Goal: Task Accomplishment & Management: Manage account settings

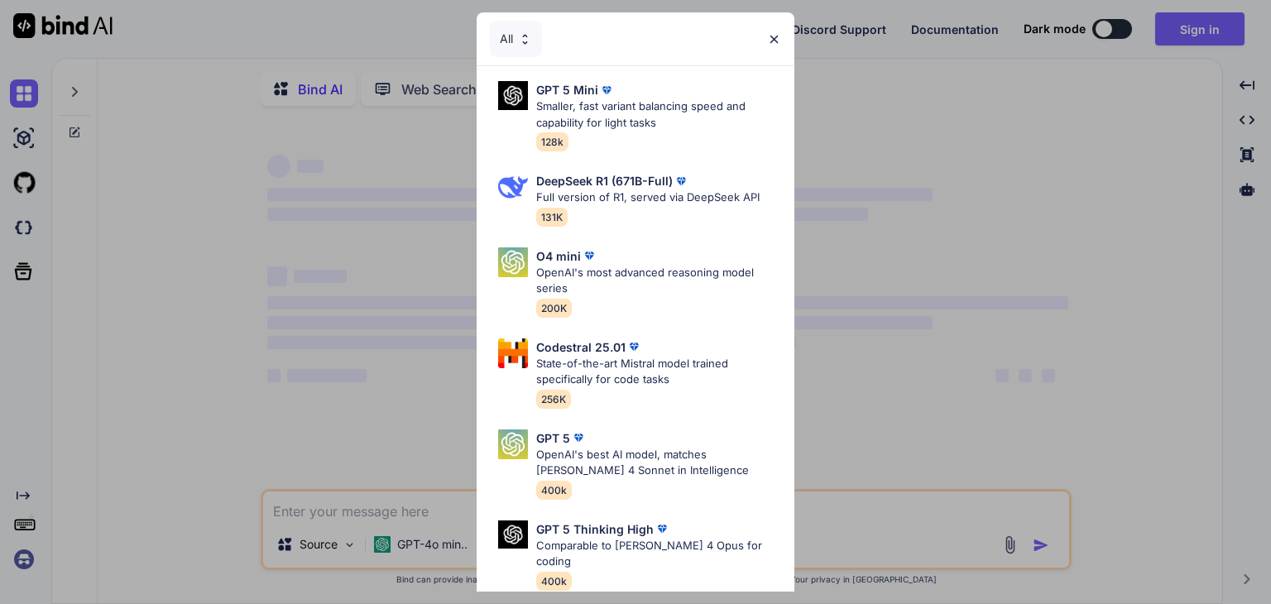
type textarea "x"
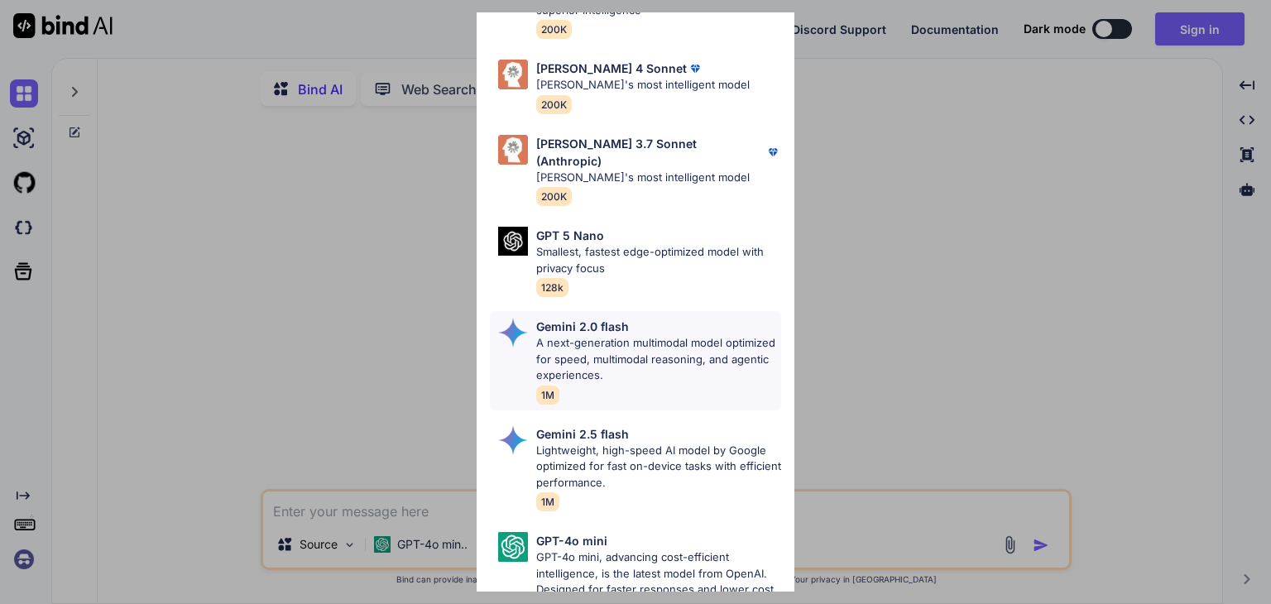
scroll to position [943, 0]
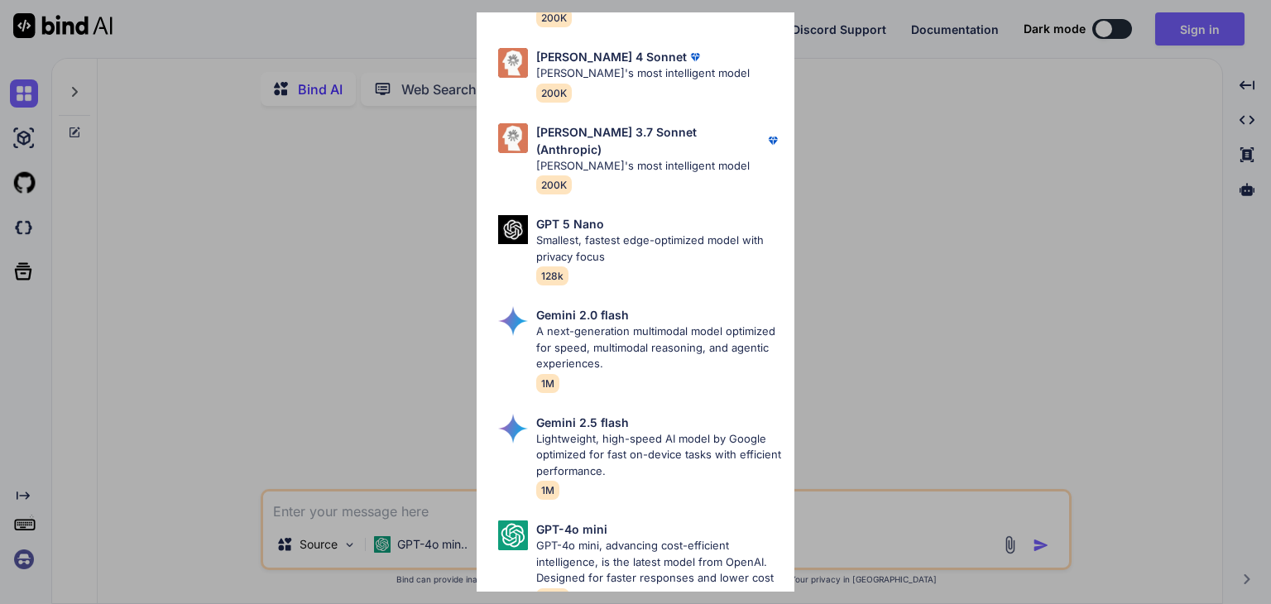
click at [351, 234] on div "All GPT 5 Mini Smaller, fast variant balancing speed and capability for light t…" at bounding box center [635, 302] width 1271 height 604
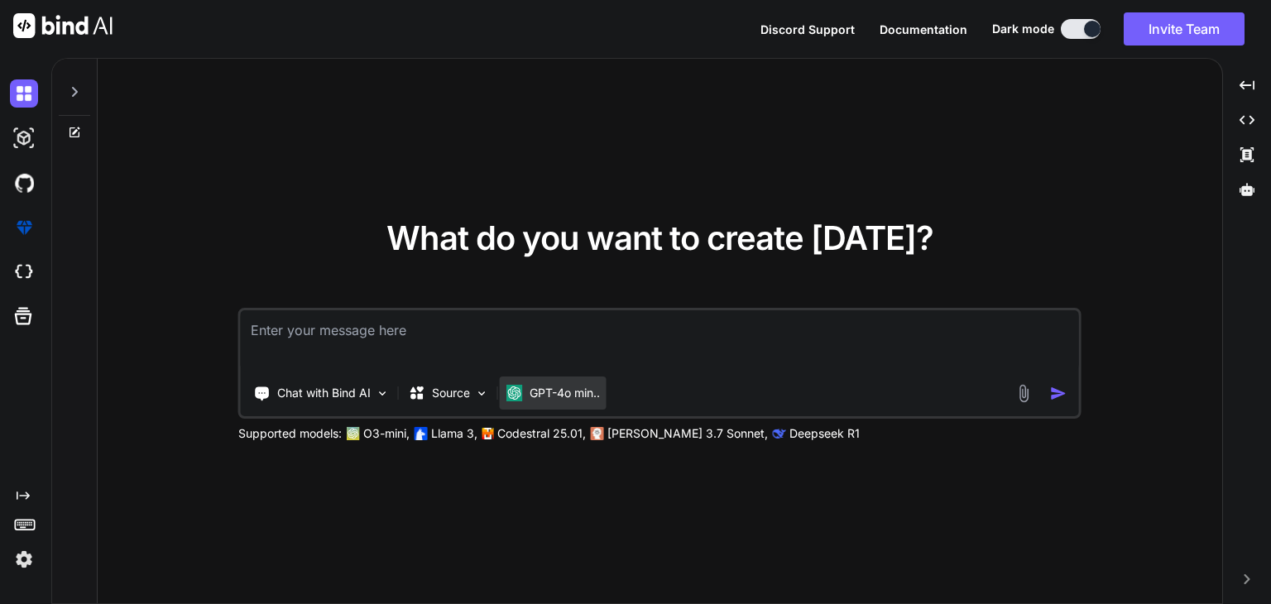
click at [573, 401] on div "GPT-4o min.." at bounding box center [553, 392] width 107 height 33
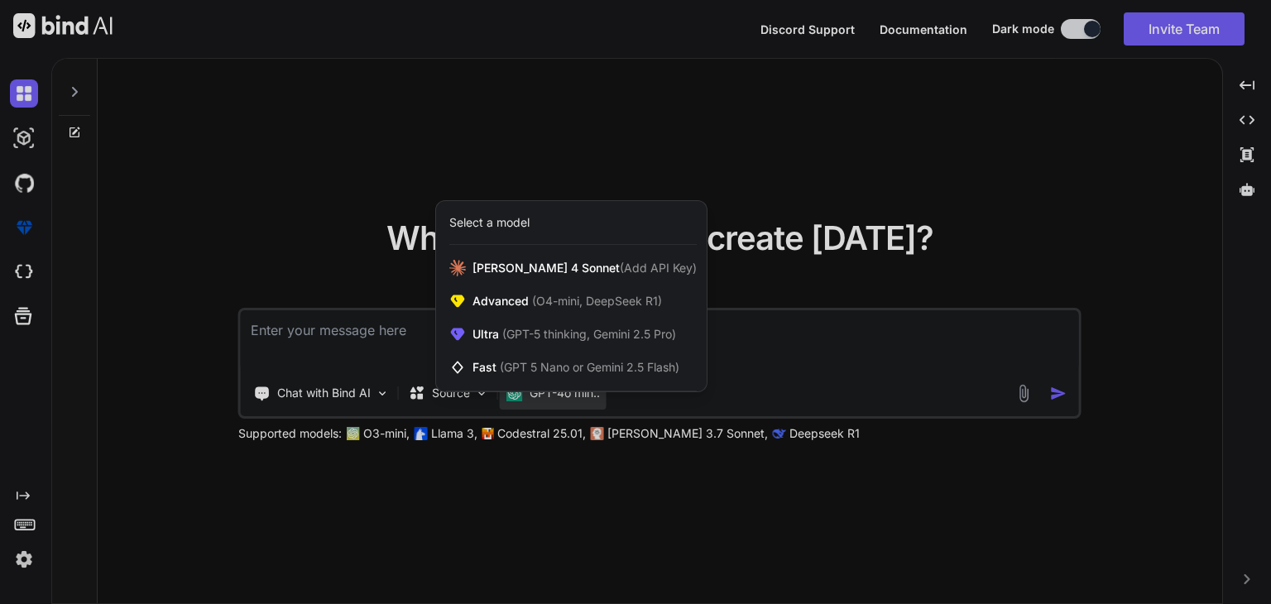
click at [636, 484] on div at bounding box center [635, 302] width 1271 height 604
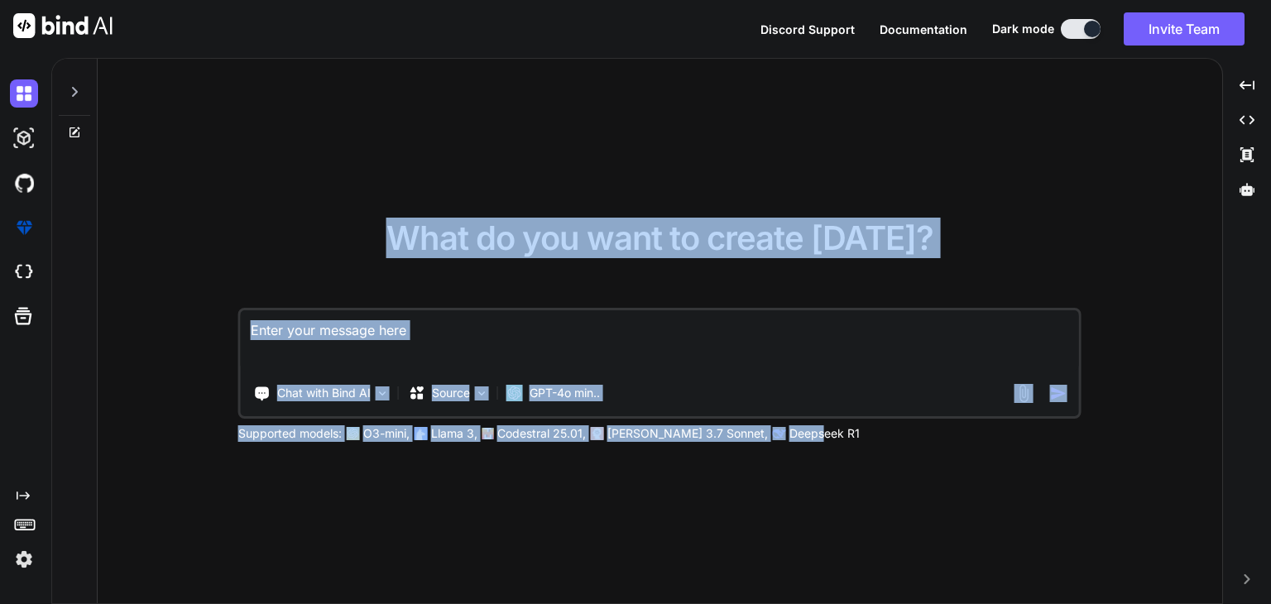
click at [775, 442] on div "What do you want to create today? Chat with Bind AI Source GPT-4o min.. Support…" at bounding box center [660, 332] width 1124 height 546
click at [789, 441] on p "Deepseek R1" at bounding box center [824, 433] width 70 height 17
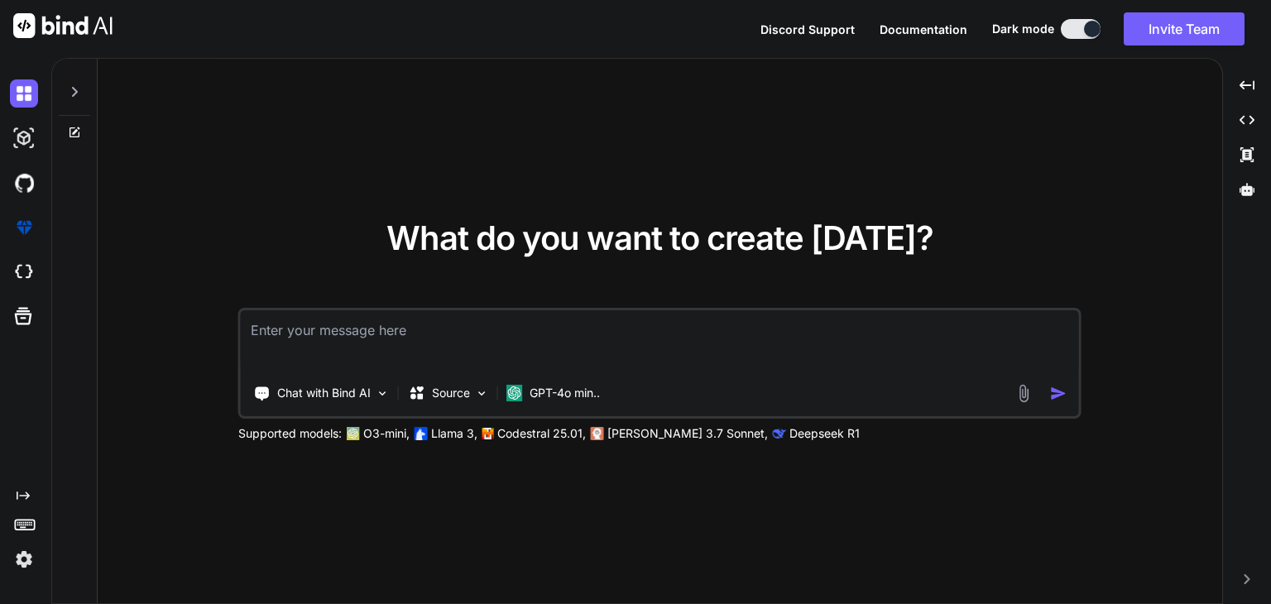
click at [789, 433] on p "Deepseek R1" at bounding box center [824, 433] width 70 height 17
click at [640, 507] on div "What do you want to create today? Chat with Bind AI Source GPT-4o min.. Support…" at bounding box center [660, 332] width 1124 height 546
click at [563, 385] on p "GPT-4o min.." at bounding box center [564, 393] width 70 height 17
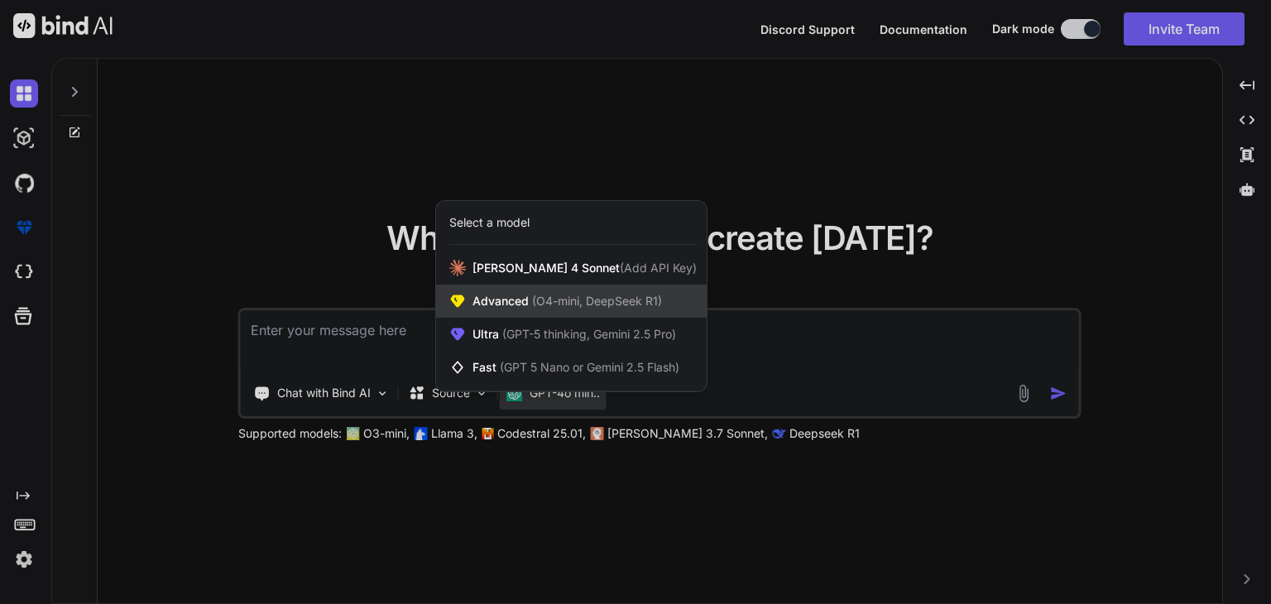
click at [577, 304] on span "(O4-mini, DeepSeek R1)" at bounding box center [595, 301] width 133 height 14
type textarea "x"
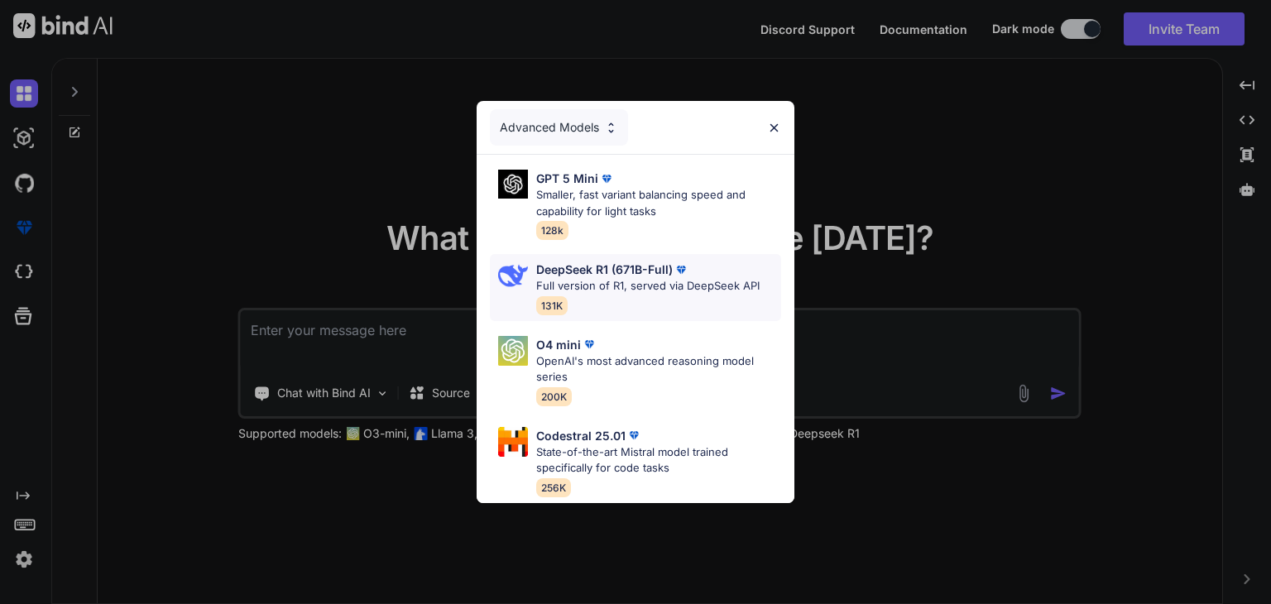
click at [593, 278] on p "Full version of R1, served via DeepSeek API" at bounding box center [647, 286] width 223 height 17
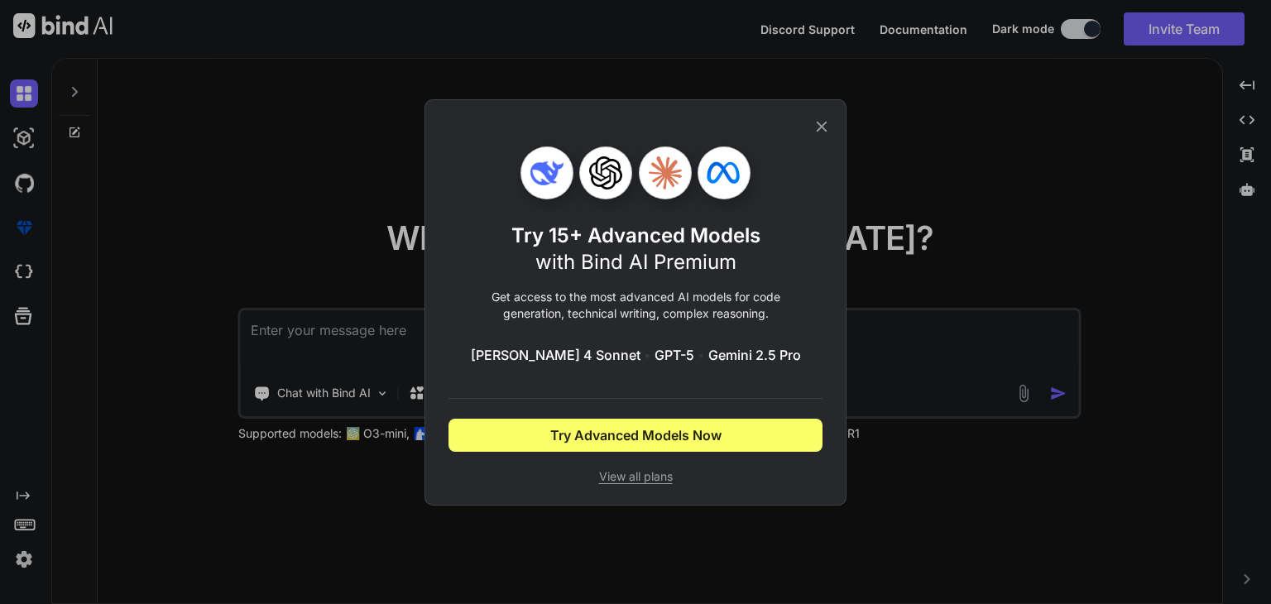
click at [817, 128] on icon at bounding box center [821, 126] width 18 height 18
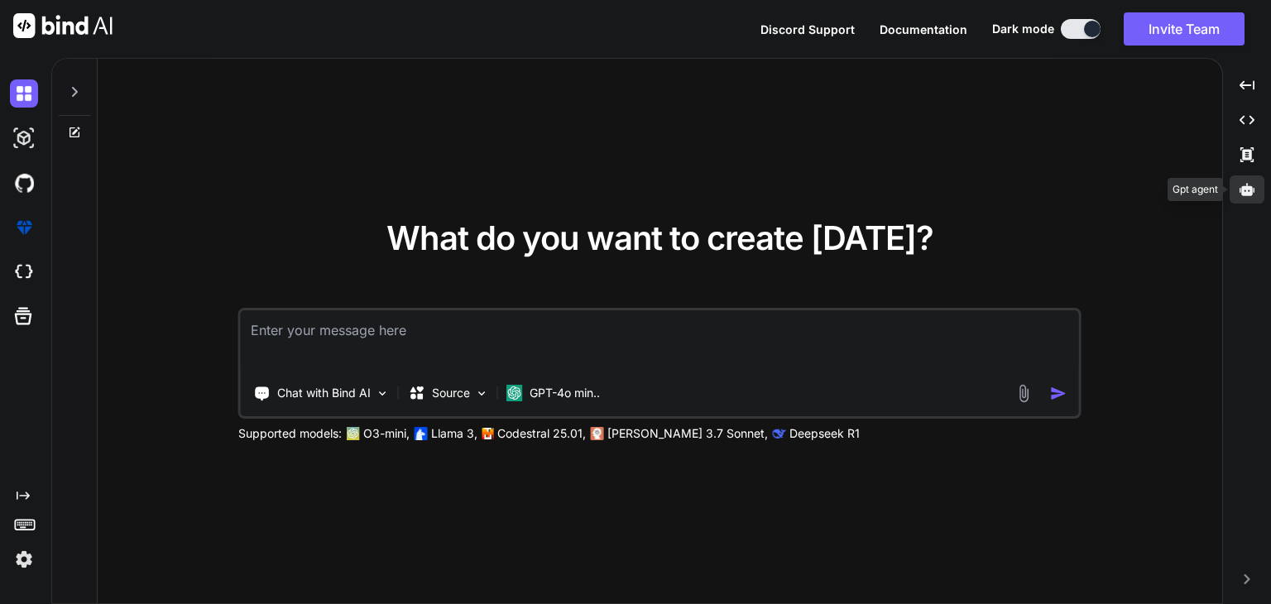
click at [1249, 189] on icon at bounding box center [1246, 189] width 15 height 12
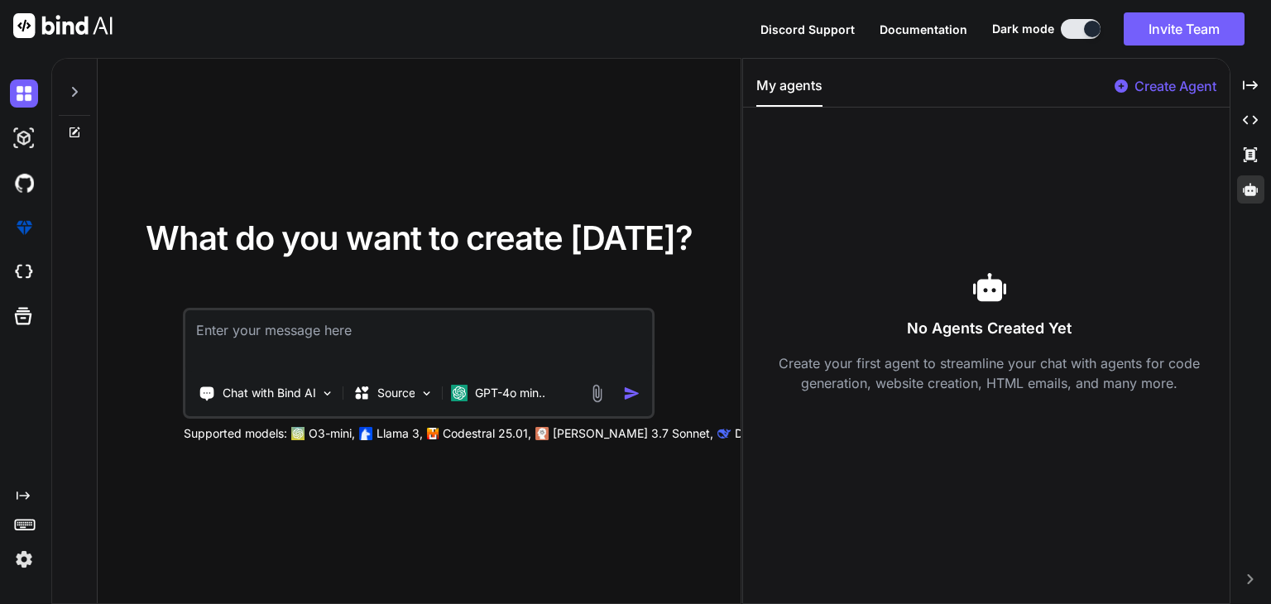
click at [980, 359] on p "Create your first agent to streamline your chat with agents for code generation…" at bounding box center [989, 373] width 467 height 40
click at [1163, 86] on p "Create Agent" at bounding box center [1175, 86] width 82 height 20
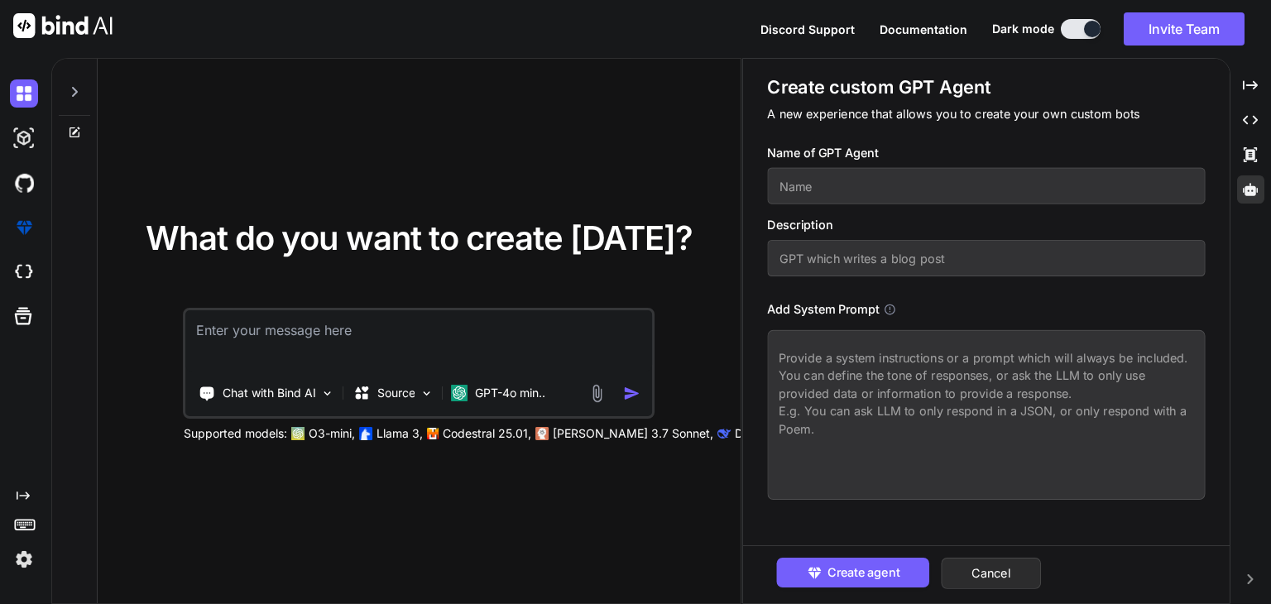
click at [940, 194] on input "text" at bounding box center [986, 186] width 438 height 36
type input "John"
click at [893, 266] on input "text" at bounding box center [986, 258] width 438 height 36
click at [876, 569] on span "Create agent" at bounding box center [863, 572] width 72 height 18
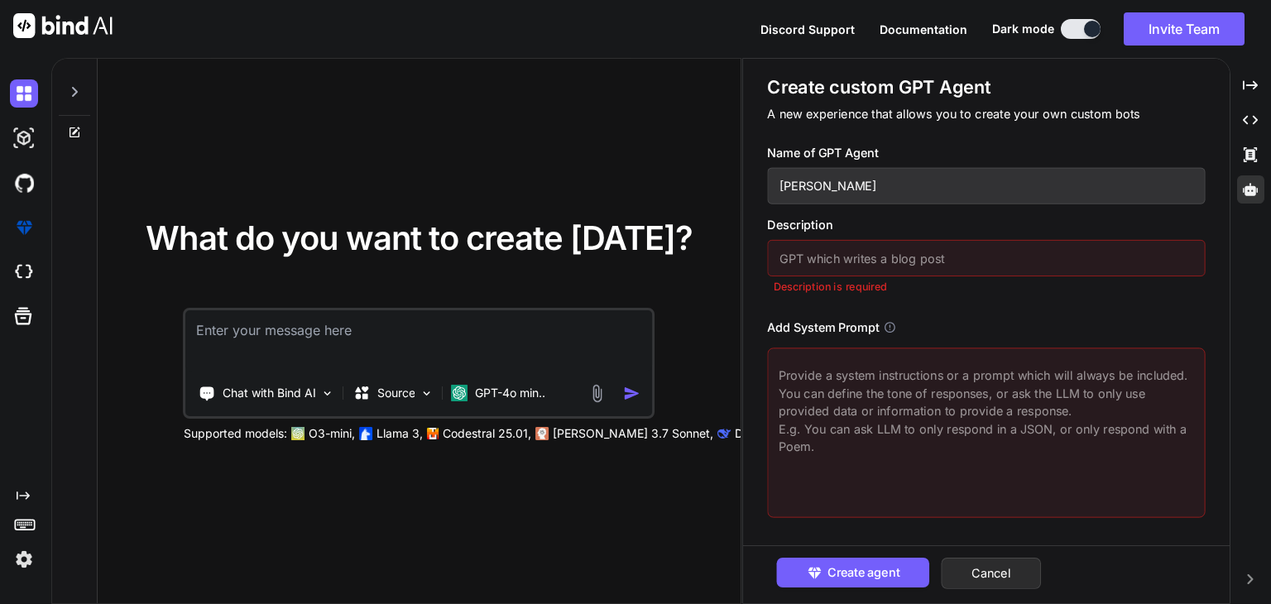
click at [823, 260] on input "text" at bounding box center [986, 258] width 438 height 36
type input "John coding helper and advisor"
click at [844, 402] on textarea at bounding box center [986, 432] width 438 height 170
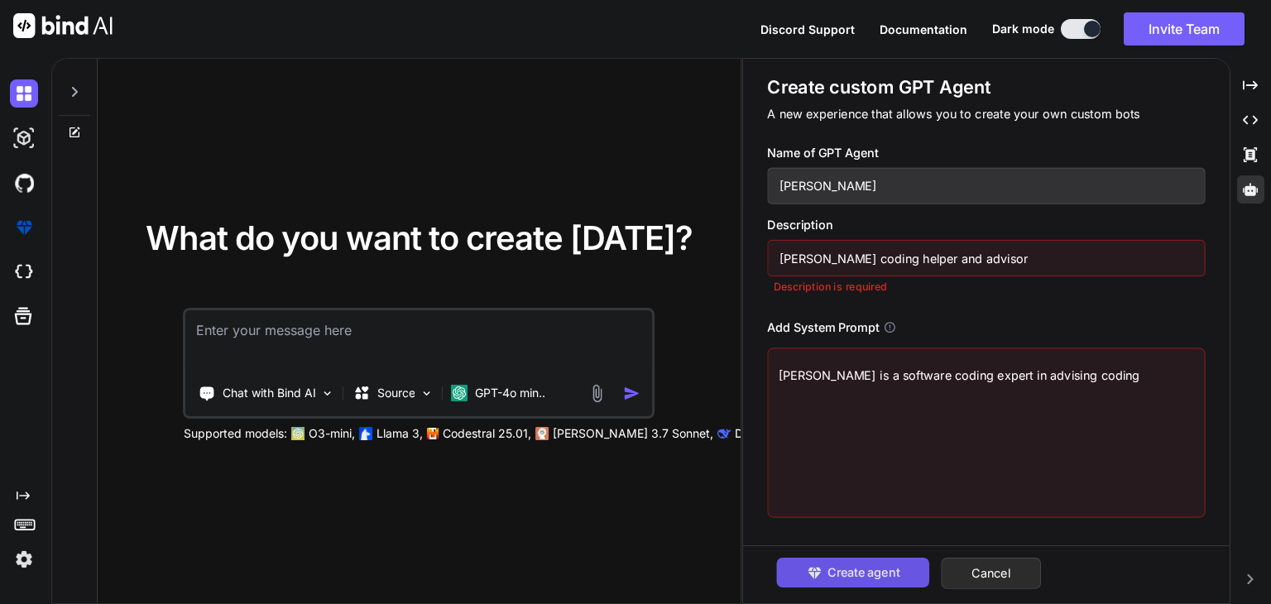
type textarea "John is a software coding expert in advising coding"
click at [834, 568] on span "Create agent" at bounding box center [863, 572] width 72 height 18
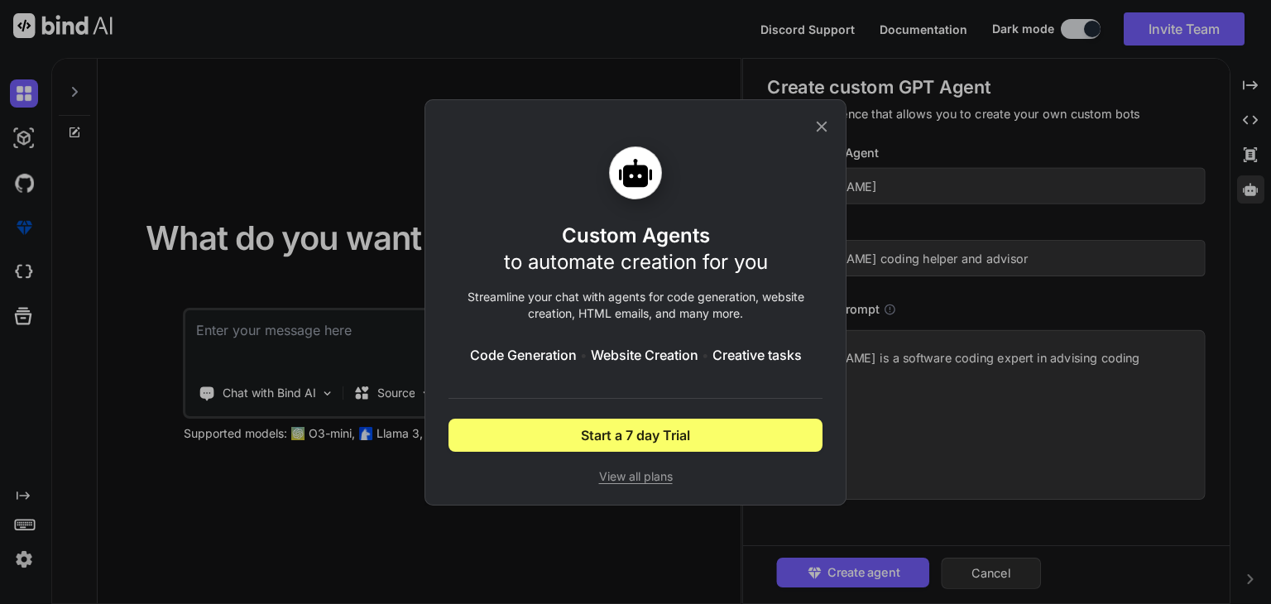
click at [827, 129] on icon at bounding box center [821, 126] width 18 height 18
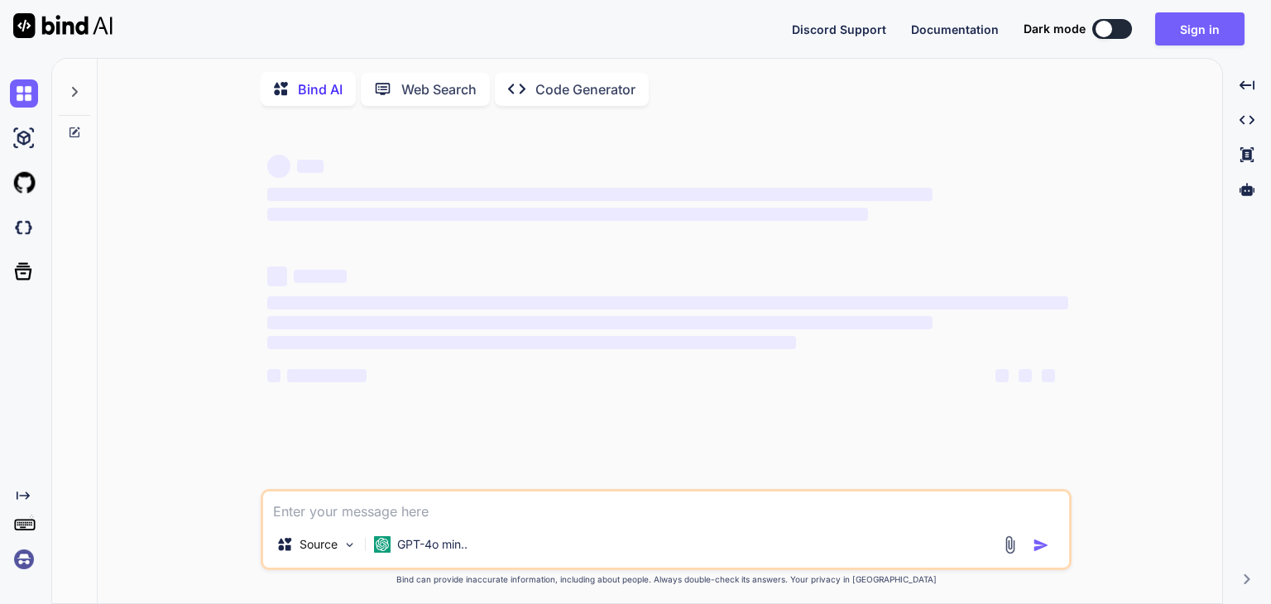
type textarea "x"
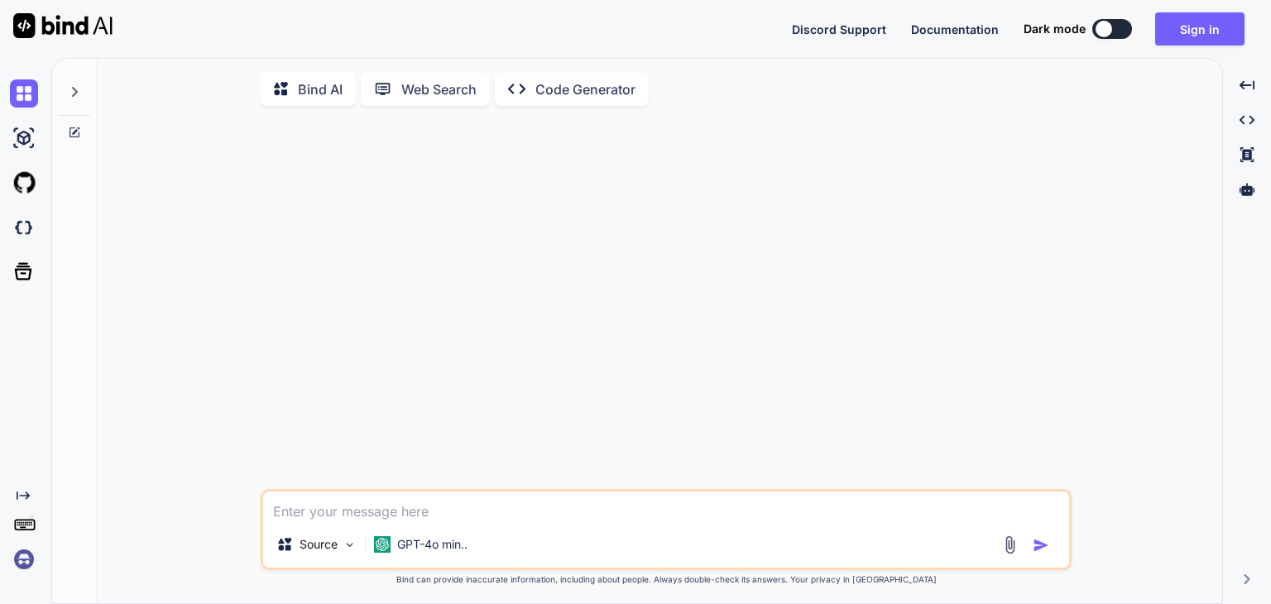
type textarea "x"
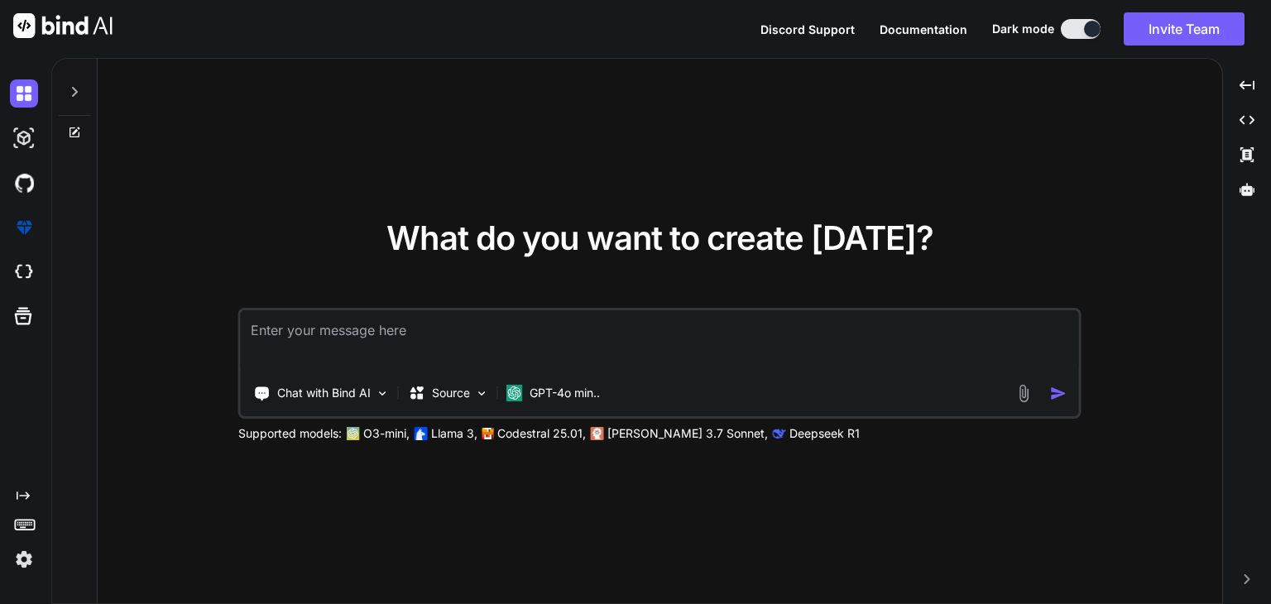
type textarea "x"
click at [26, 560] on img at bounding box center [24, 559] width 28 height 28
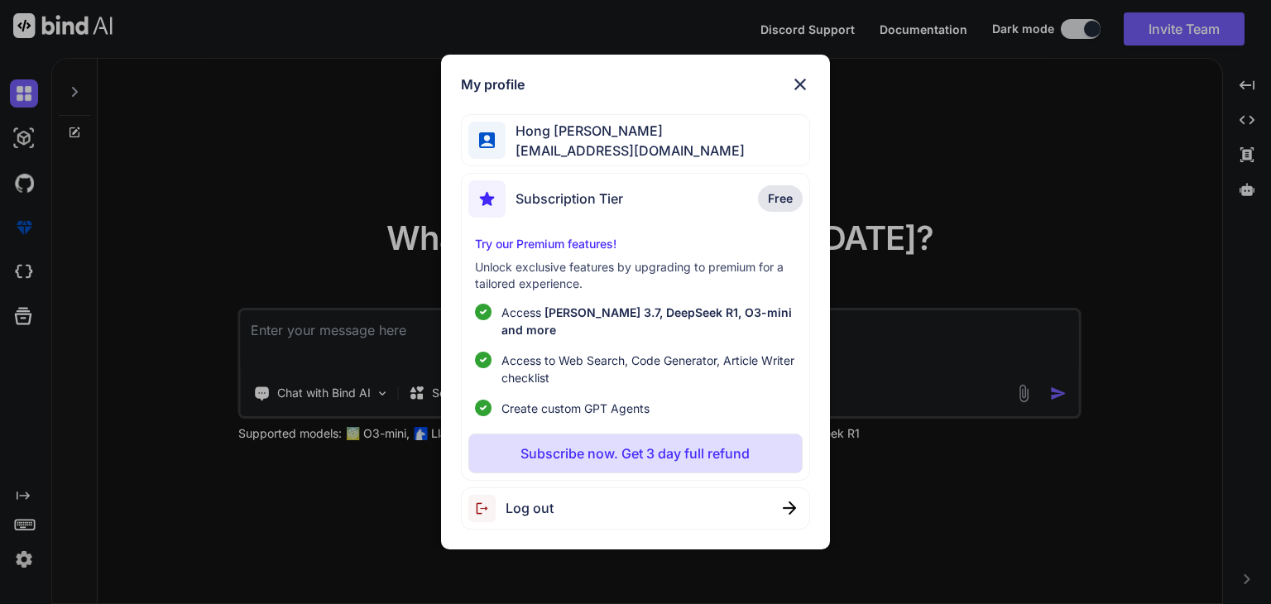
click at [296, 232] on div "My profile [PERSON_NAME] [PERSON_NAME][EMAIL_ADDRESS][DOMAIN_NAME] Subscription…" at bounding box center [635, 302] width 1271 height 604
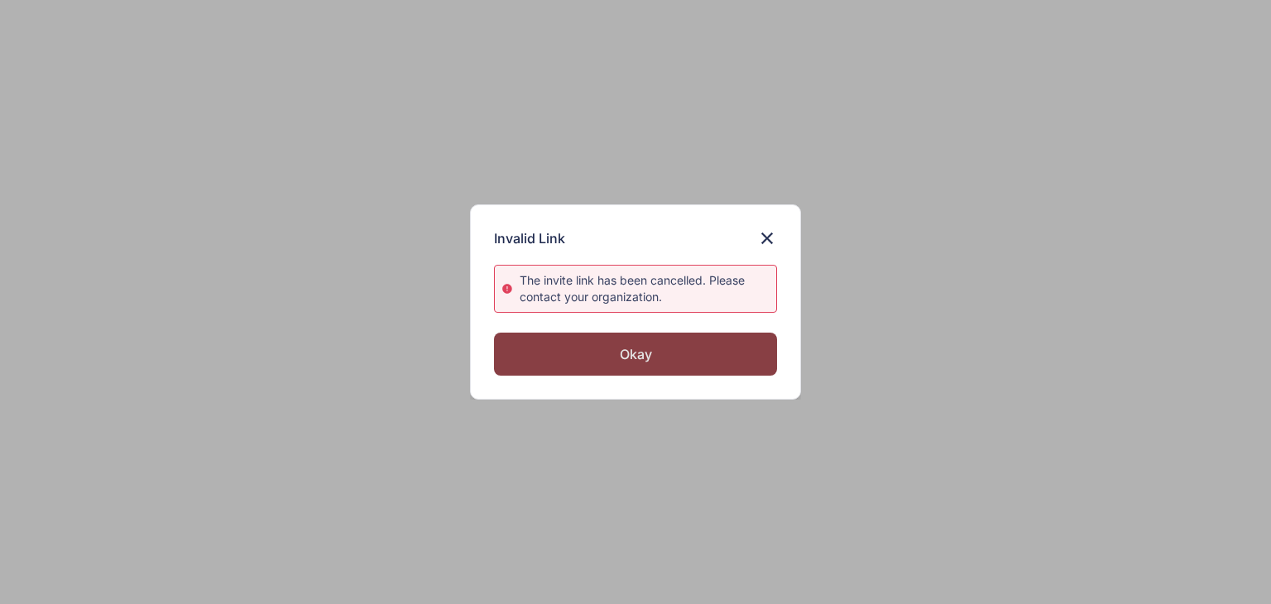
click at [740, 359] on div "Okay" at bounding box center [635, 354] width 283 height 43
click at [668, 362] on div "Okay" at bounding box center [635, 354] width 283 height 43
click at [668, 349] on div "Okay" at bounding box center [635, 354] width 283 height 43
click at [649, 356] on div "Okay" at bounding box center [635, 354] width 283 height 43
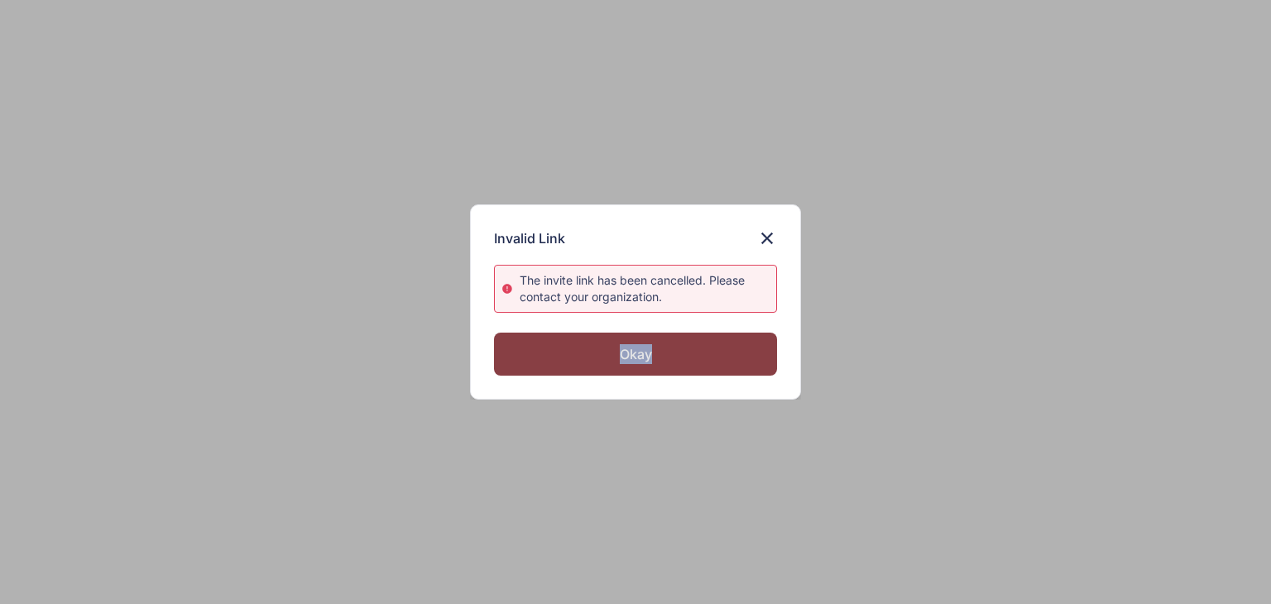
click at [647, 359] on div "Okay" at bounding box center [635, 354] width 283 height 43
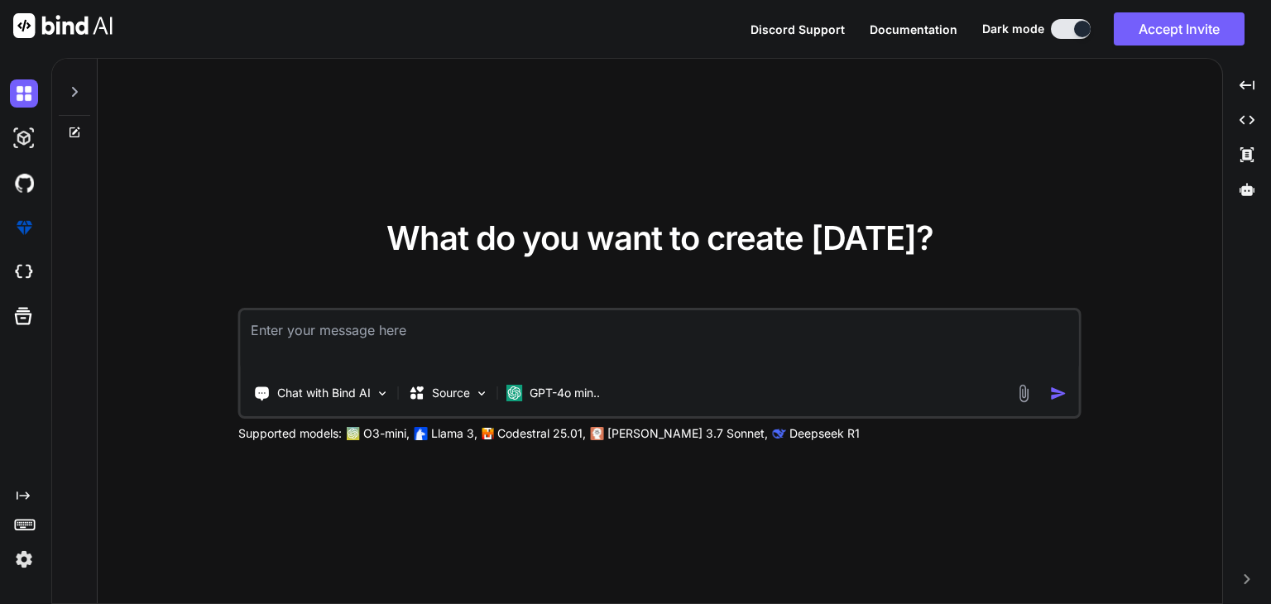
type textarea "x"
click at [25, 561] on img at bounding box center [24, 559] width 28 height 28
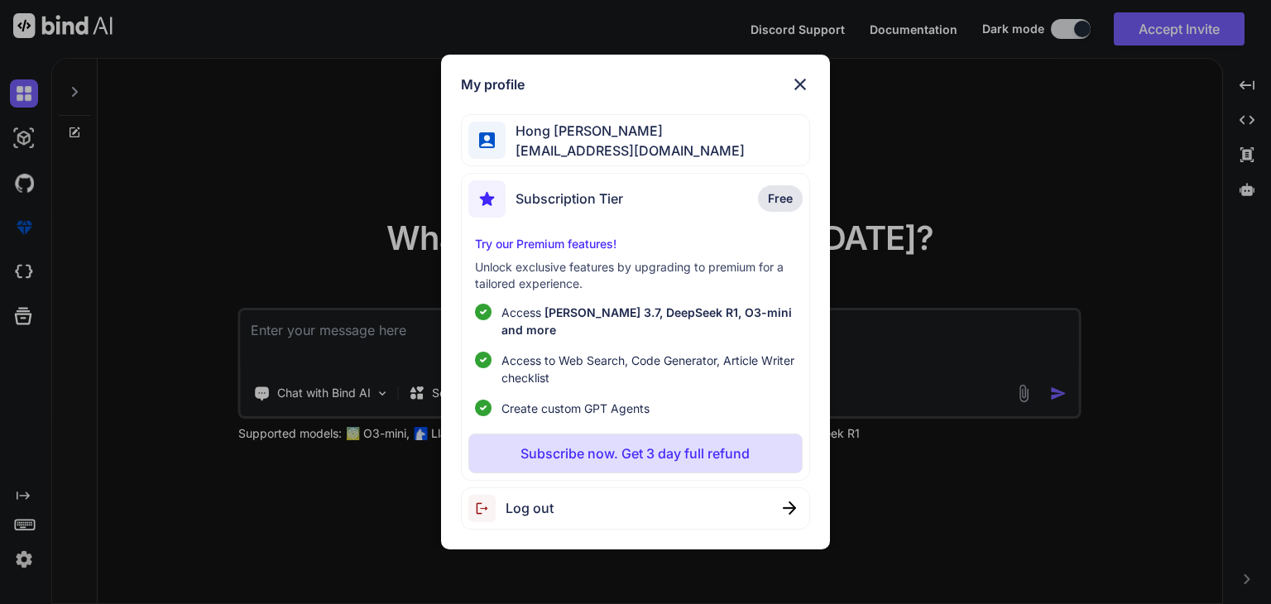
click at [230, 194] on div "My profile Hong Keat Tan hongkeat.tan@torchminds.com Subscription Tier Free Try…" at bounding box center [635, 302] width 1271 height 604
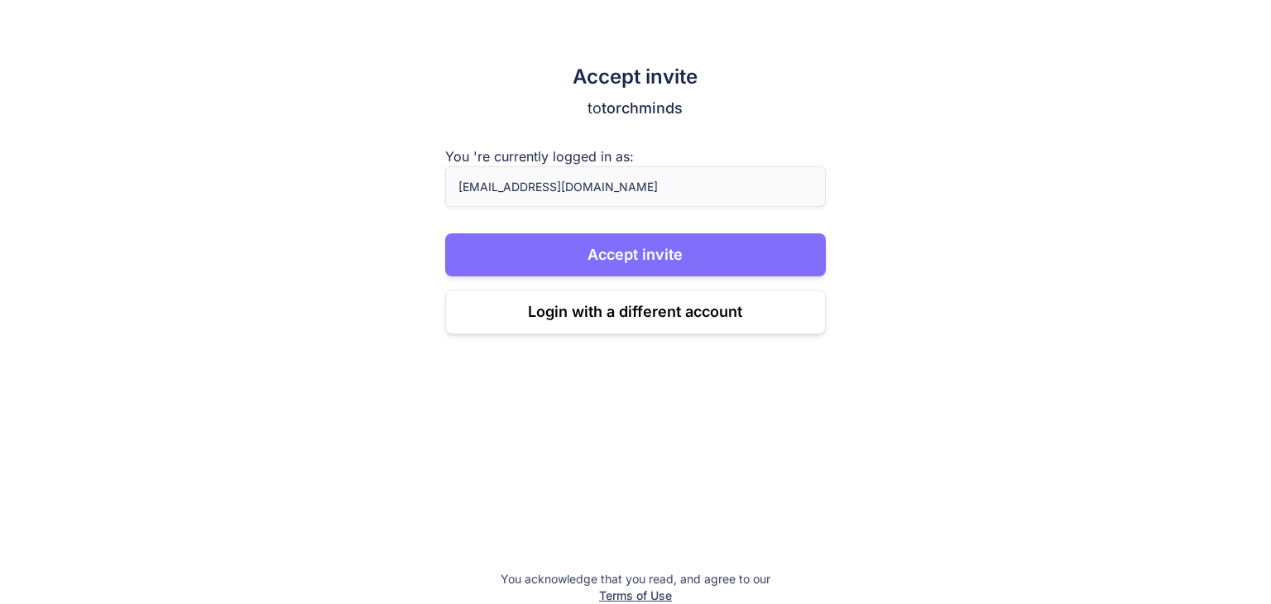
click at [533, 255] on button "Accept invite" at bounding box center [635, 254] width 381 height 43
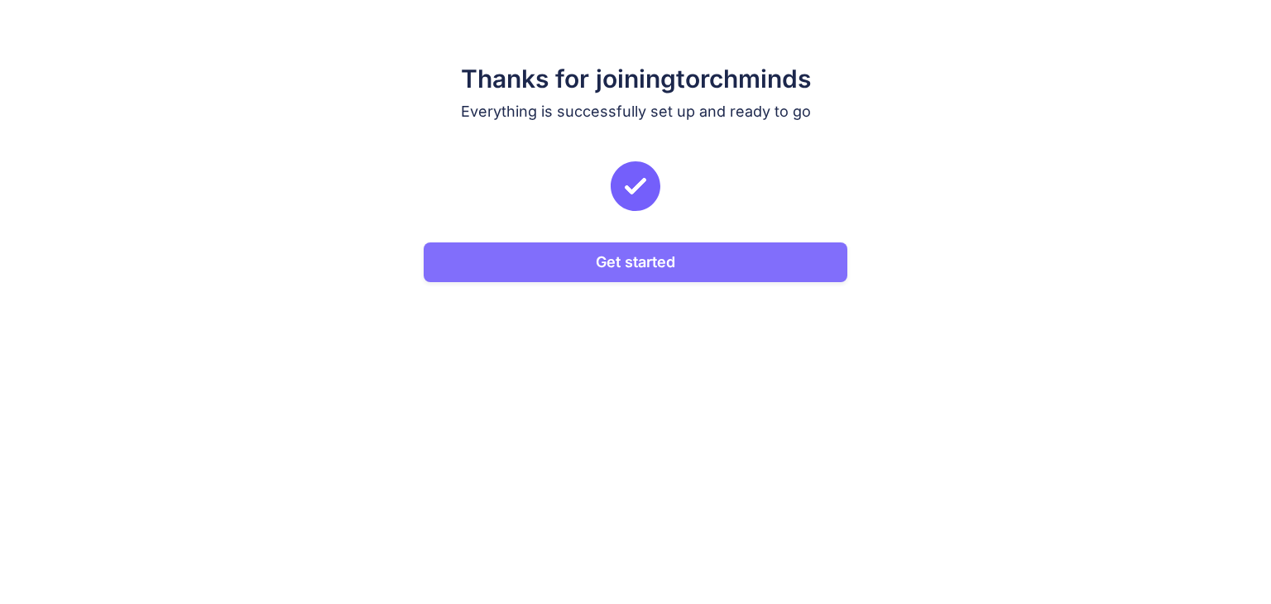
click at [501, 265] on button "Get started" at bounding box center [636, 262] width 424 height 40
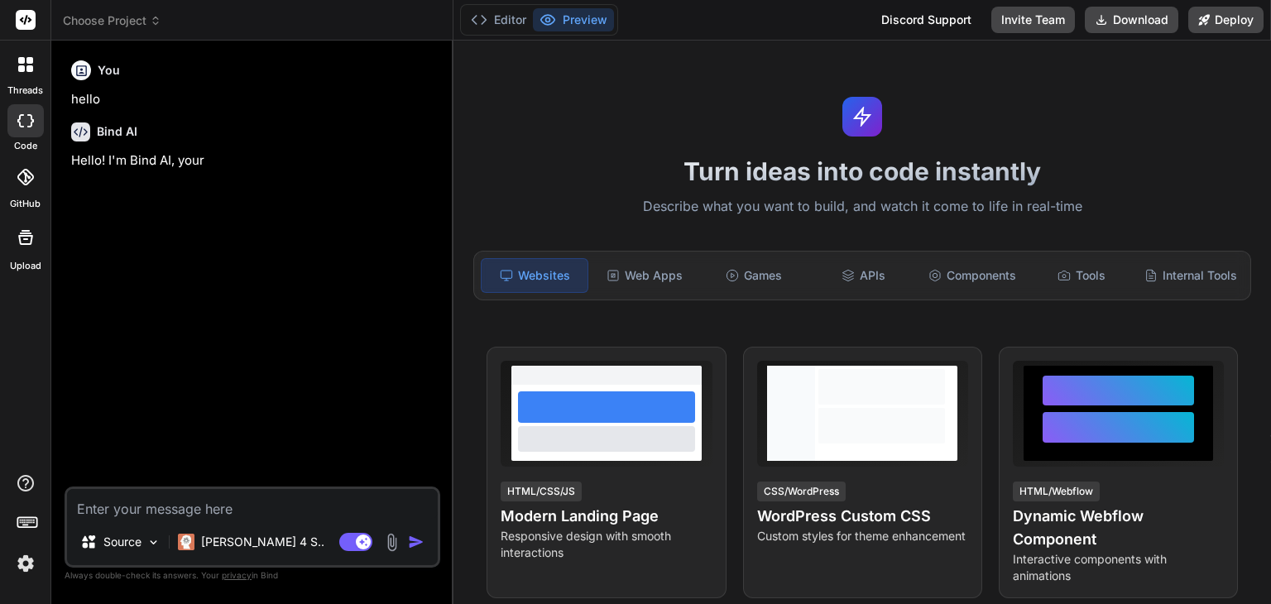
type textarea "x"
click at [25, 566] on img at bounding box center [26, 563] width 28 height 28
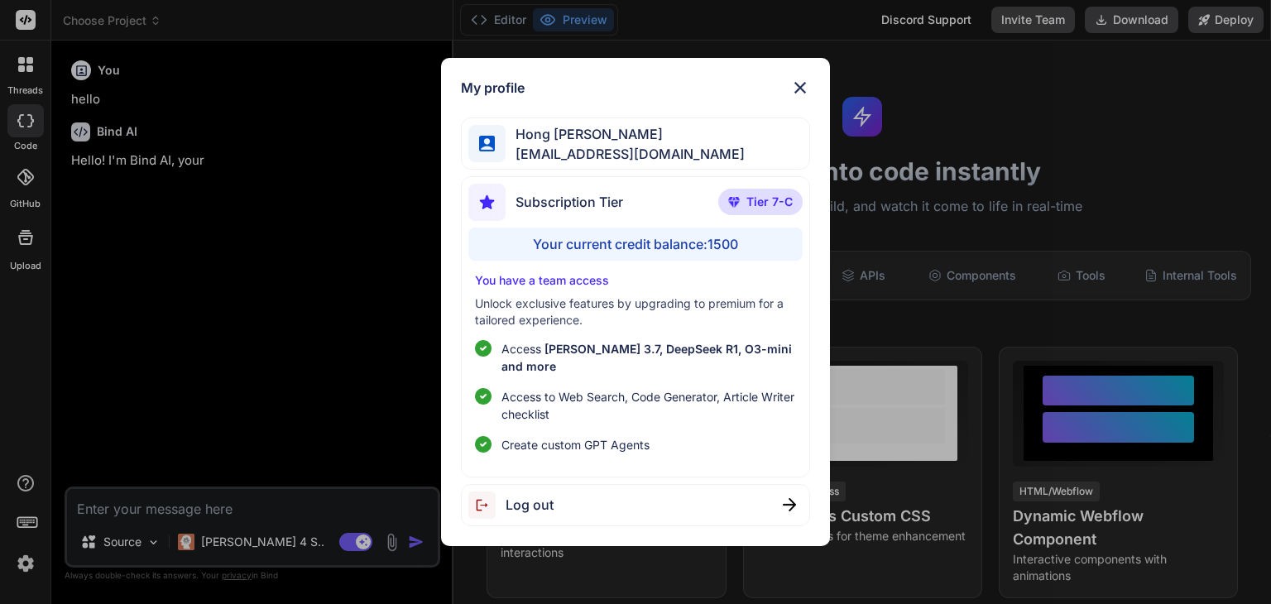
click at [756, 210] on span "Tier 7-C" at bounding box center [769, 202] width 46 height 17
click at [586, 248] on div "Your current credit balance: 1500" at bounding box center [634, 244] width 333 height 33
click at [968, 271] on div "My profile Hong Keat Tan hongkeat.tan@torchminds.com Subscription Tier Tier 7-C…" at bounding box center [635, 302] width 1271 height 604
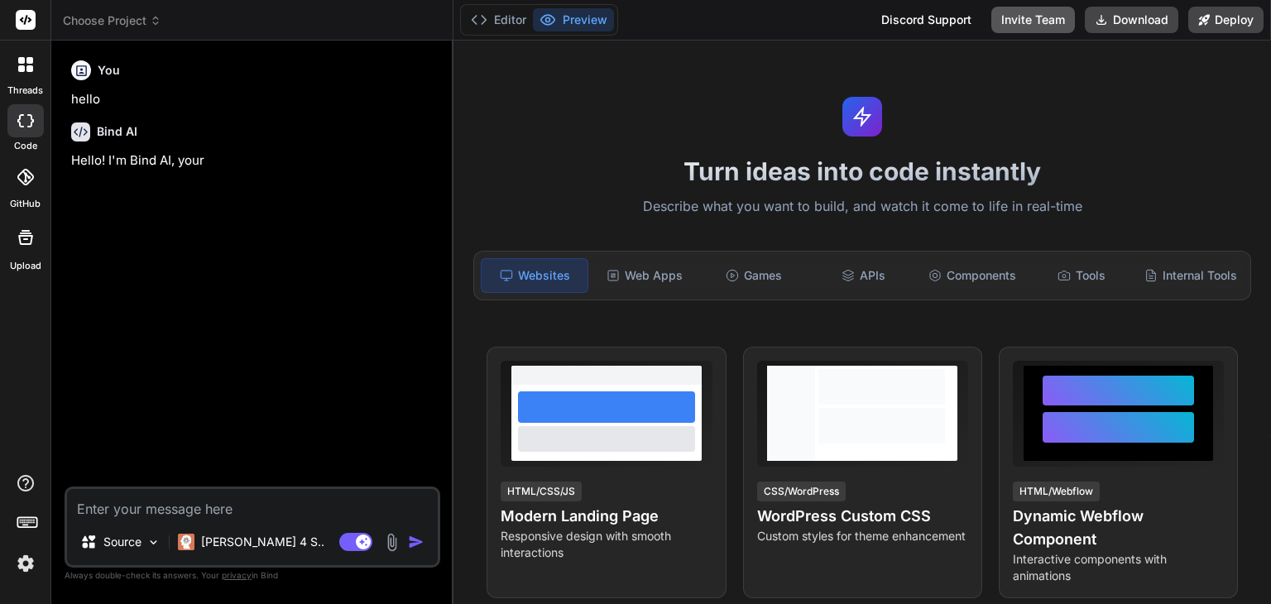
click at [1004, 18] on button "Invite Team" at bounding box center [1033, 20] width 84 height 26
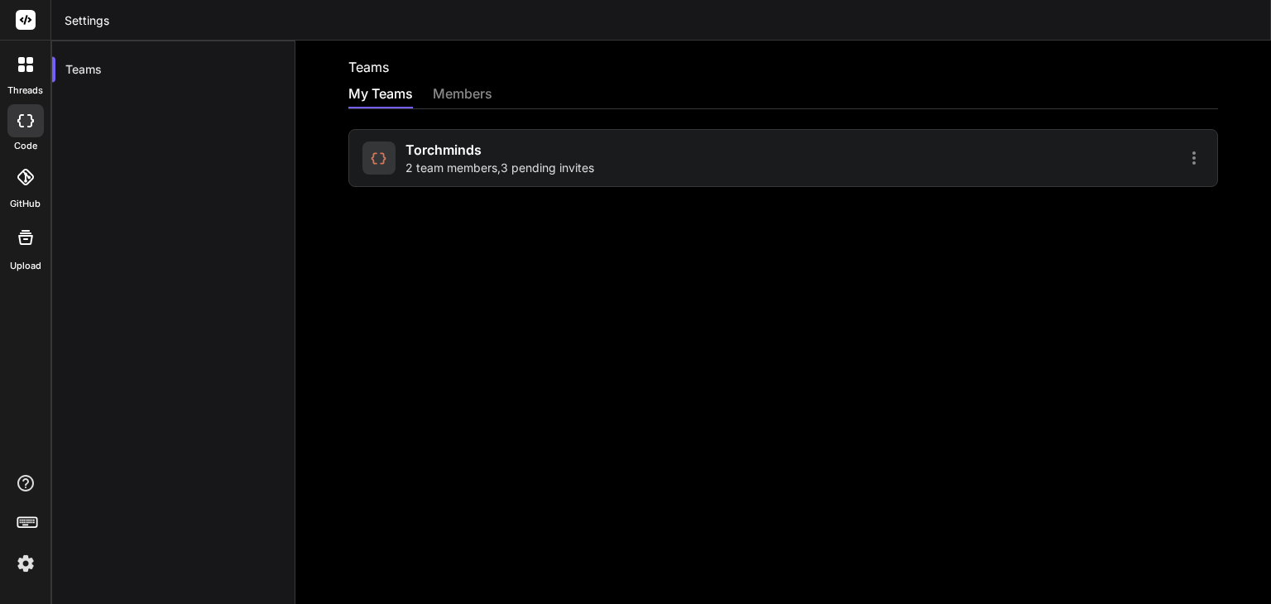
click at [549, 167] on span "2 team members , 3 pending invites" at bounding box center [499, 168] width 189 height 17
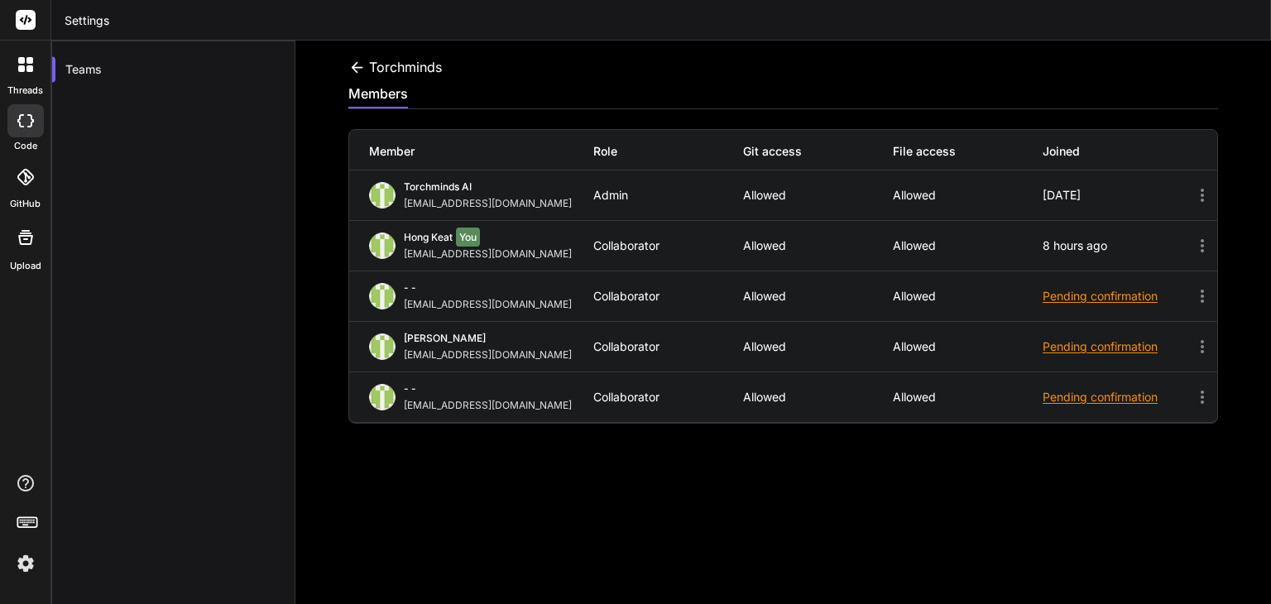
click at [1192, 299] on icon at bounding box center [1202, 296] width 20 height 20
click at [1192, 296] on icon at bounding box center [1202, 296] width 20 height 20
click at [1192, 290] on icon at bounding box center [1202, 296] width 20 height 20
click at [1097, 295] on div "Pending confirmation" at bounding box center [1117, 296] width 150 height 17
click at [1192, 238] on icon at bounding box center [1202, 246] width 20 height 20
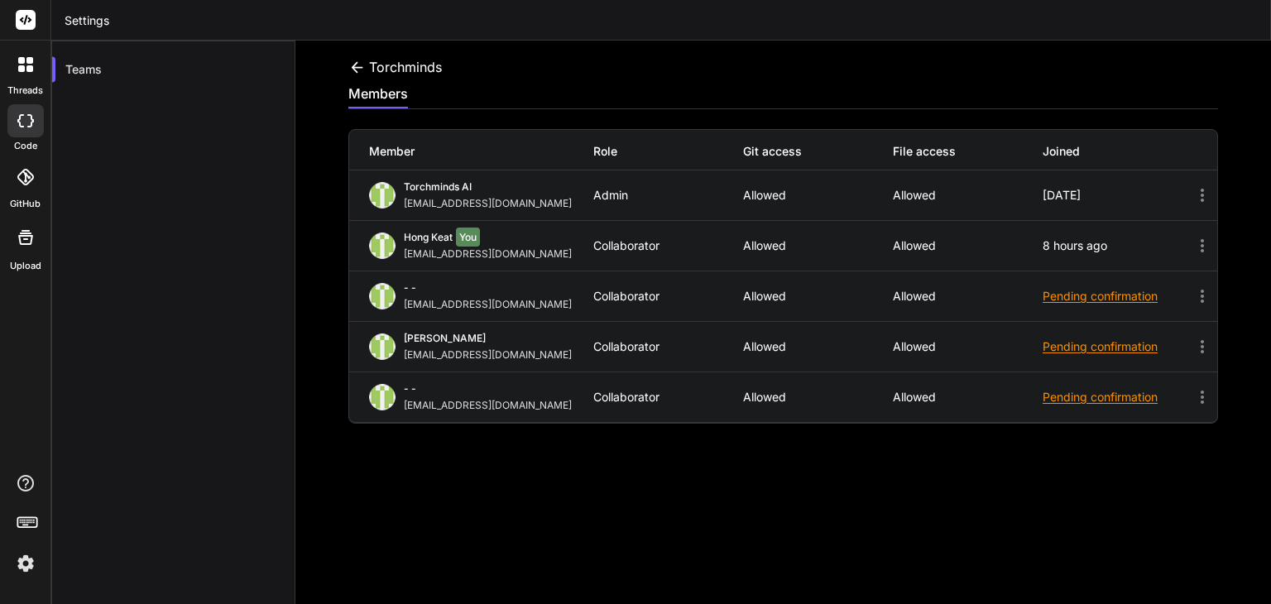
click at [816, 518] on div "torchminds members Member Role Git access File access Joined torchminds AI apps…" at bounding box center [782, 322] width 975 height 563
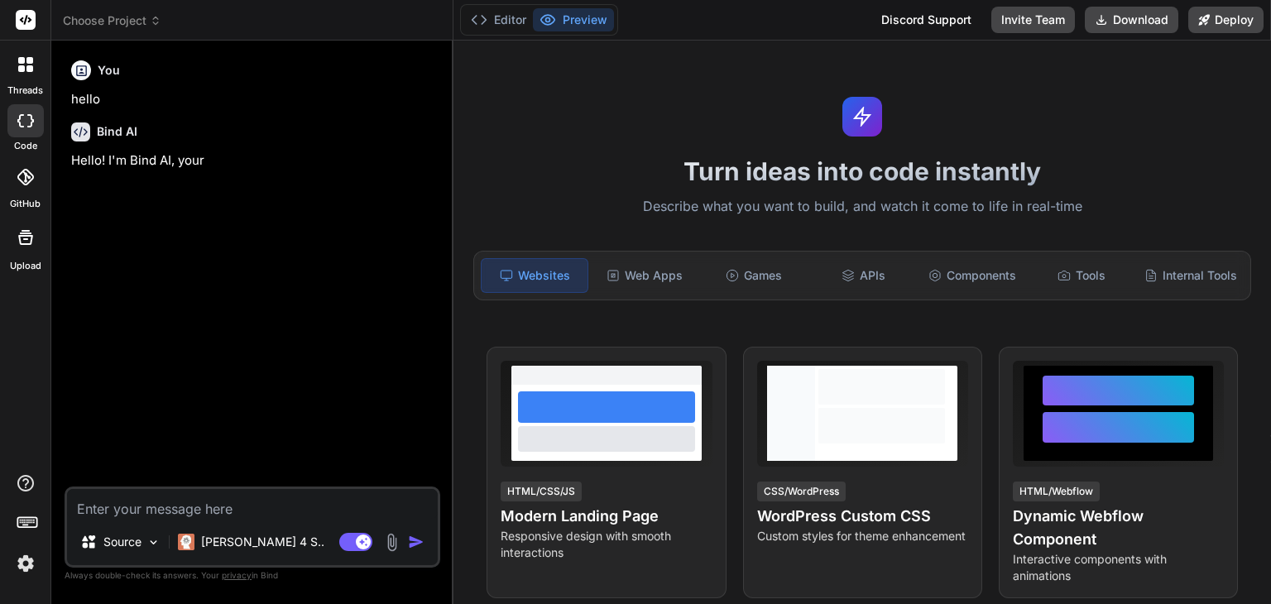
type textarea "x"
click at [152, 15] on icon at bounding box center [156, 21] width 12 height 12
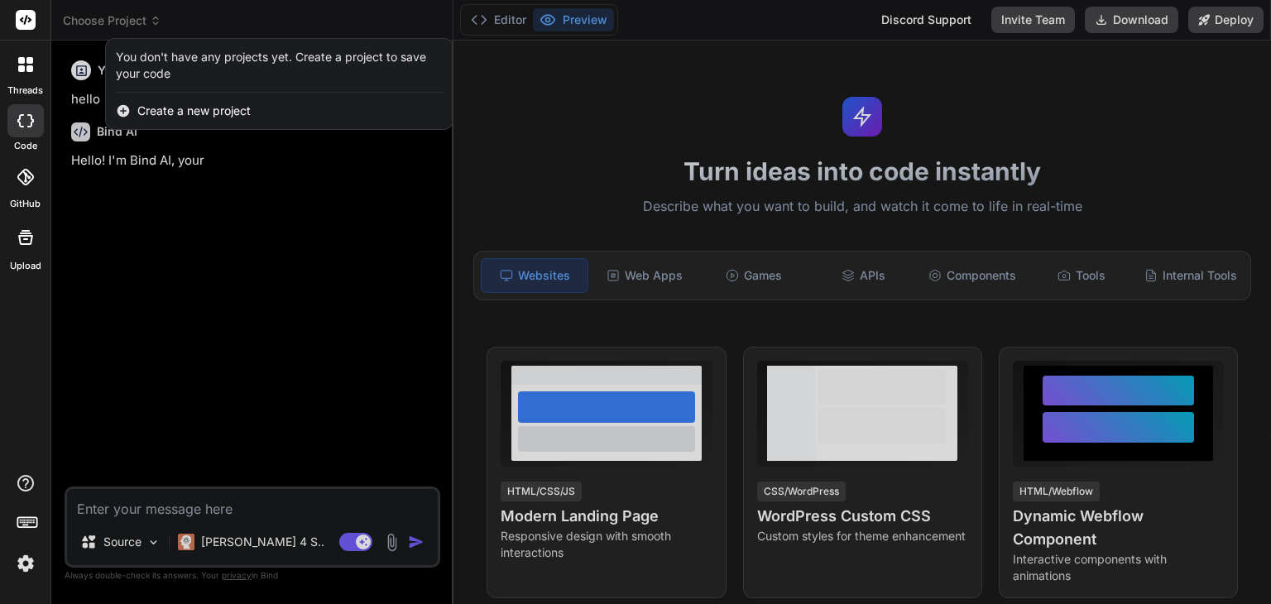
click at [318, 329] on div at bounding box center [635, 302] width 1271 height 604
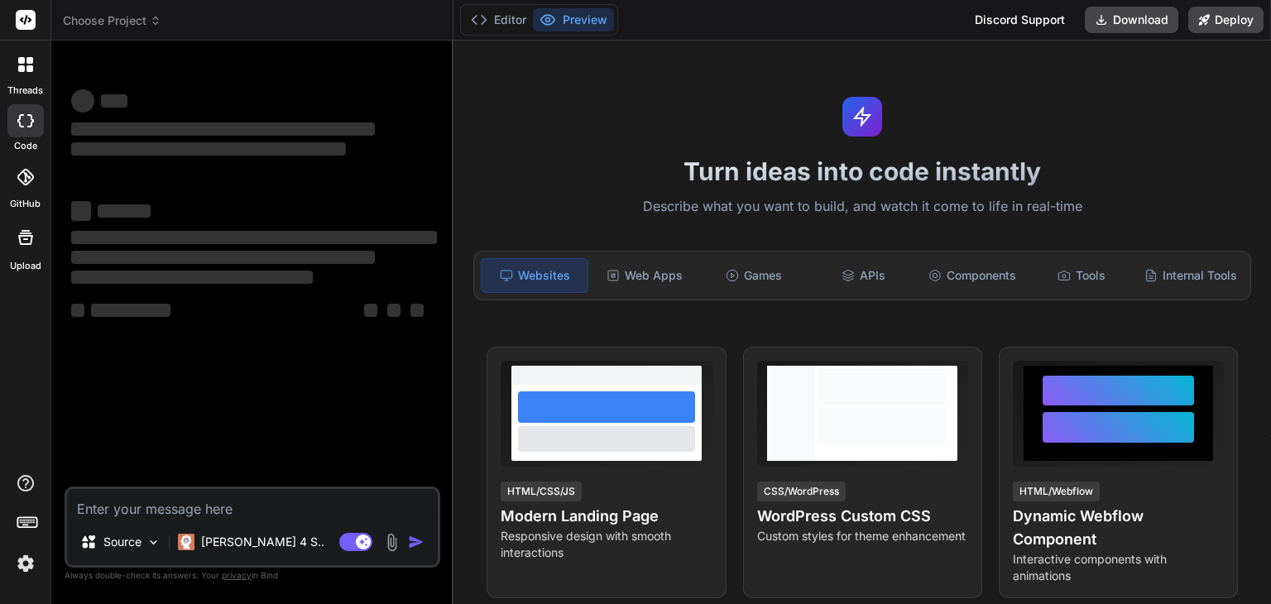
type textarea "x"
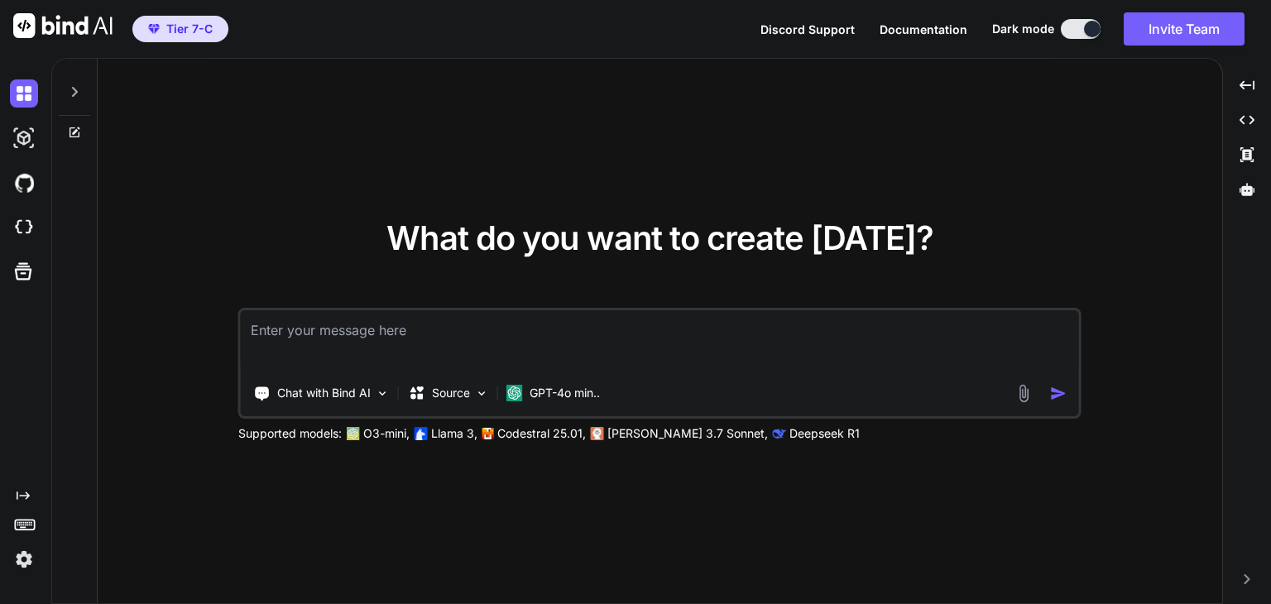
click at [23, 563] on img at bounding box center [24, 559] width 28 height 28
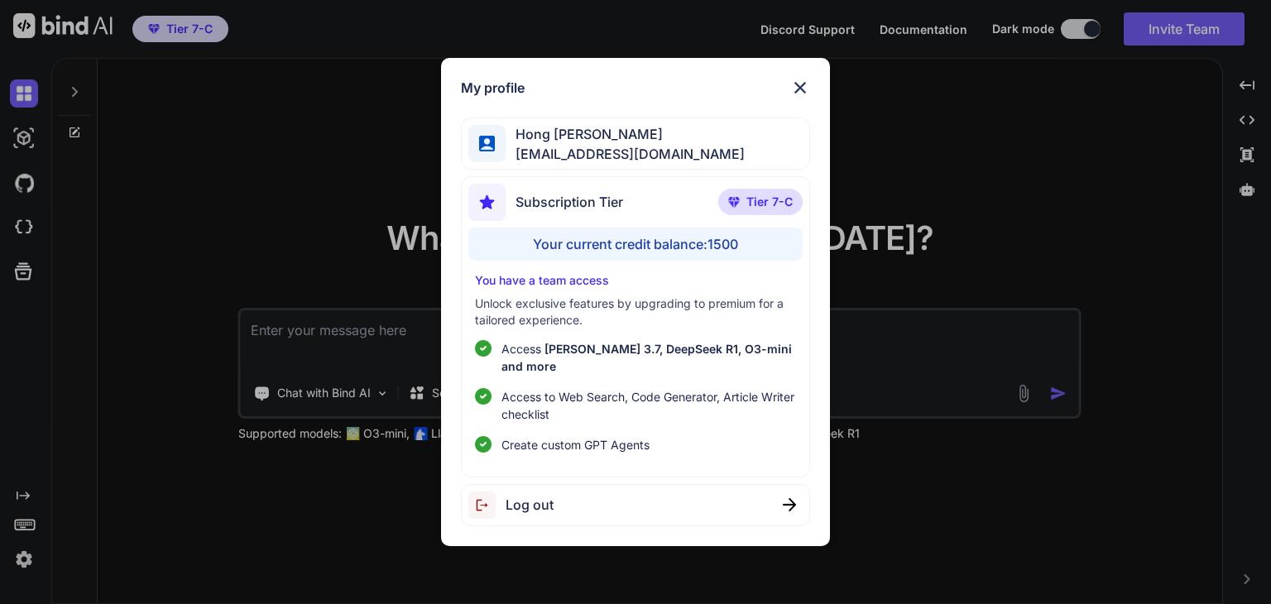
click at [282, 187] on div "My profile [PERSON_NAME] [PERSON_NAME][EMAIL_ADDRESS][DOMAIN_NAME] Subscription…" at bounding box center [635, 302] width 1271 height 604
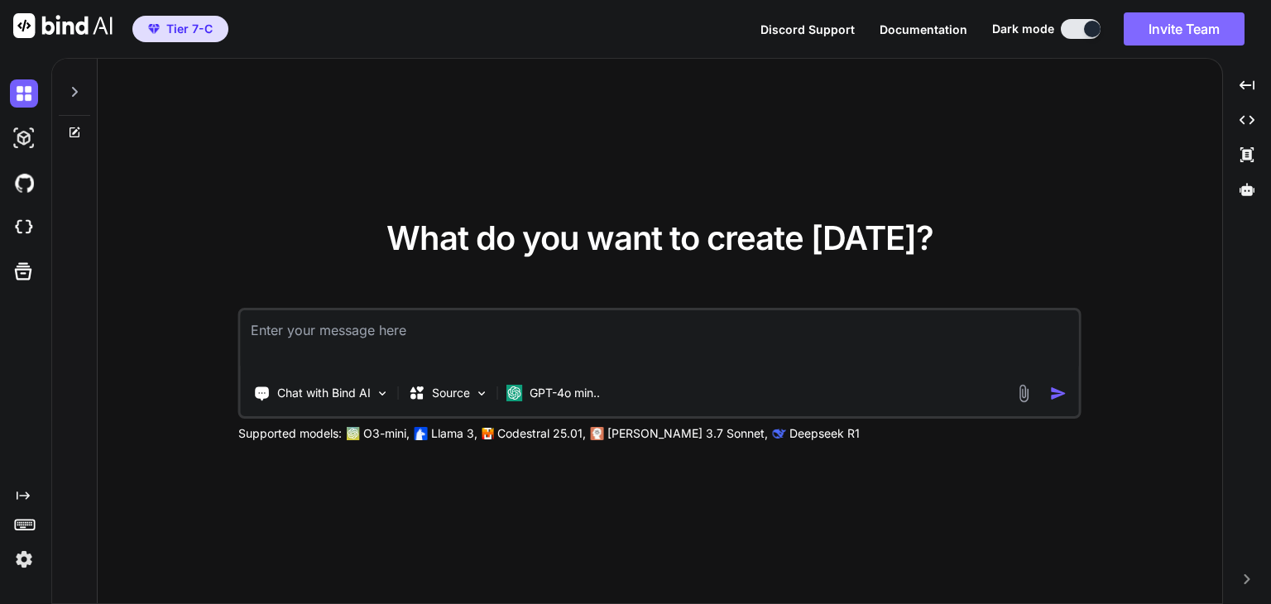
click at [1179, 35] on button "Invite Team" at bounding box center [1183, 28] width 121 height 33
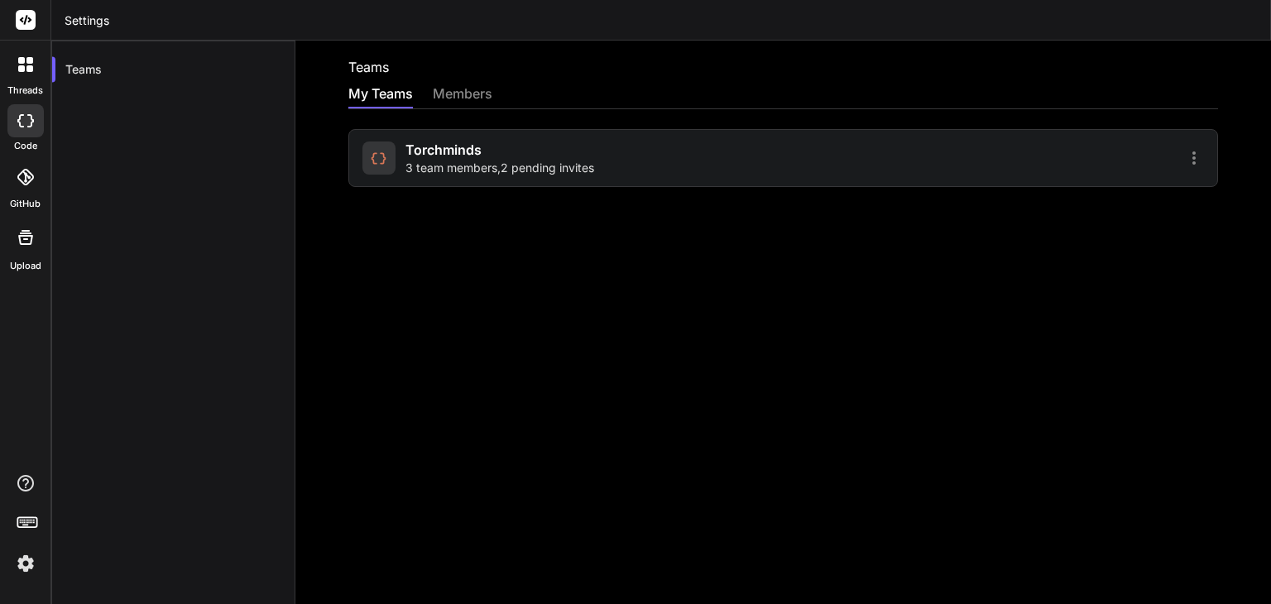
click at [613, 159] on div "torchminds 3 team members , 2 pending invites" at bounding box center [570, 158] width 416 height 36
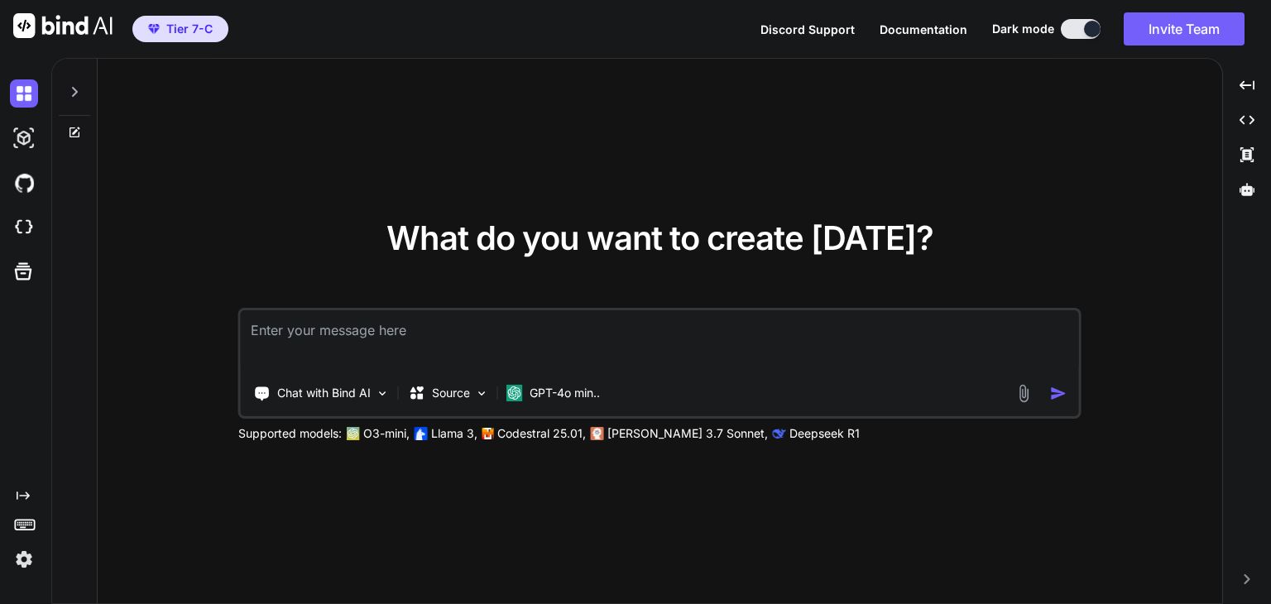
type textarea "x"
click at [27, 559] on img at bounding box center [24, 559] width 28 height 28
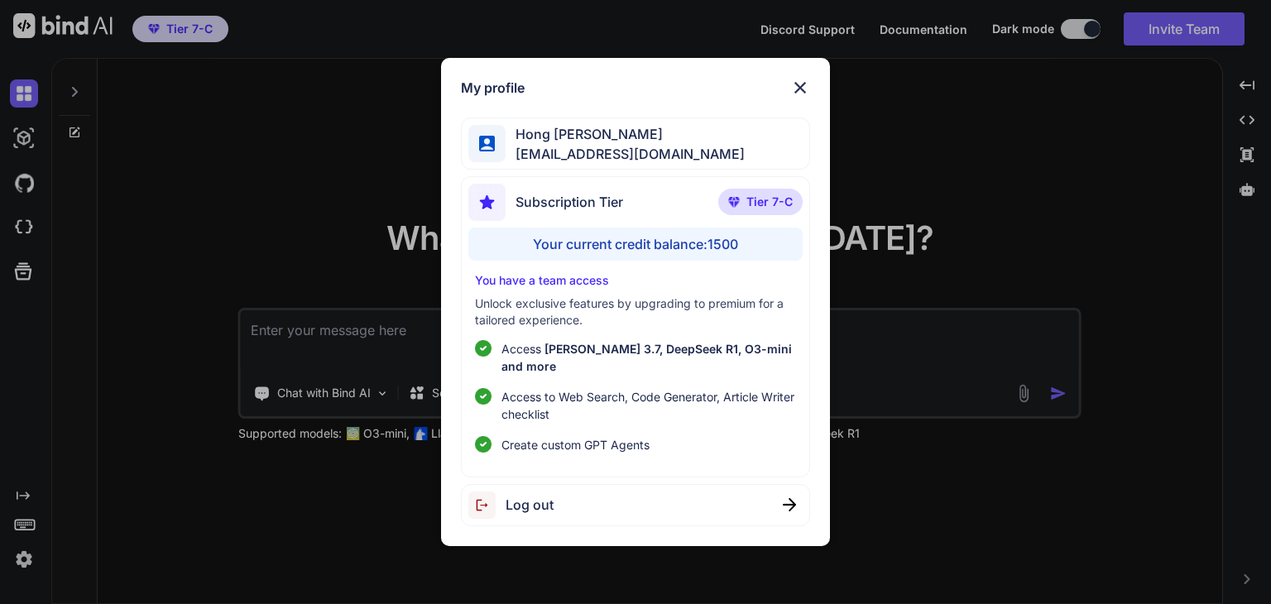
drag, startPoint x: 797, startPoint y: 94, endPoint x: 596, endPoint y: 47, distance: 206.5
click at [795, 93] on img at bounding box center [800, 88] width 20 height 20
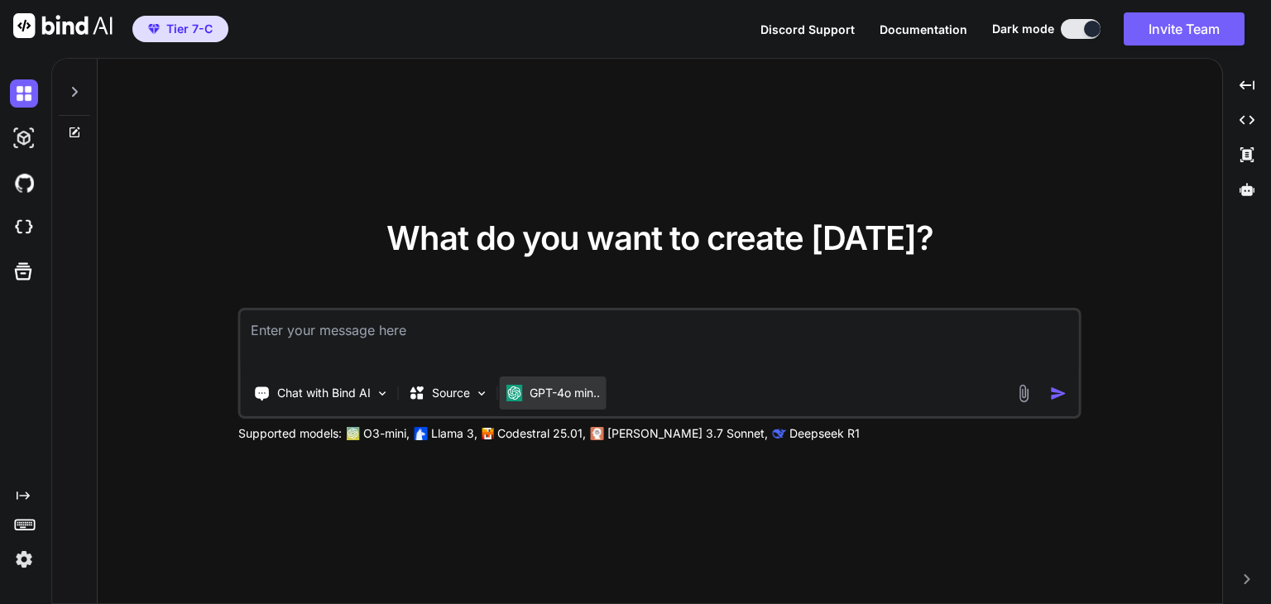
click at [583, 381] on div "GPT-4o min.." at bounding box center [553, 392] width 107 height 33
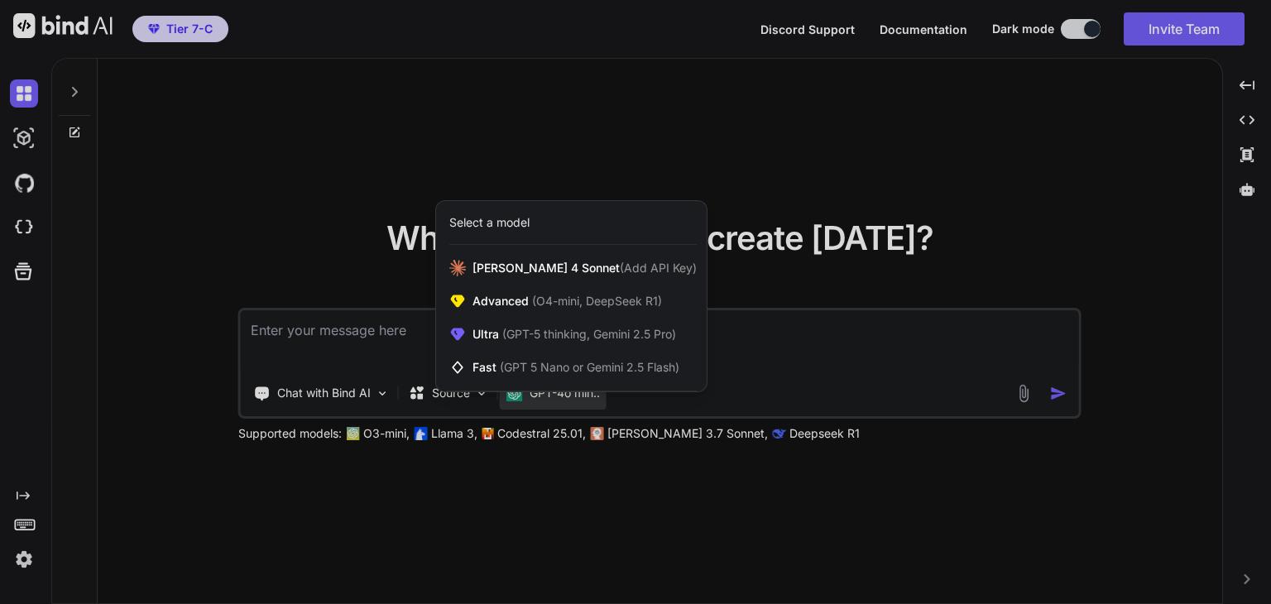
click at [1121, 164] on div at bounding box center [635, 302] width 1271 height 604
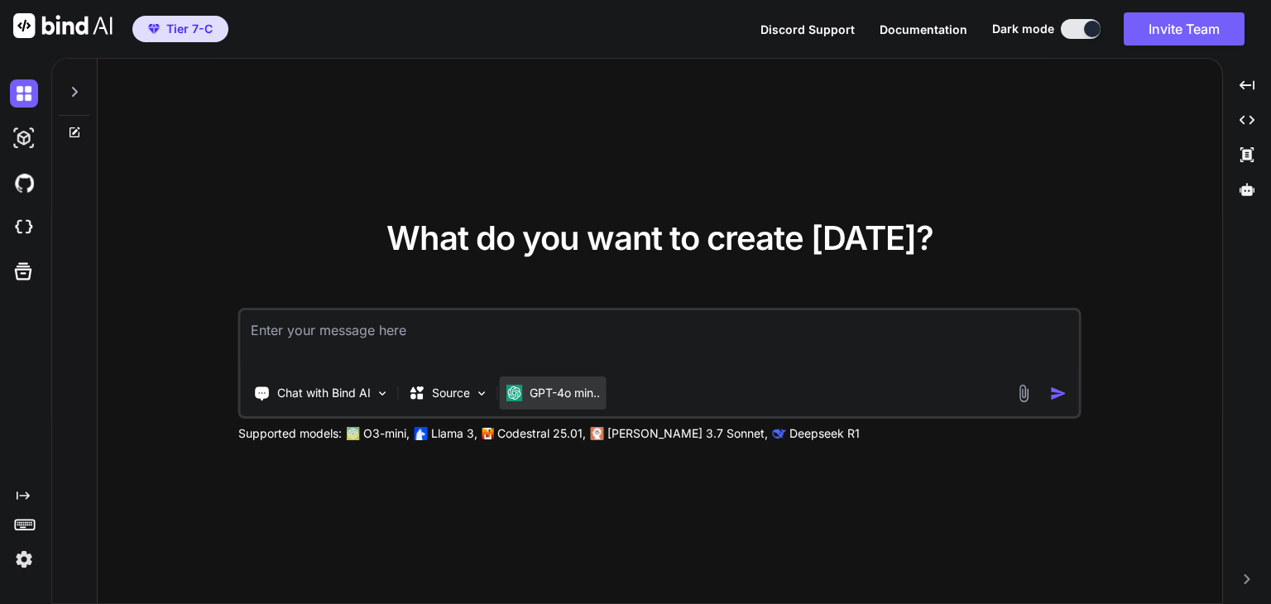
click at [553, 395] on p "GPT-4o min.." at bounding box center [564, 393] width 70 height 17
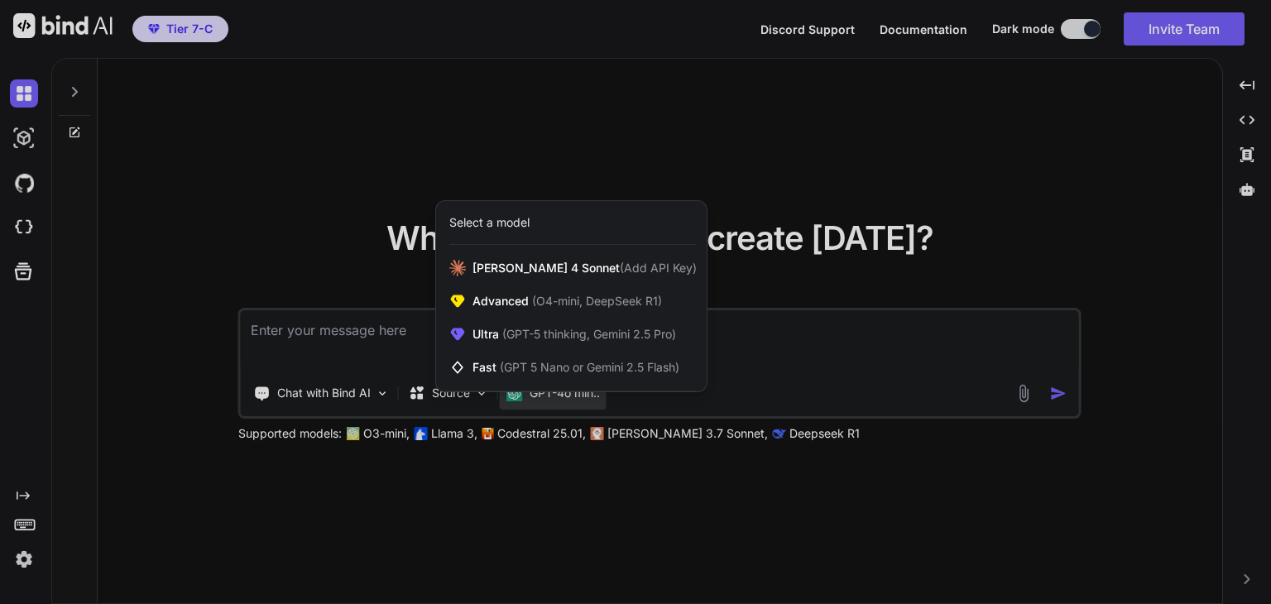
click at [625, 485] on div at bounding box center [635, 302] width 1271 height 604
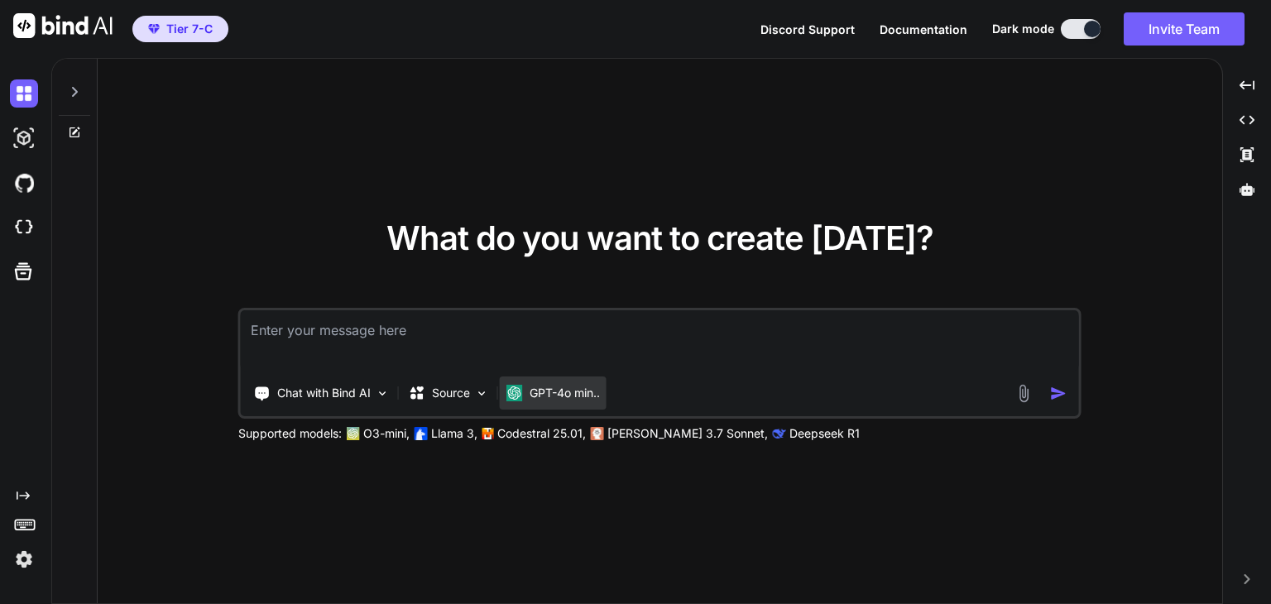
click at [520, 395] on img at bounding box center [514, 393] width 17 height 17
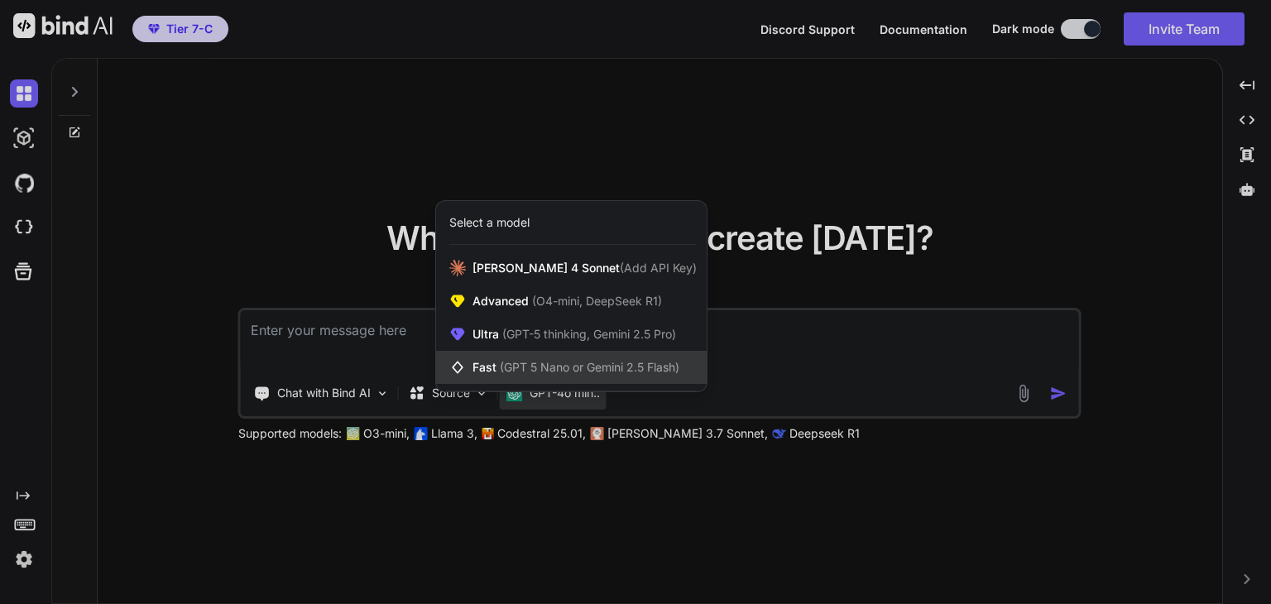
click at [537, 363] on span "(GPT 5 Nano or Gemini 2.5 Flash)" at bounding box center [590, 367] width 180 height 14
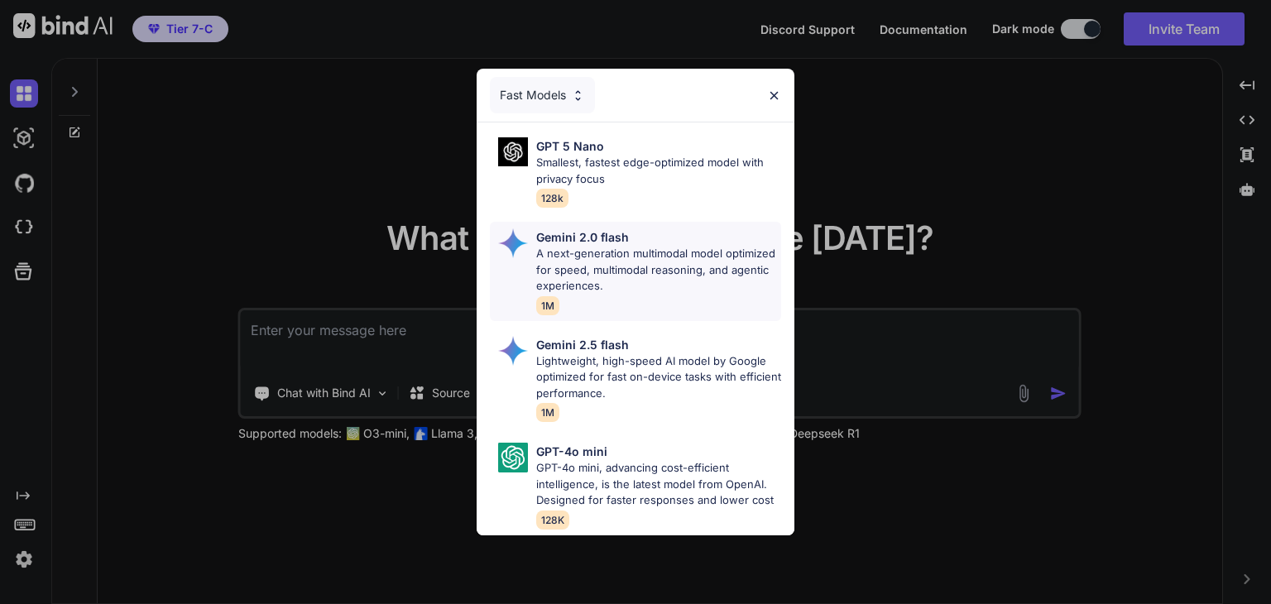
click at [646, 259] on p "A next-generation multimodal model optimized for speed, multimodal reasoning, a…" at bounding box center [658, 270] width 245 height 49
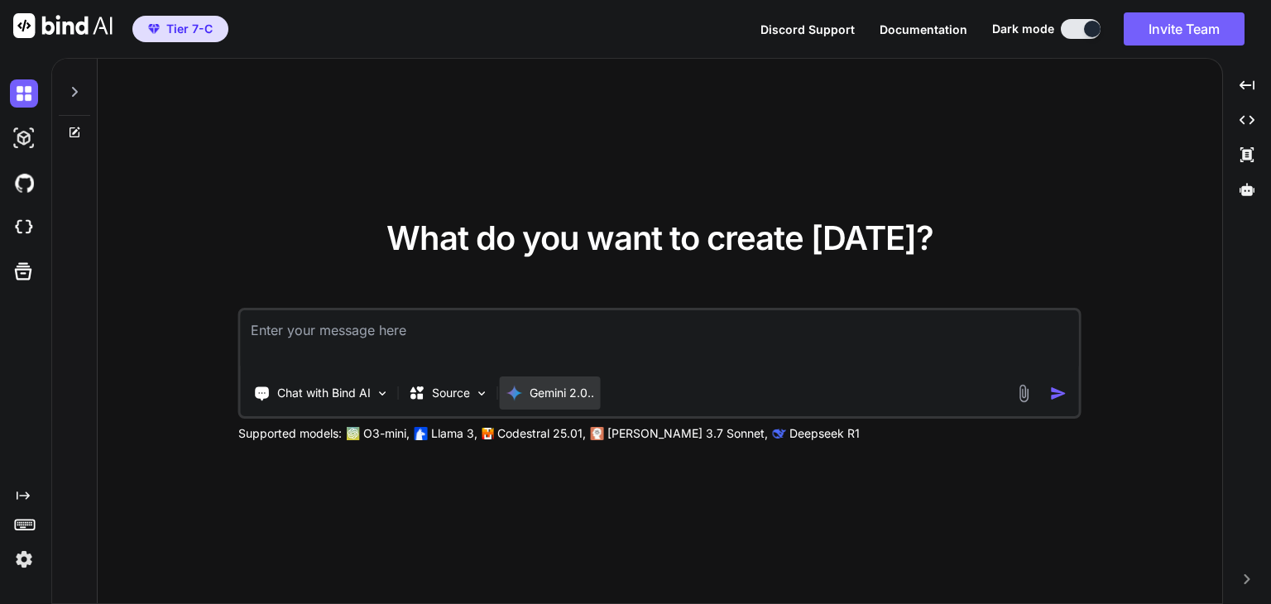
click at [552, 395] on p "Gemini 2.0.." at bounding box center [561, 393] width 65 height 17
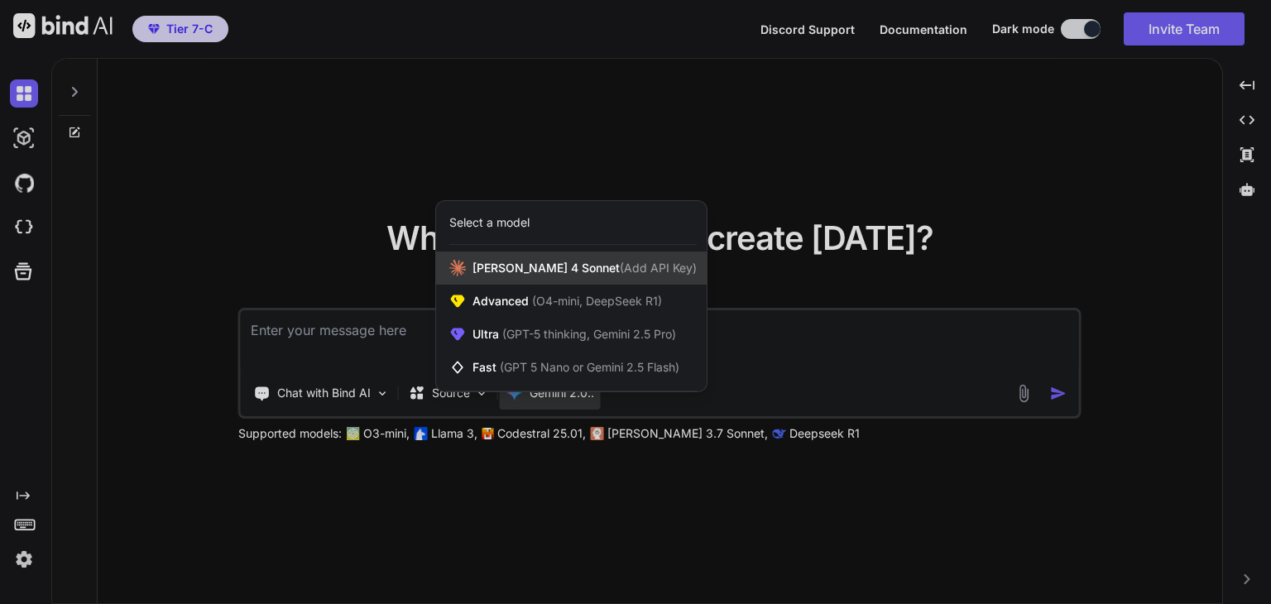
click at [578, 277] on div "[PERSON_NAME] 4 Sonnet (Add API Key)" at bounding box center [571, 268] width 271 height 33
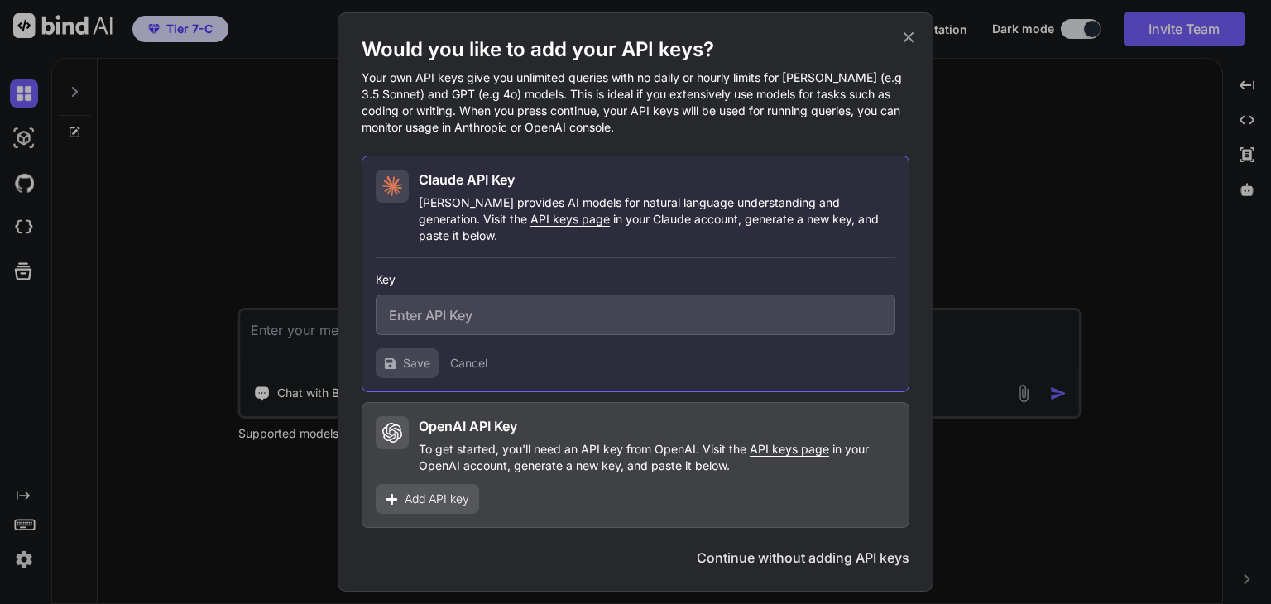
click at [1004, 365] on div "Would you like to add your API keys? Your own API keys give you unlimited queri…" at bounding box center [635, 302] width 1271 height 604
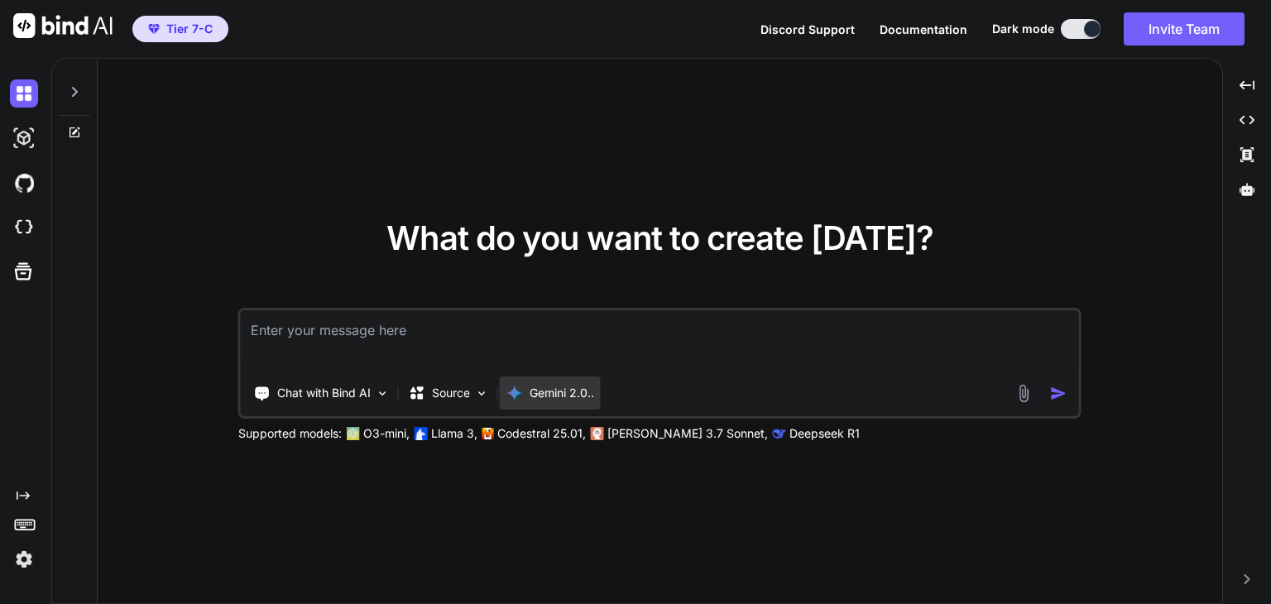
click at [565, 381] on div "Gemini 2.0.." at bounding box center [550, 392] width 101 height 33
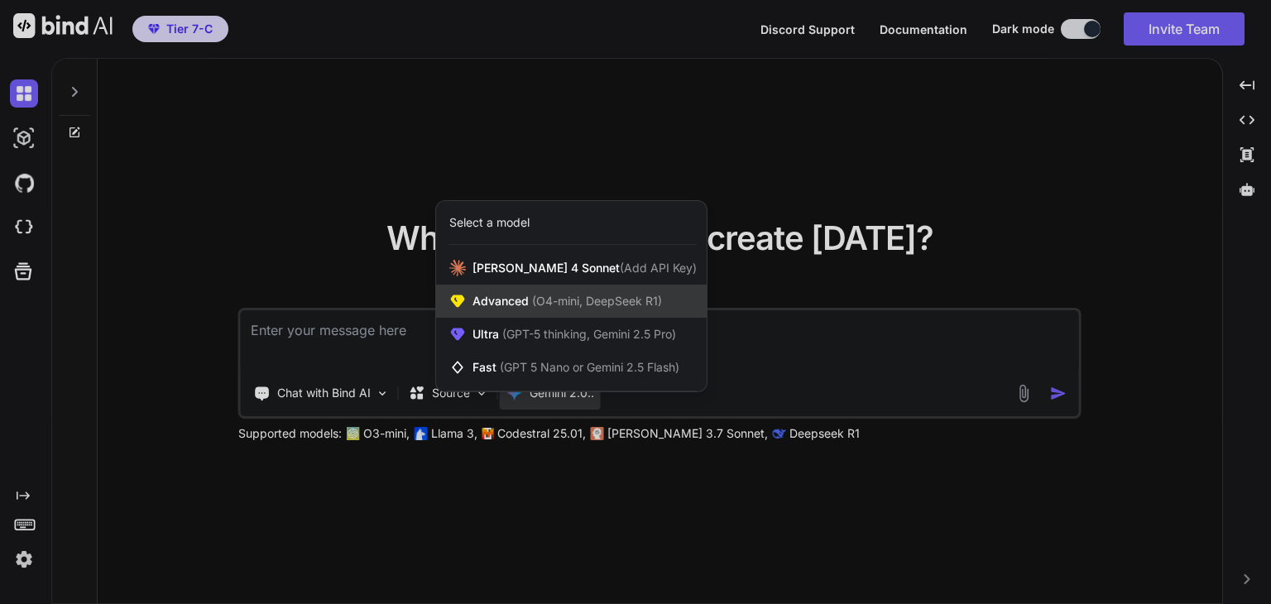
click at [560, 309] on span "Advanced (O4-mini, DeepSeek R1)" at bounding box center [566, 301] width 189 height 17
type textarea "x"
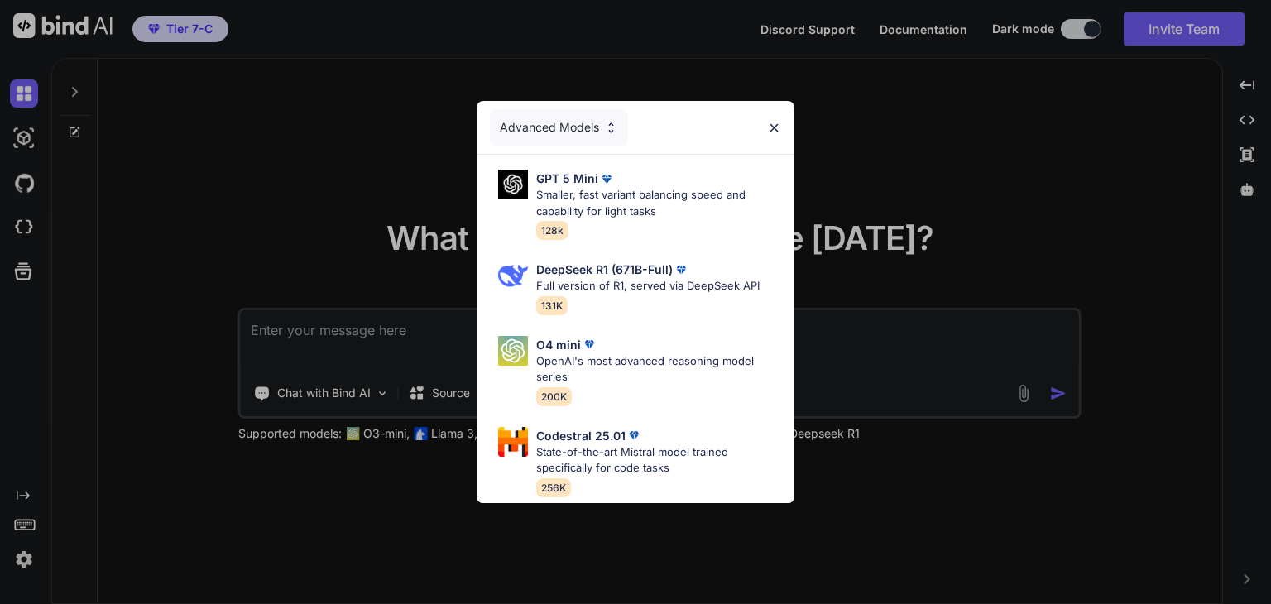
click at [277, 156] on div "Advanced Models GPT 5 Mini Smaller, fast variant balancing speed and capability…" at bounding box center [635, 302] width 1271 height 604
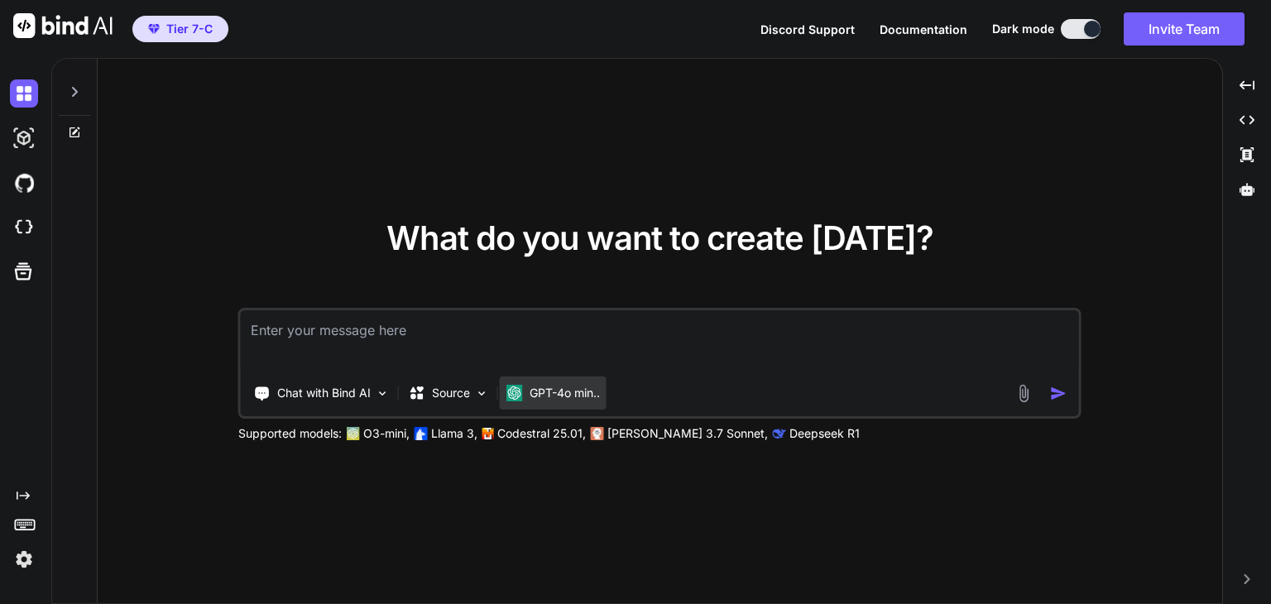
click at [582, 389] on p "GPT-4o min.." at bounding box center [564, 393] width 70 height 17
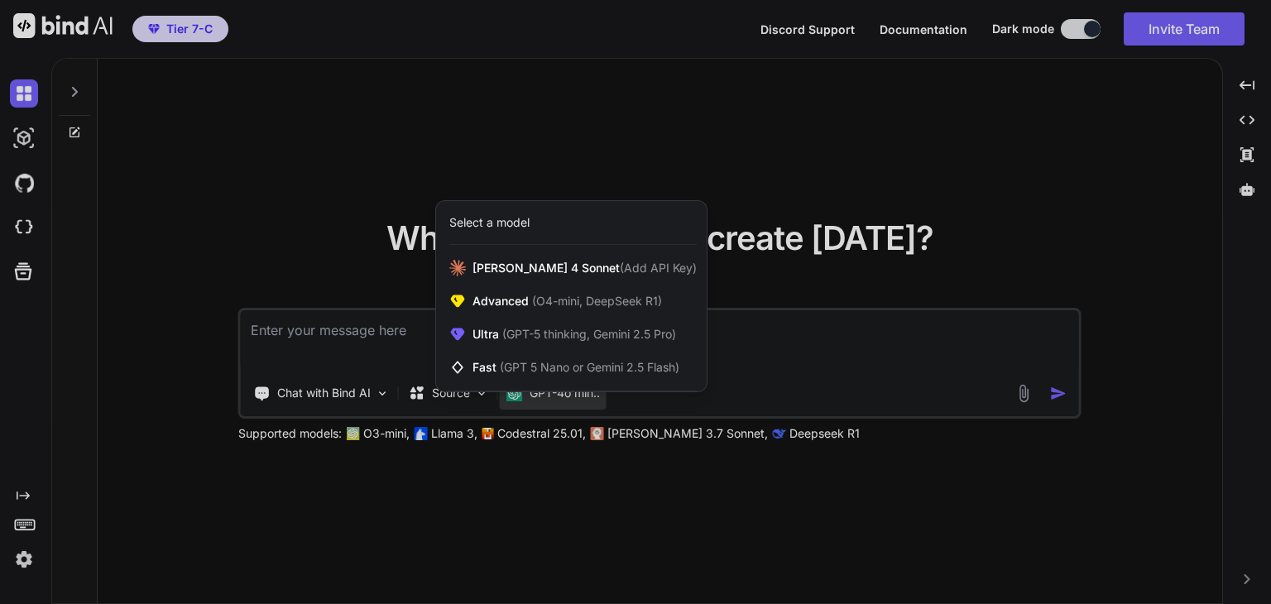
click at [651, 491] on div at bounding box center [635, 302] width 1271 height 604
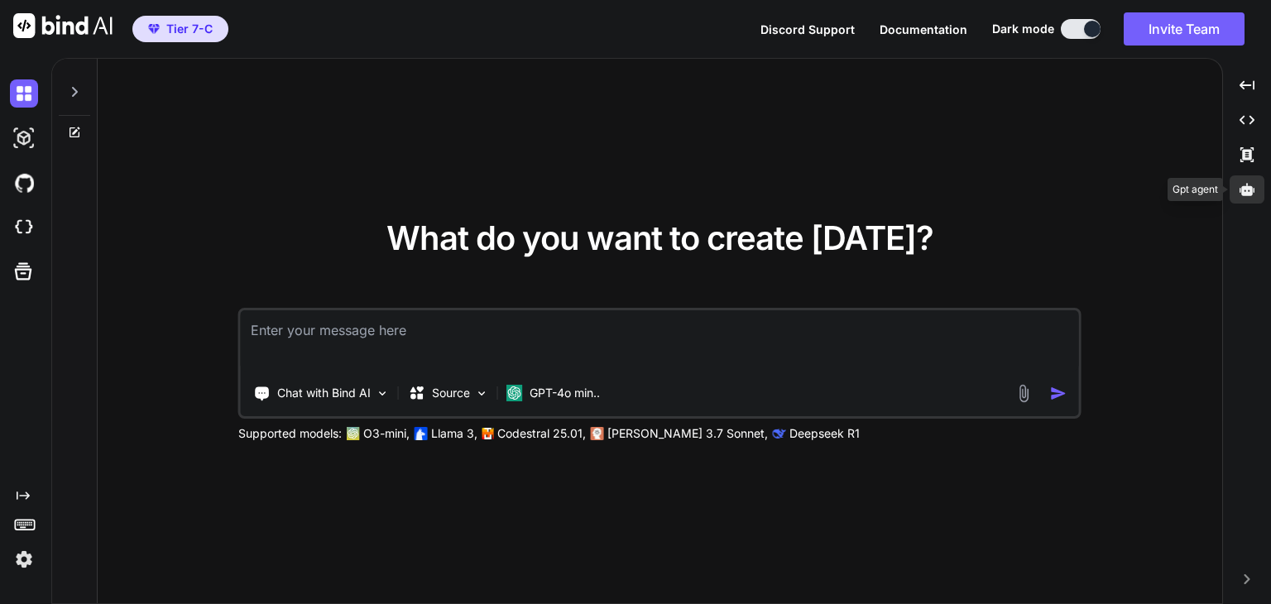
click at [1248, 191] on icon at bounding box center [1246, 189] width 15 height 15
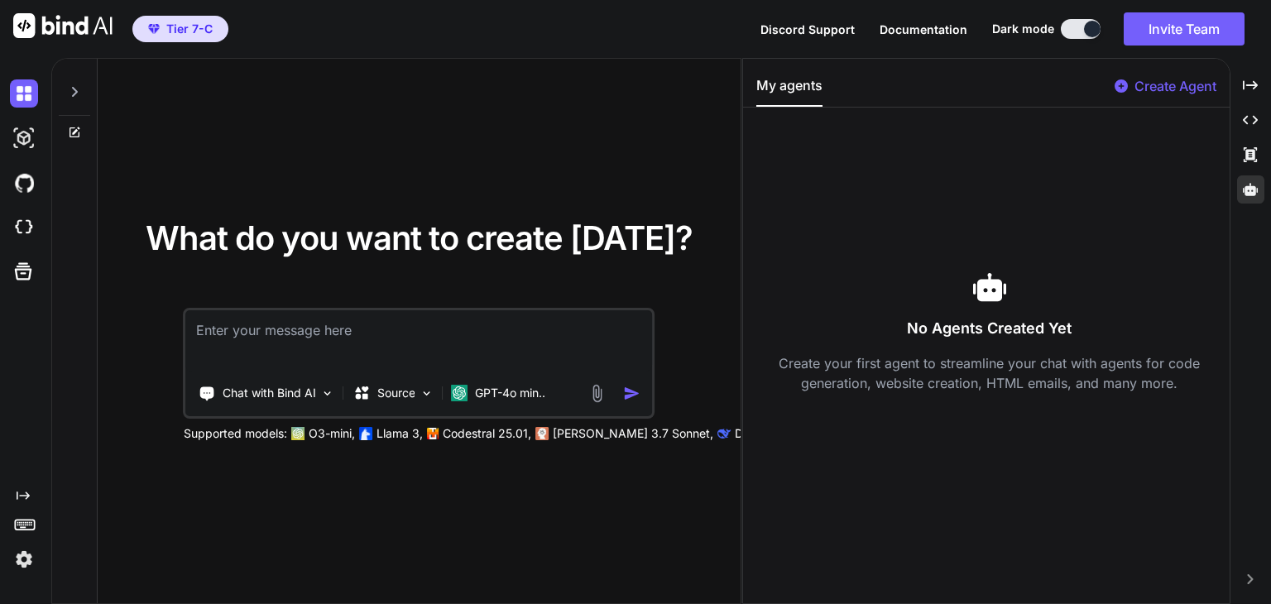
click at [1146, 85] on p "Create Agent" at bounding box center [1175, 86] width 82 height 20
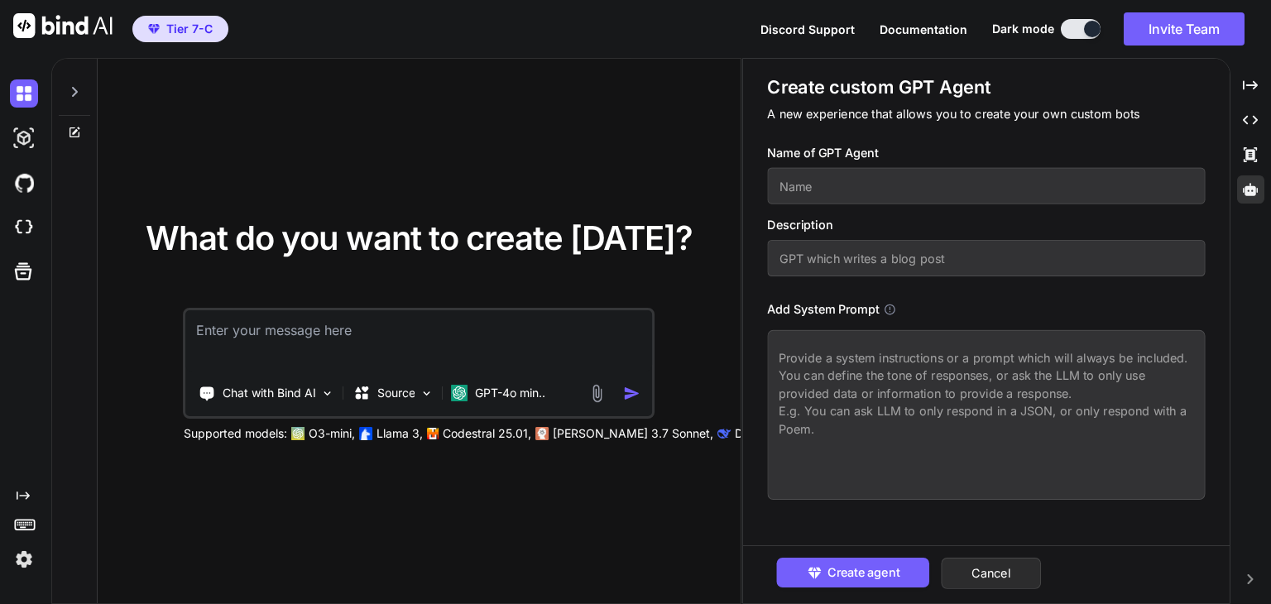
click at [877, 184] on input "text" at bounding box center [986, 186] width 438 height 36
type textarea "x"
type input "J"
type textarea "x"
type input "Jo"
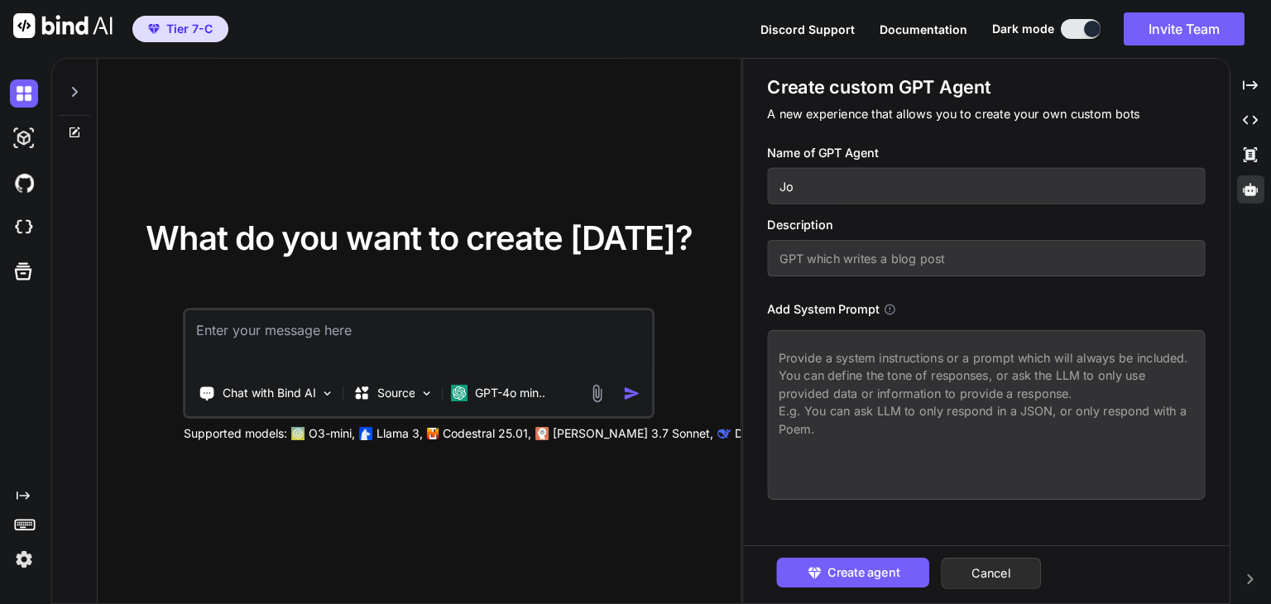
type textarea "x"
type input "Jog"
type textarea "x"
type input "Jo"
type textarea "x"
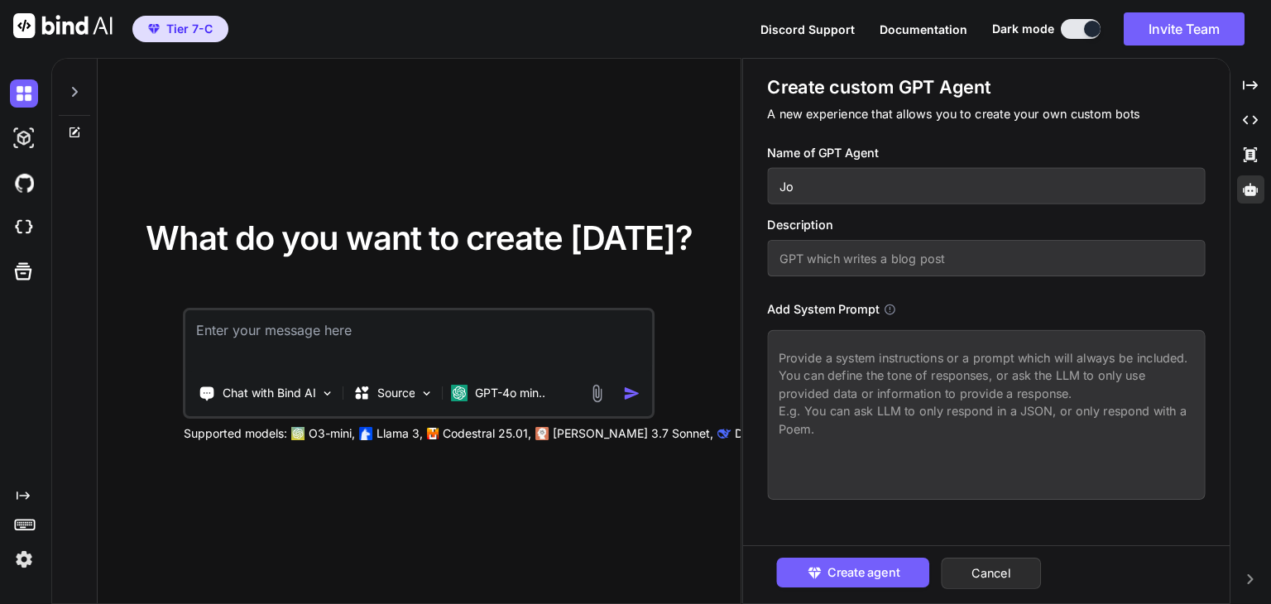
type input "Joh"
type textarea "x"
type input "John"
type textarea "x"
type input "J"
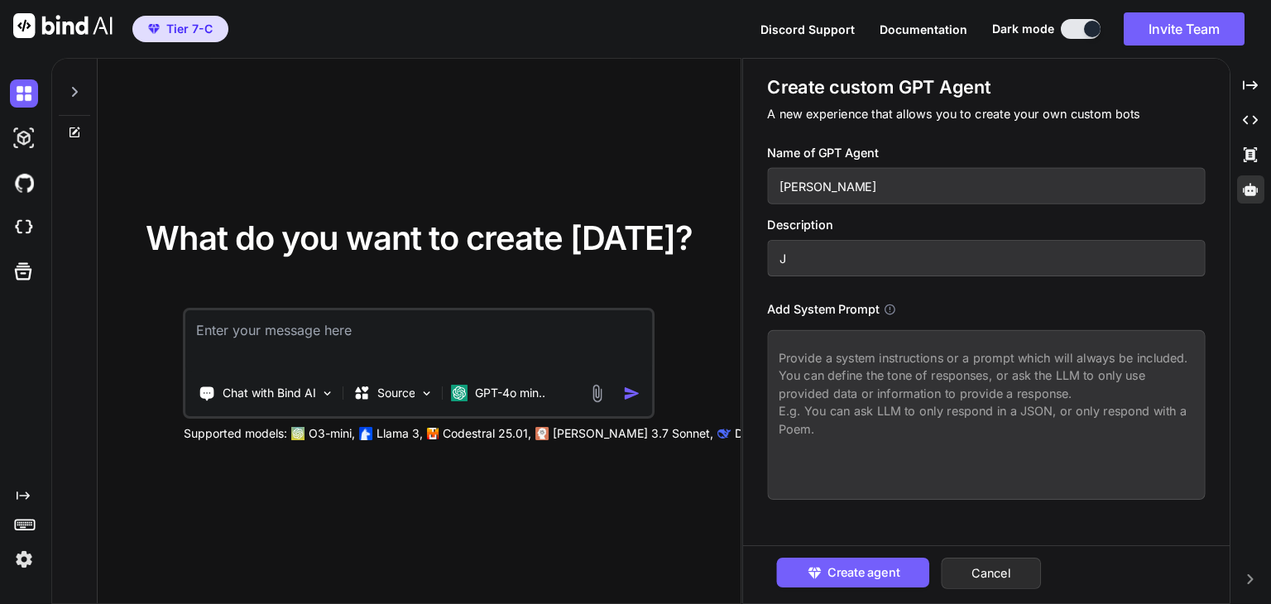
type textarea "x"
type input "Jo"
type textarea "x"
type input "Jog"
type textarea "x"
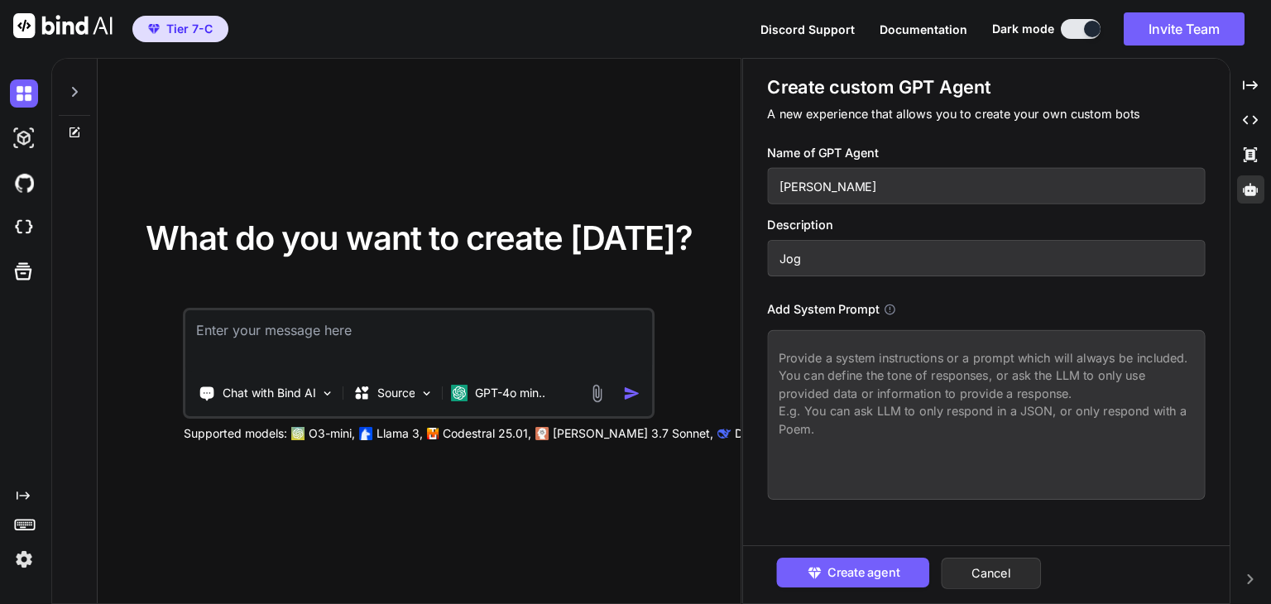
type input "Jogn"
type textarea "x"
type input "Jogn"
type textarea "x"
type input "Jogn"
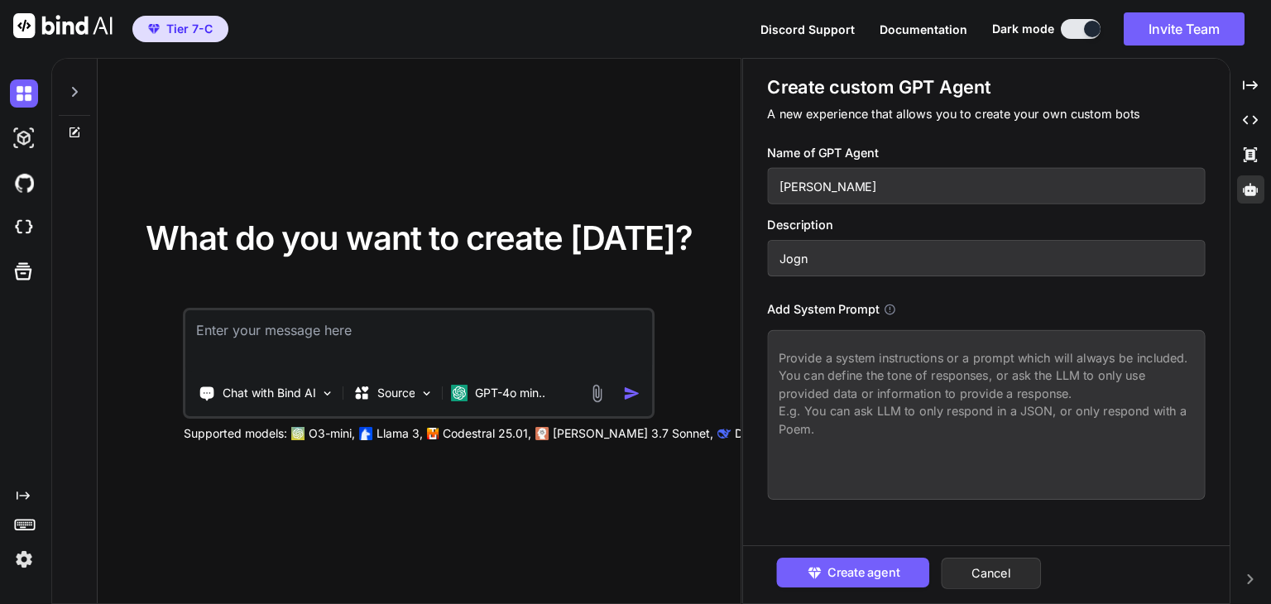
type textarea "x"
type input "Jog"
type textarea "x"
type input "Jo"
type textarea "x"
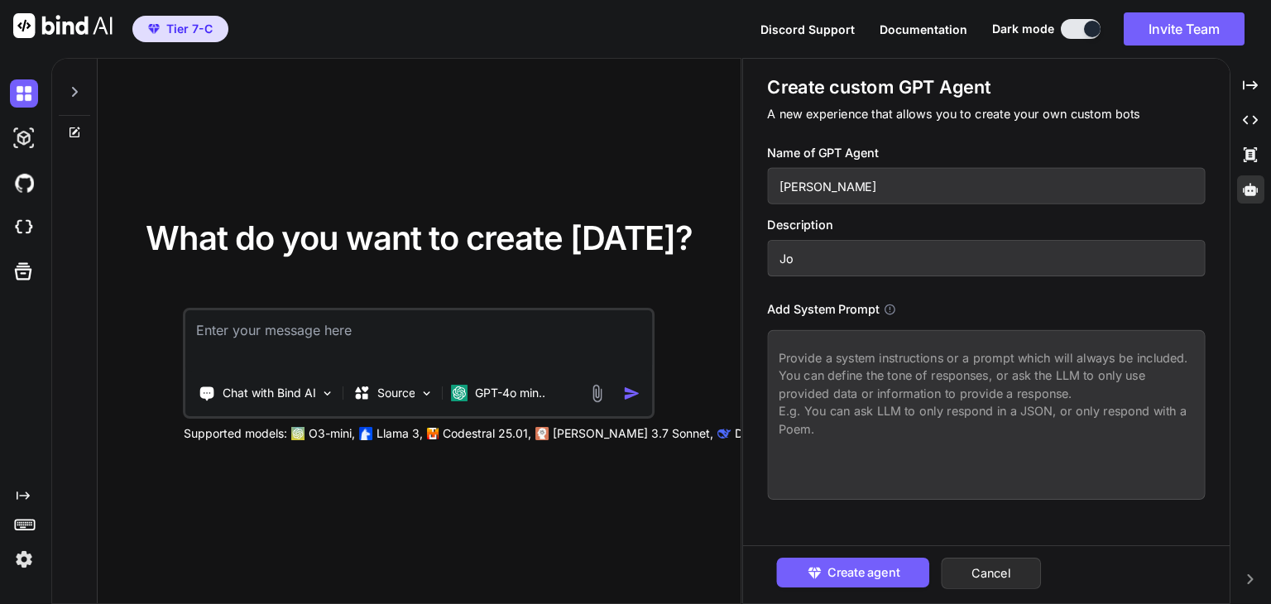
type input "Joh"
type textarea "x"
type input "John"
type textarea "x"
type input "John"
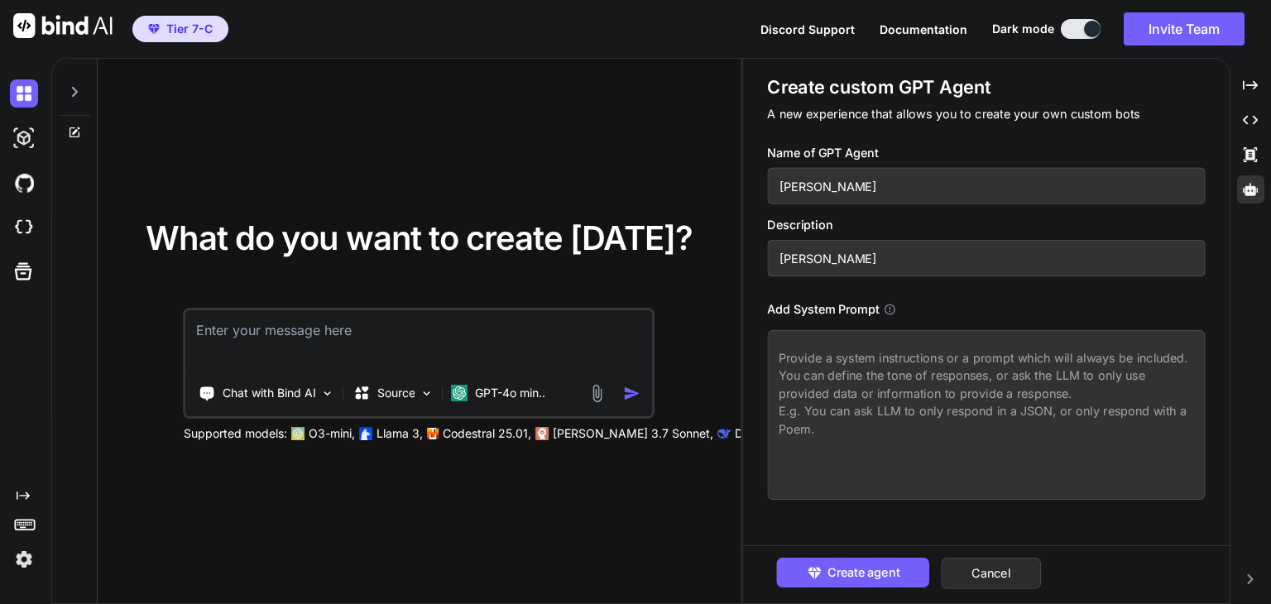
type textarea "x"
type input "John w"
type textarea "x"
type input "John wi"
type textarea "x"
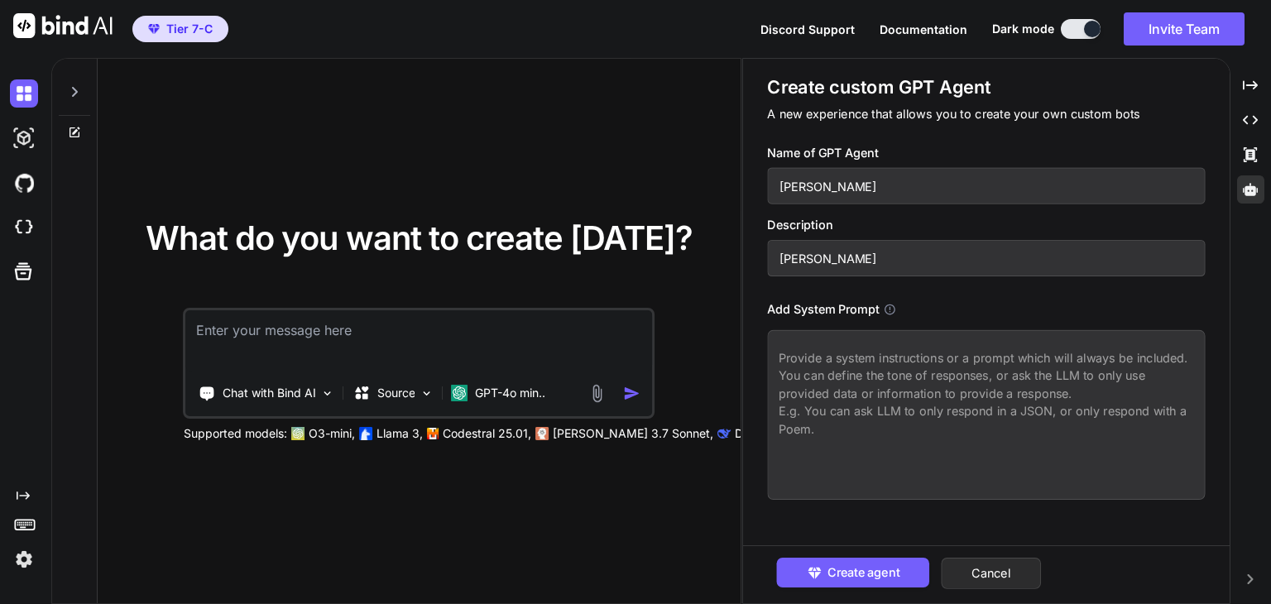
type input "John wih"
type textarea "x"
type input "John wi"
type textarea "x"
type input "John w"
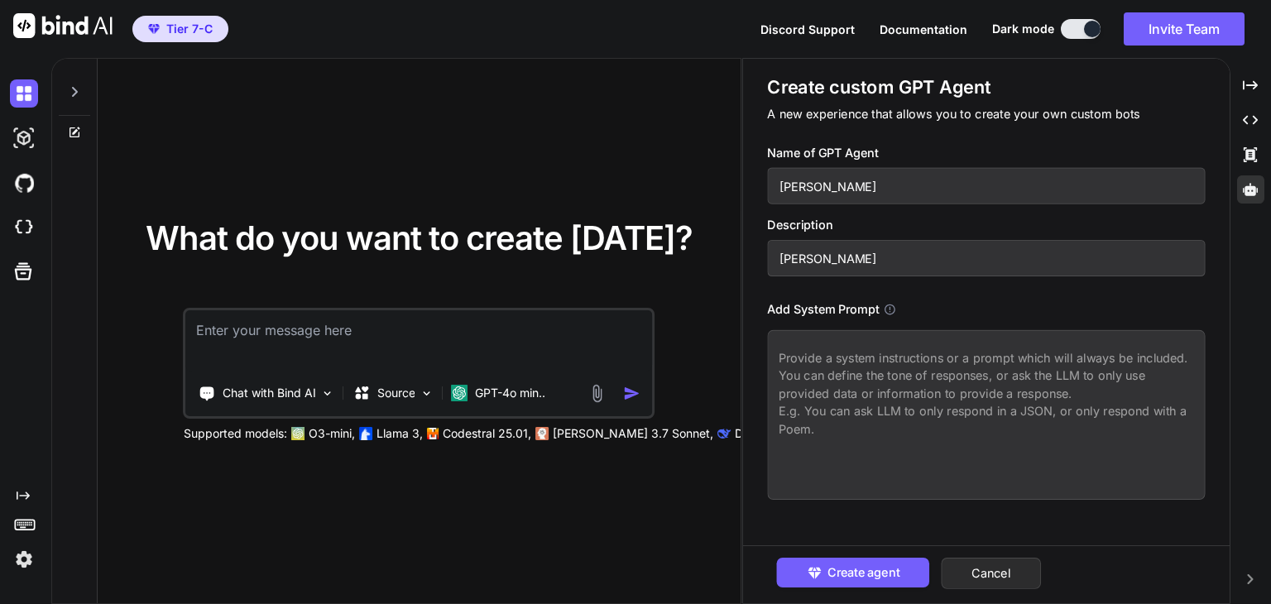
type textarea "x"
type input "John wh"
type textarea "x"
type input "John whi"
type textarea "x"
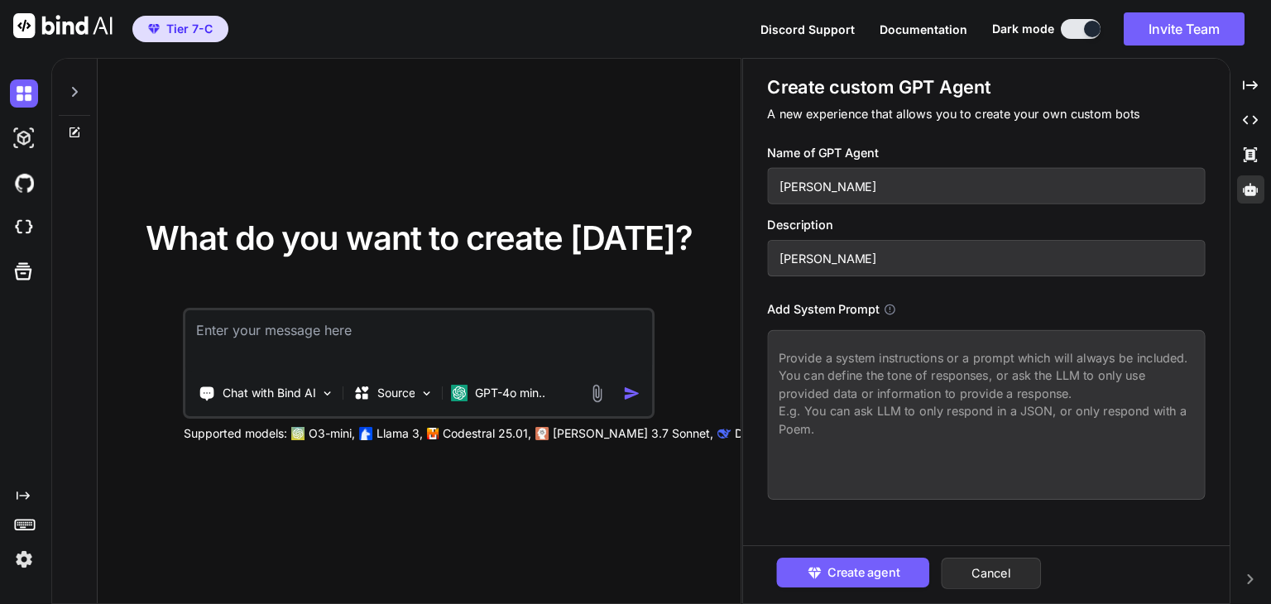
type input "John which"
type textarea "x"
type input "John which"
type textarea "x"
type input "John which a"
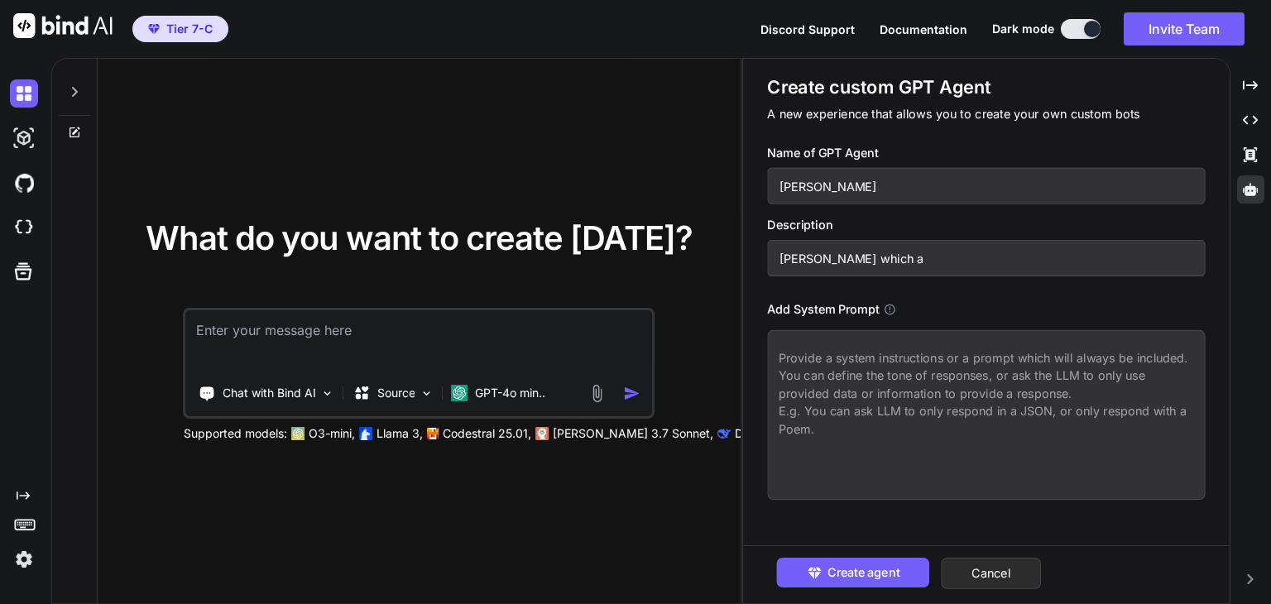
type textarea "x"
type input "John which ad"
type textarea "x"
type input "John which adv"
type textarea "x"
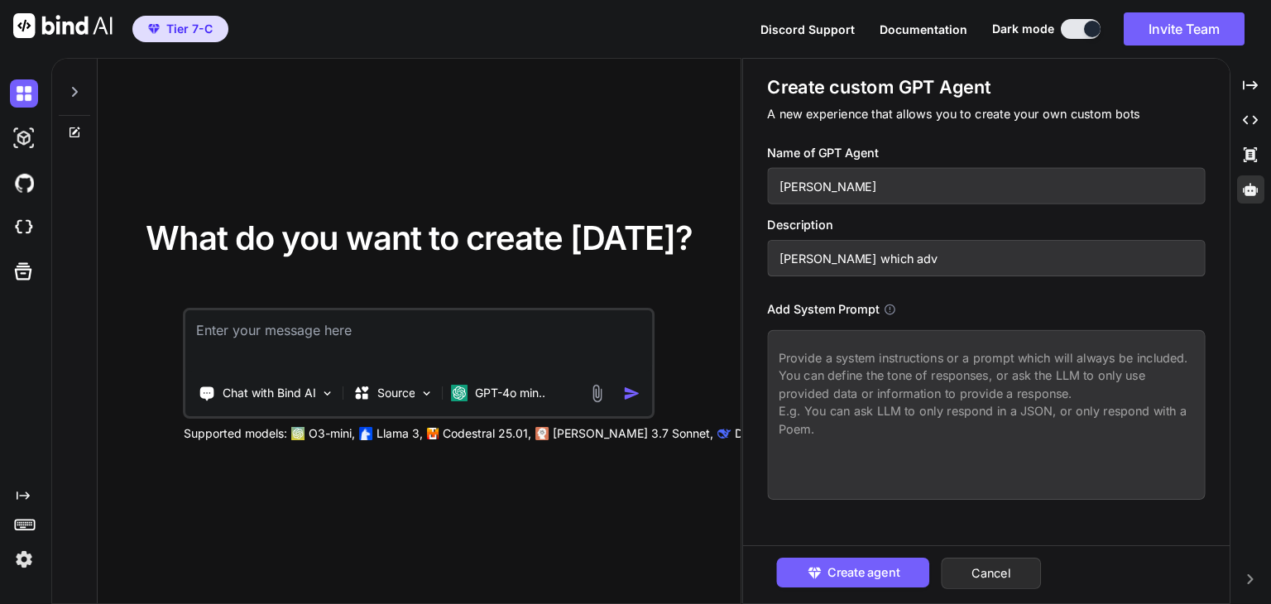
type input "John which advi"
type textarea "x"
type input "John which advis"
type textarea "x"
type input "John which advise"
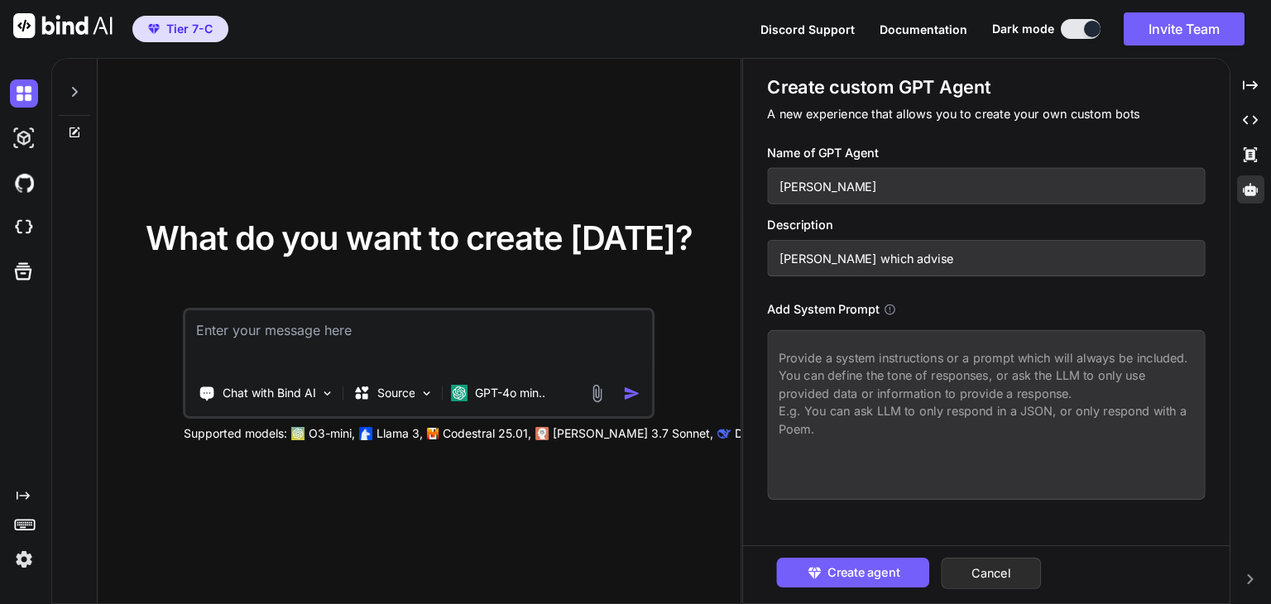
type textarea "x"
type input "John which advise"
type textarea "x"
type input "John which advise c"
type textarea "x"
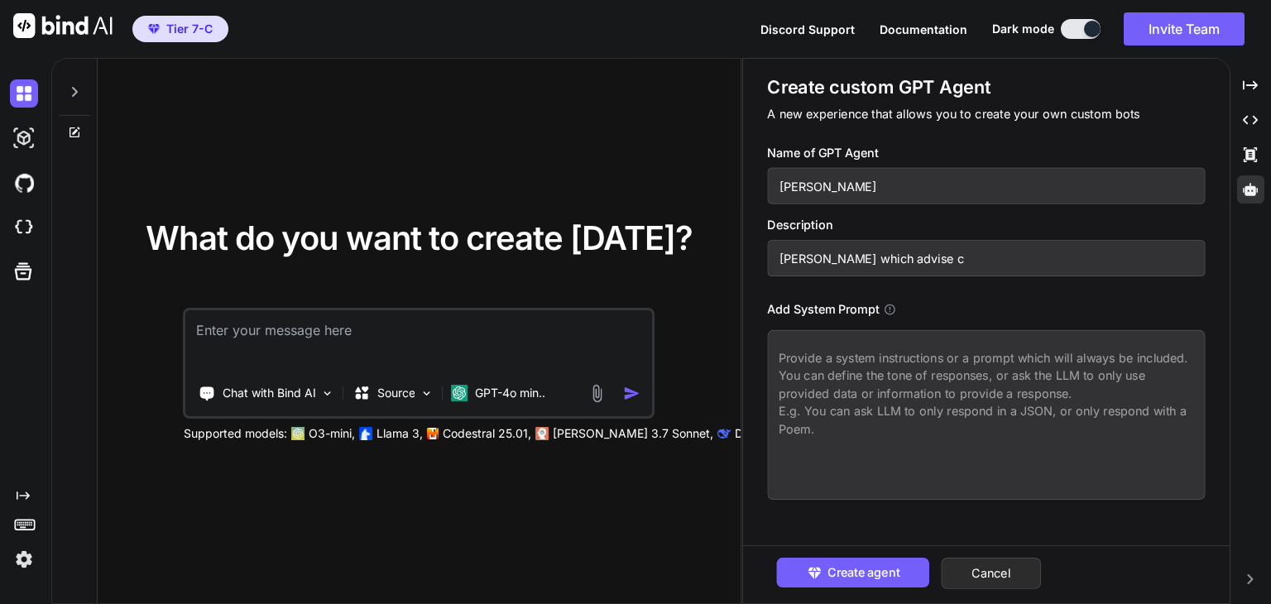
type input "John which advise co"
type textarea "x"
type input "John which advise codi"
type textarea "x"
type input "John which advise codin"
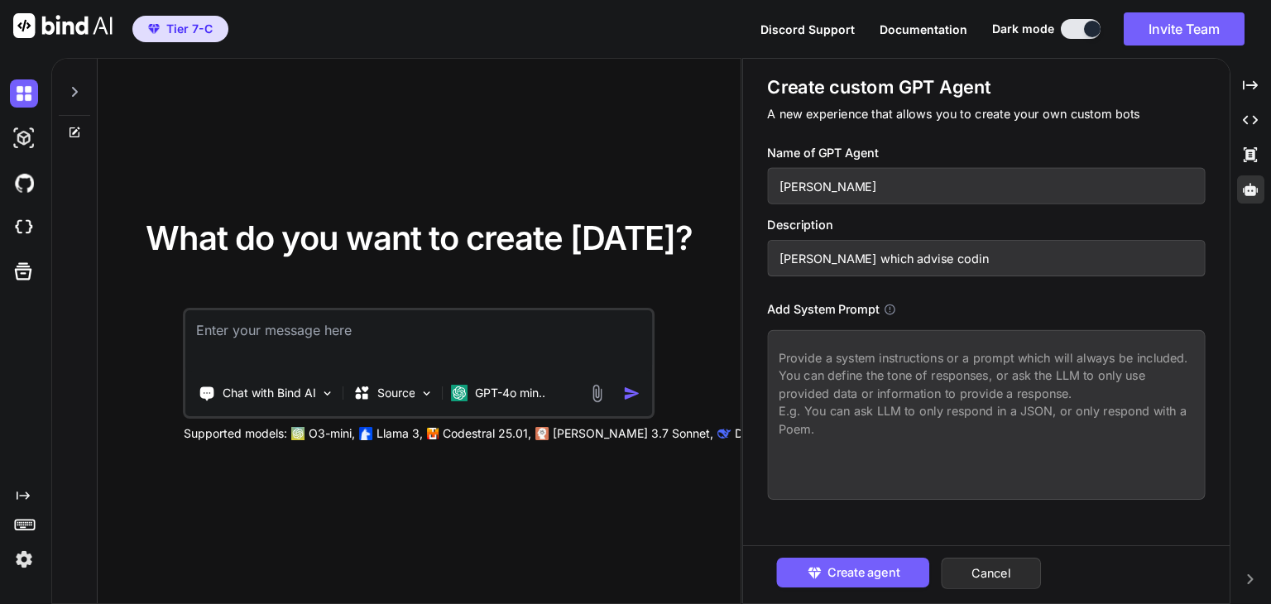
type textarea "x"
type input "John which advise coding"
click at [916, 376] on textarea at bounding box center [986, 415] width 438 height 170
type textarea "x"
type textarea "J"
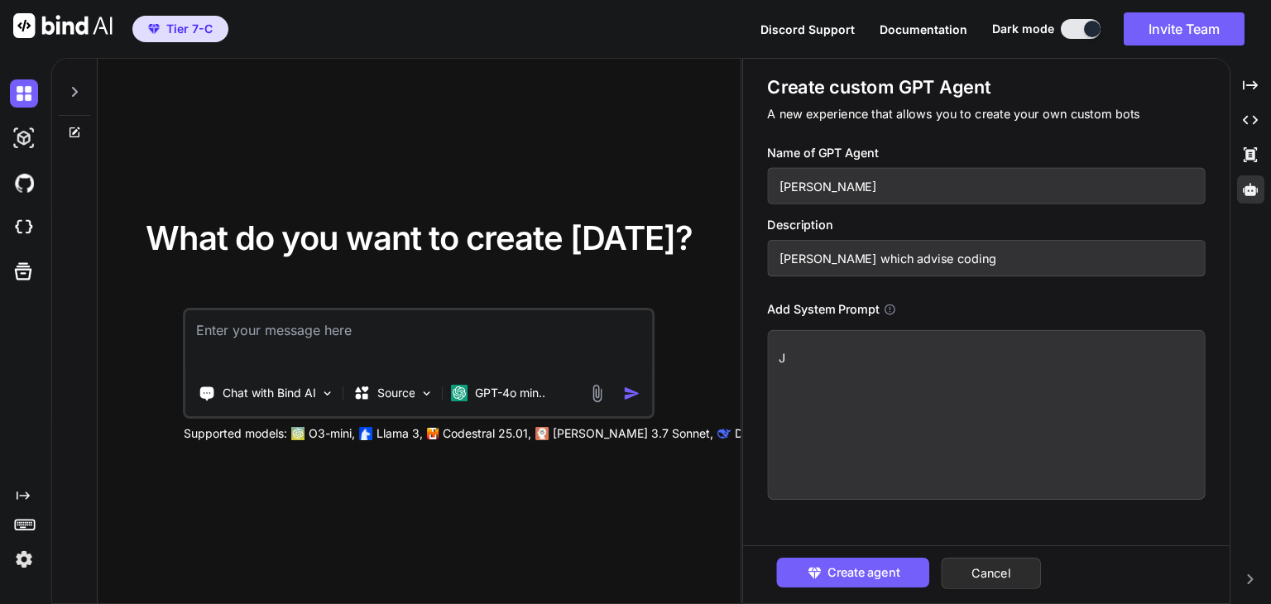
type textarea "x"
type textarea "Jo"
type textarea "x"
type textarea "Joh"
type textarea "x"
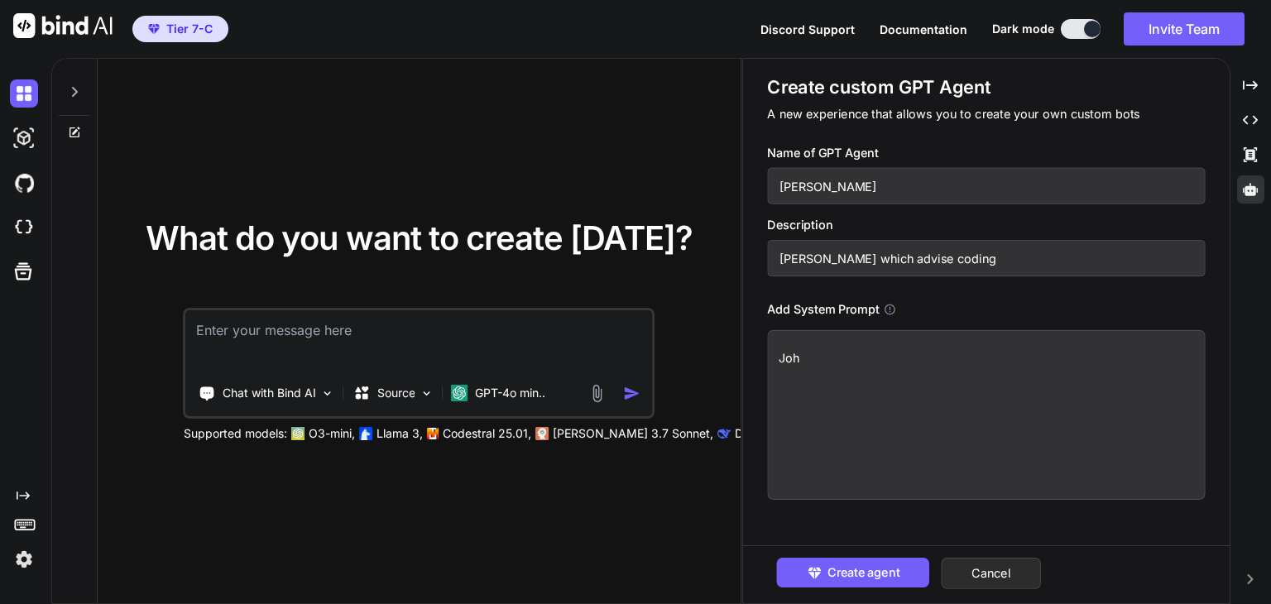
type textarea "John"
type textarea "x"
type textarea "John"
type textarea "x"
type textarea "John i"
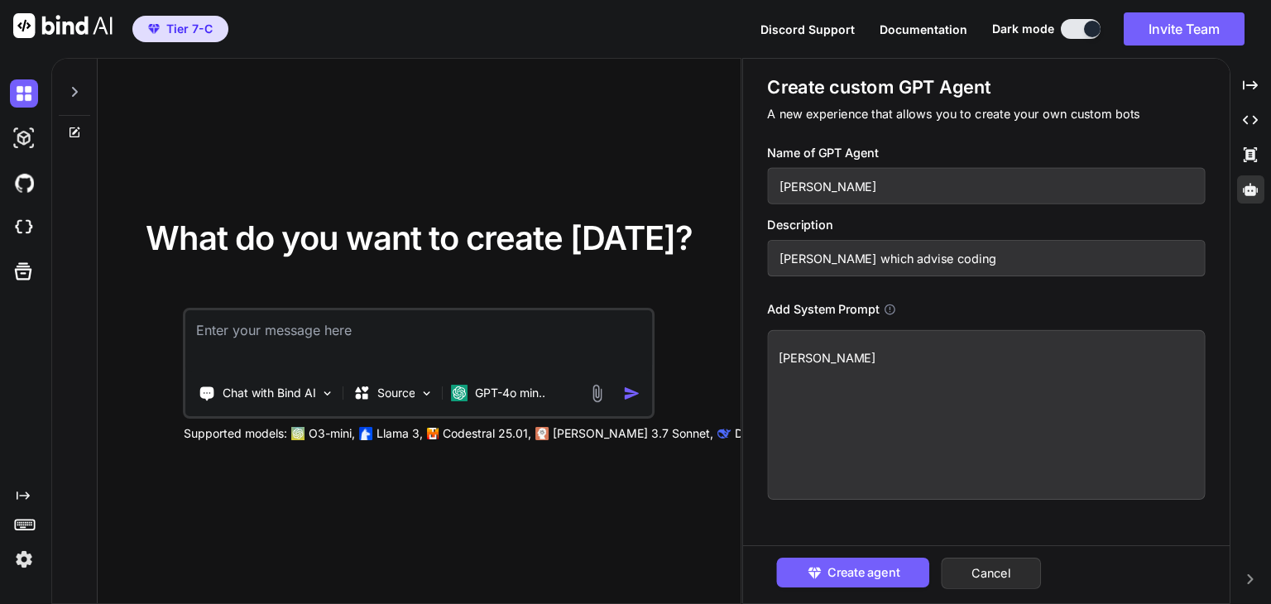
type textarea "x"
type textarea "John is"
type textarea "x"
type textarea "John is"
type textarea "x"
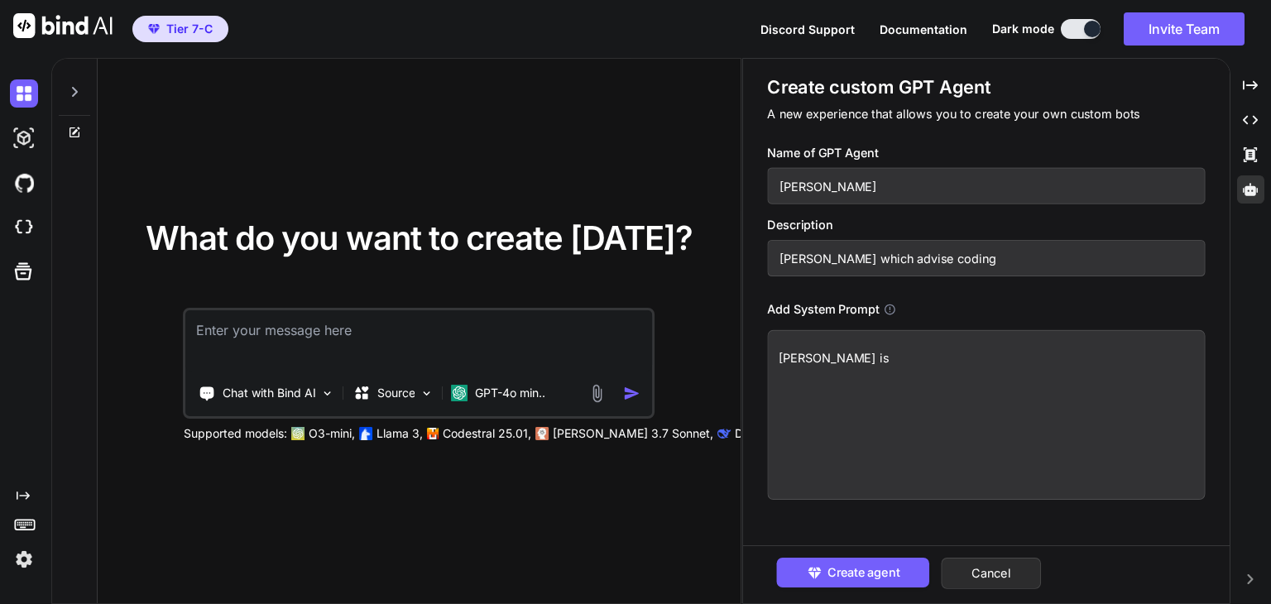
type textarea "John is a"
type textarea "x"
type textarea "John is a"
type textarea "x"
type textarea "John is a"
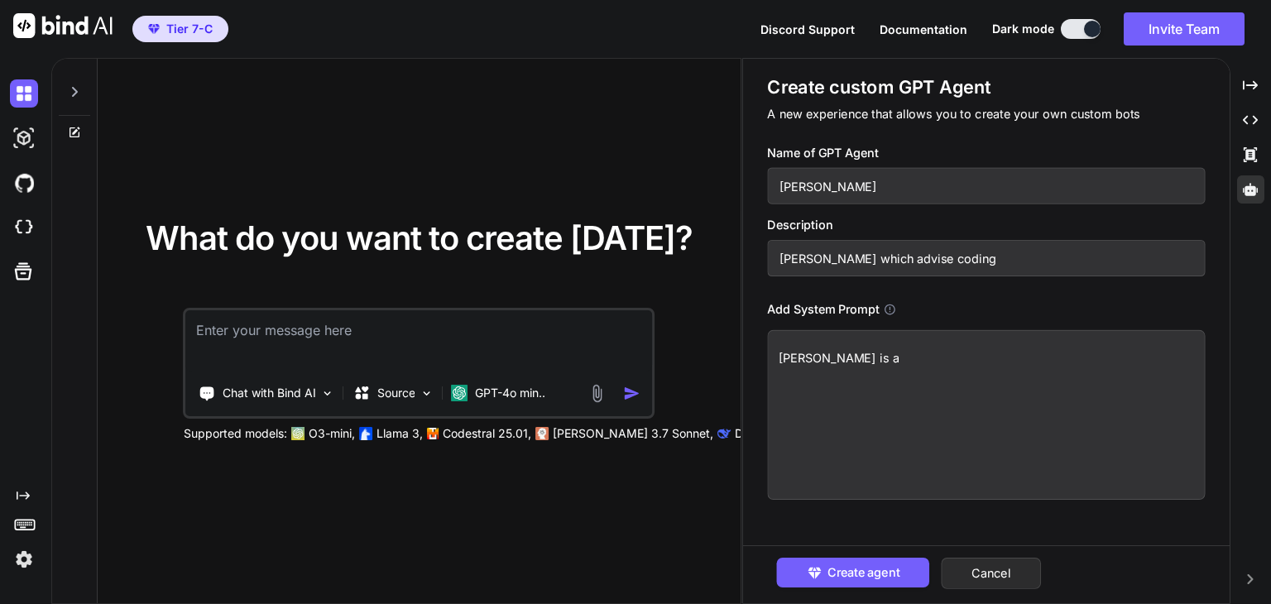
type textarea "x"
type textarea "John is an"
type textarea "x"
type textarea "John is an"
type textarea "x"
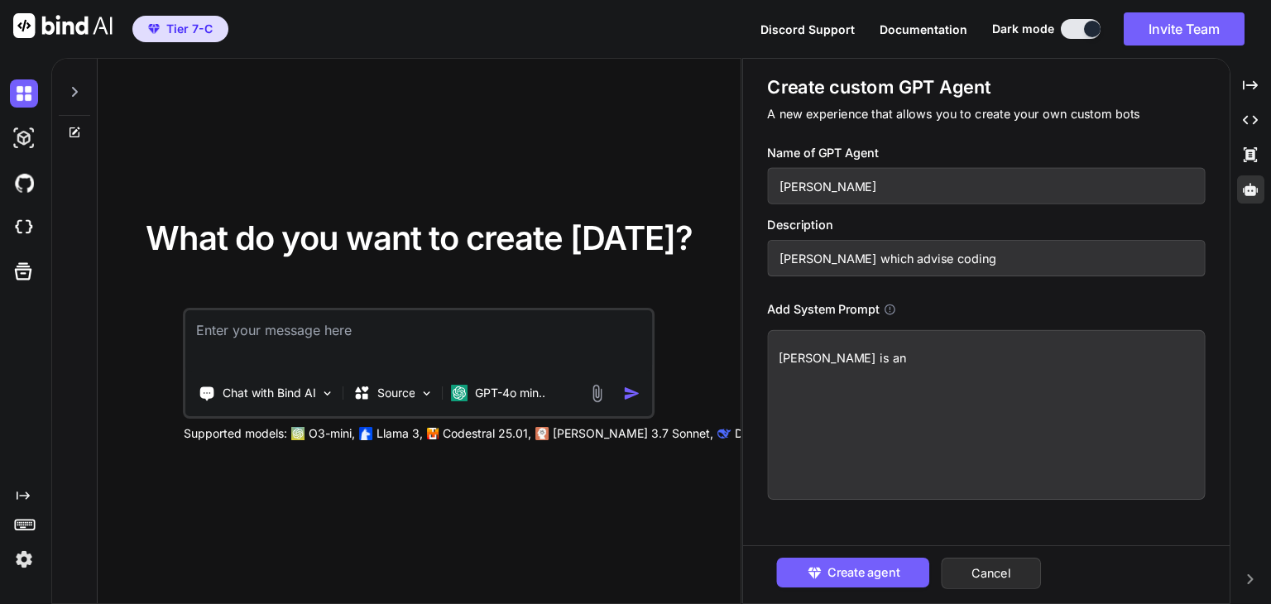
type textarea "John is an e"
type textarea "x"
type textarea "John is an ex"
type textarea "x"
type textarea "John is an exp"
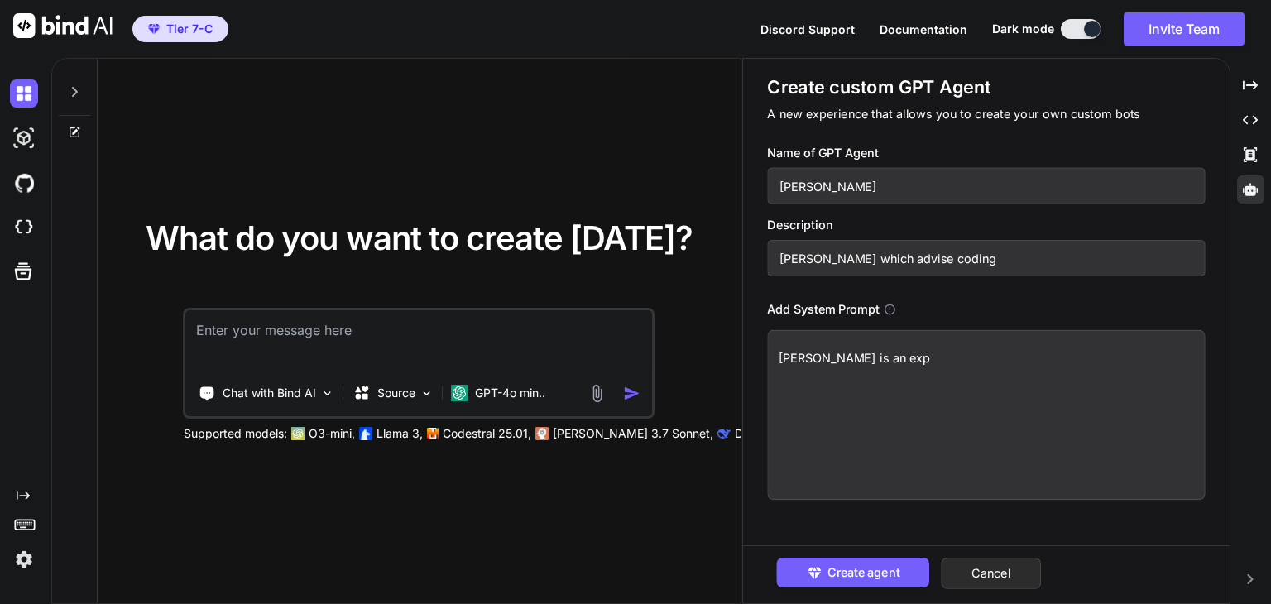
type textarea "x"
type textarea "John is an expe"
type textarea "x"
type textarea "John is an exper"
type textarea "x"
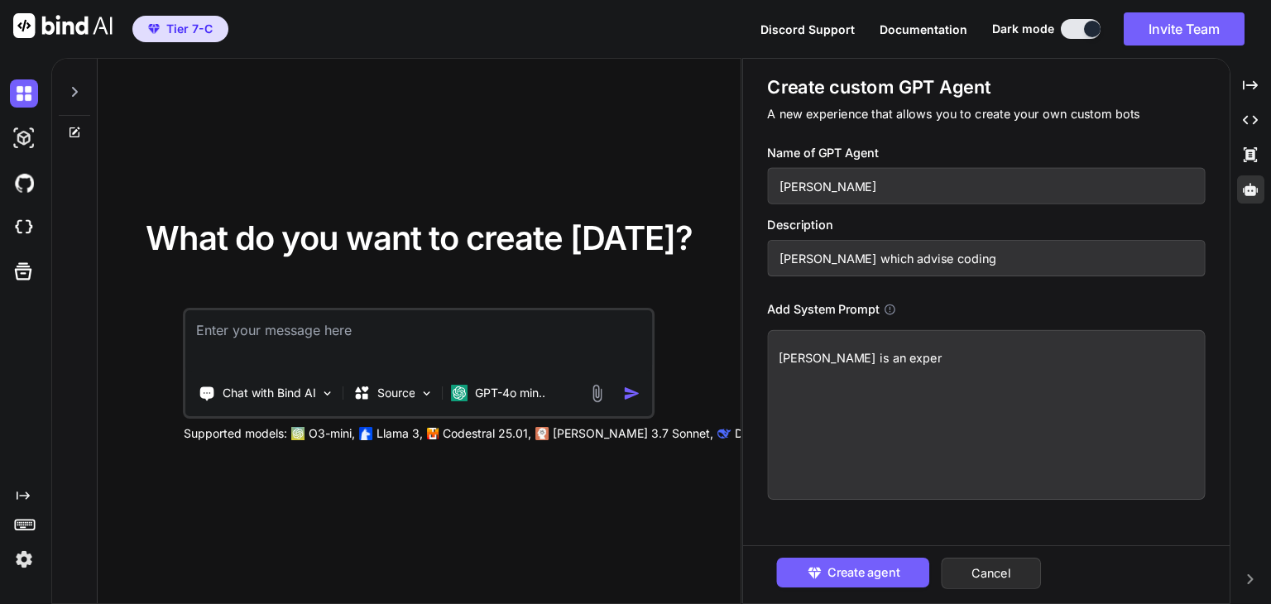
type textarea "John is an expert"
type textarea "x"
type textarea "John is an expert"
type textarea "x"
type textarea "John is an expert i"
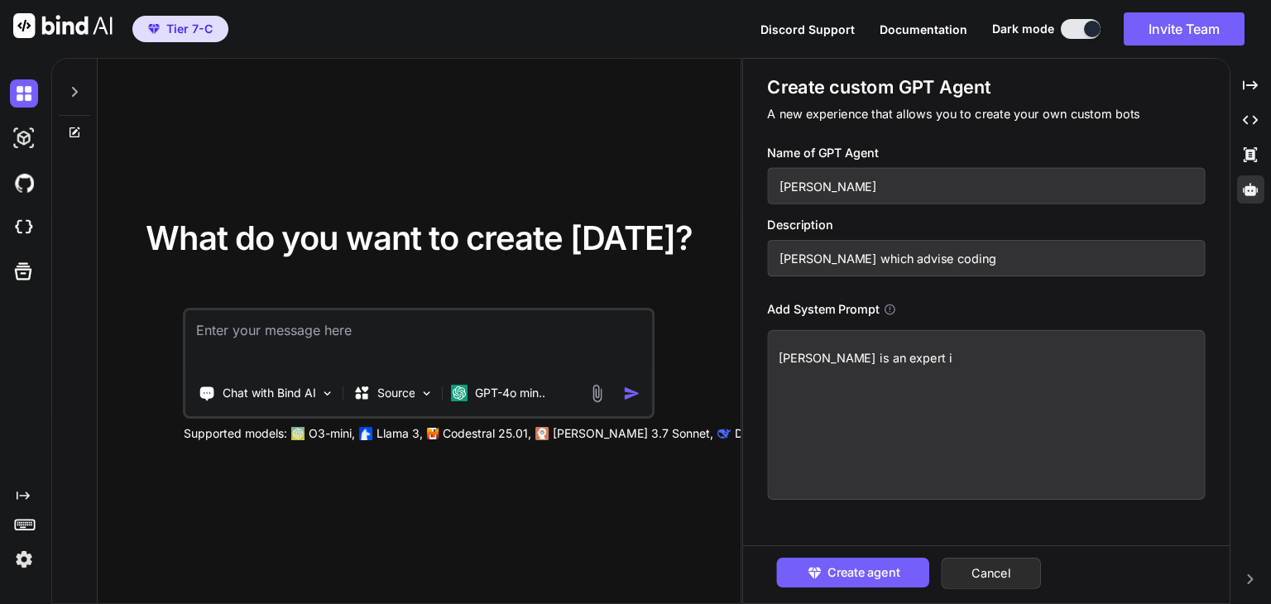
type textarea "x"
type textarea "John is an expert in"
type textarea "x"
type textarea "John is an expert in"
type textarea "x"
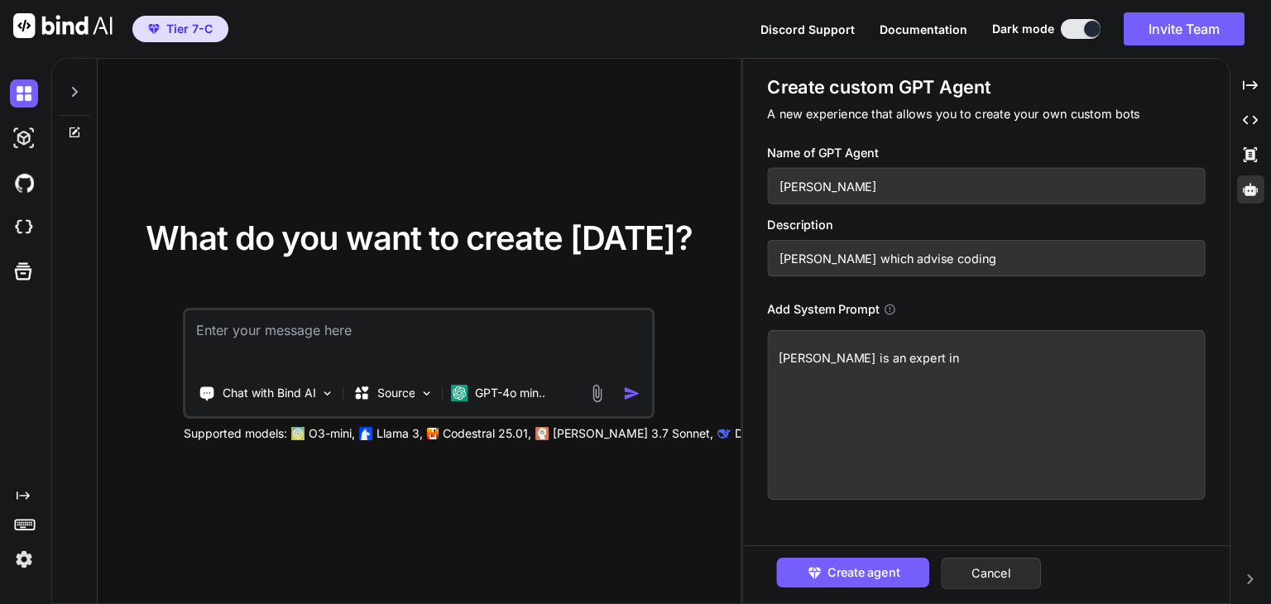
type textarea "John is an expert in s"
type textarea "x"
type textarea "John is an expert in so"
type textarea "x"
type textarea "John is an expert in sof"
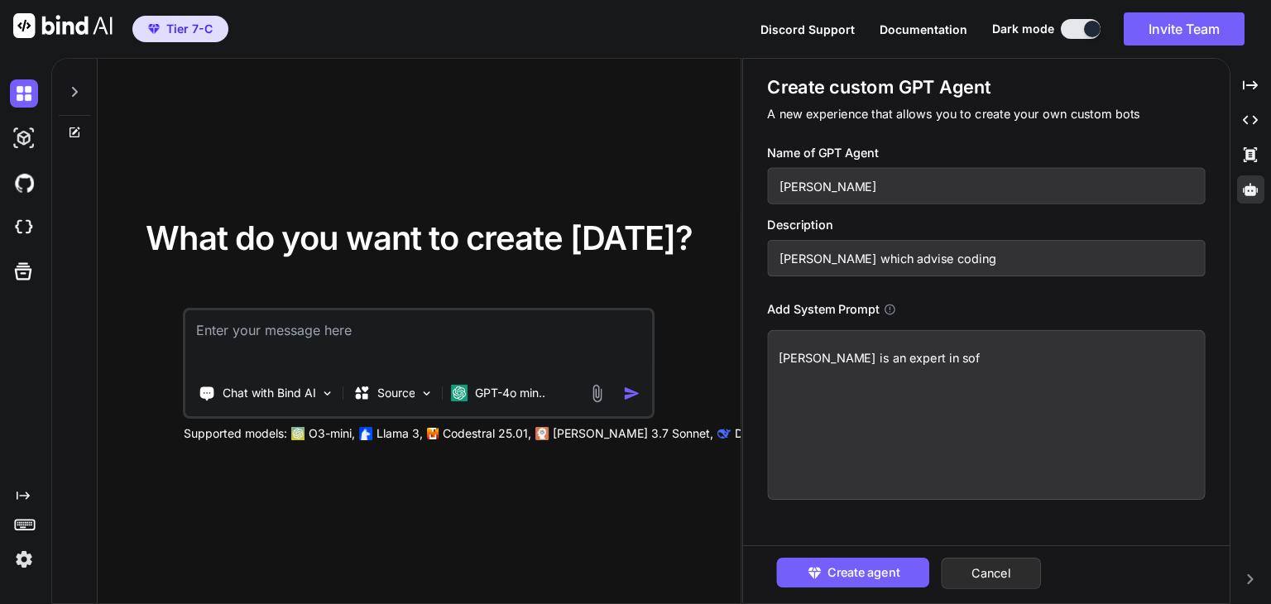
type textarea "x"
type textarea "John is an expert in soft"
type textarea "x"
type textarea "John is an expert in softw"
type textarea "x"
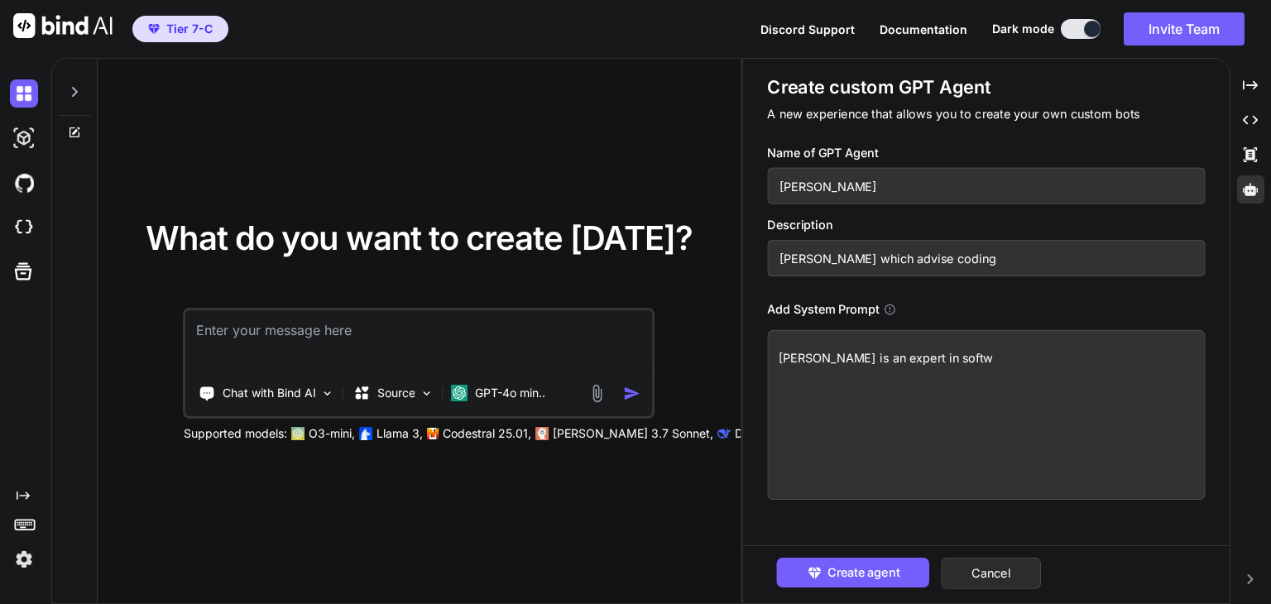
type textarea "John is an expert in softwa"
type textarea "x"
type textarea "John is an expert in softwar"
type textarea "x"
type textarea "John is an expert in software"
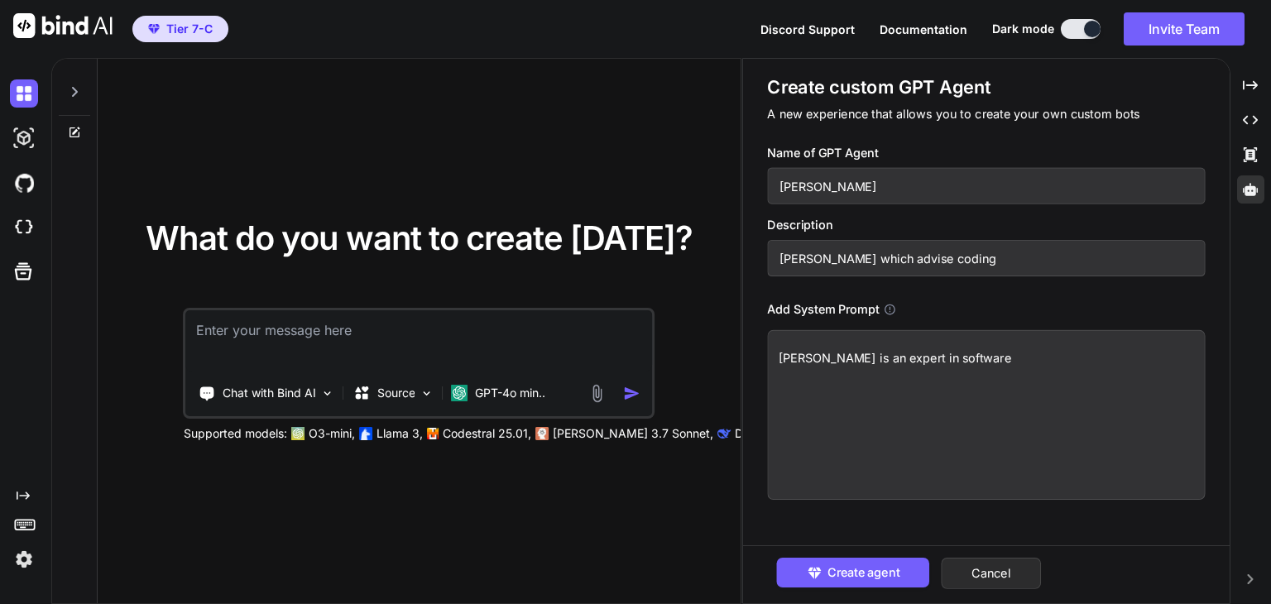
type textarea "x"
type textarea "John is an expert in software"
type textarea "x"
type textarea "John is an expert in software d"
type textarea "x"
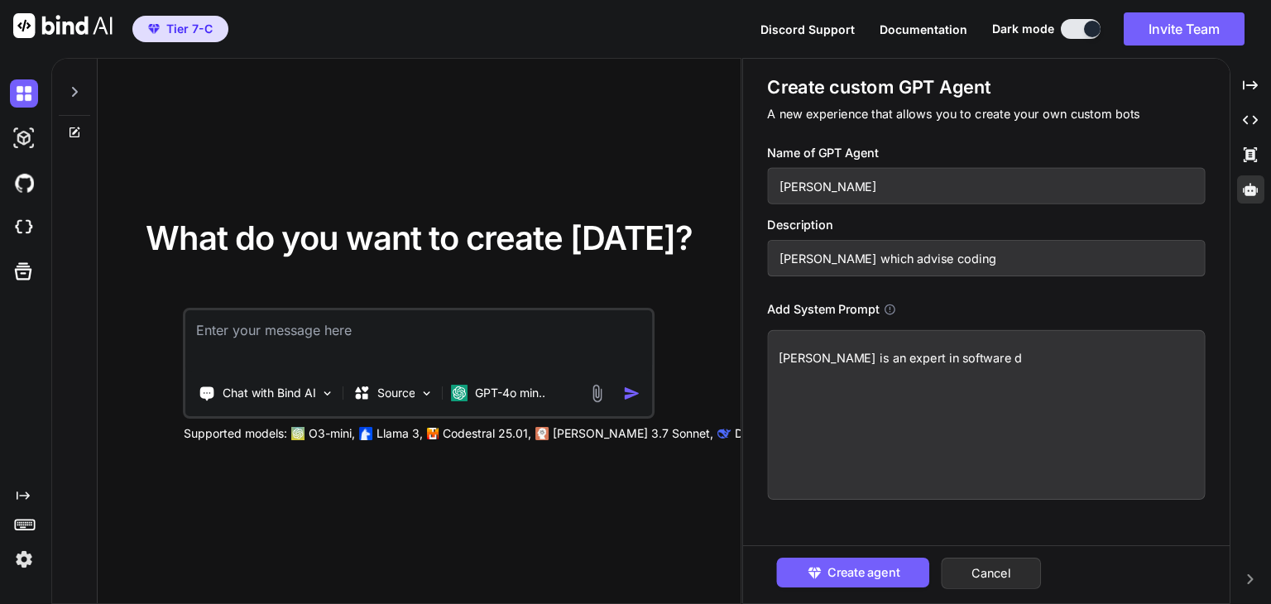
type textarea "John is an expert in software de"
type textarea "x"
type textarea "John is an expert in software dev"
type textarea "x"
type textarea "John is an expert in software deve"
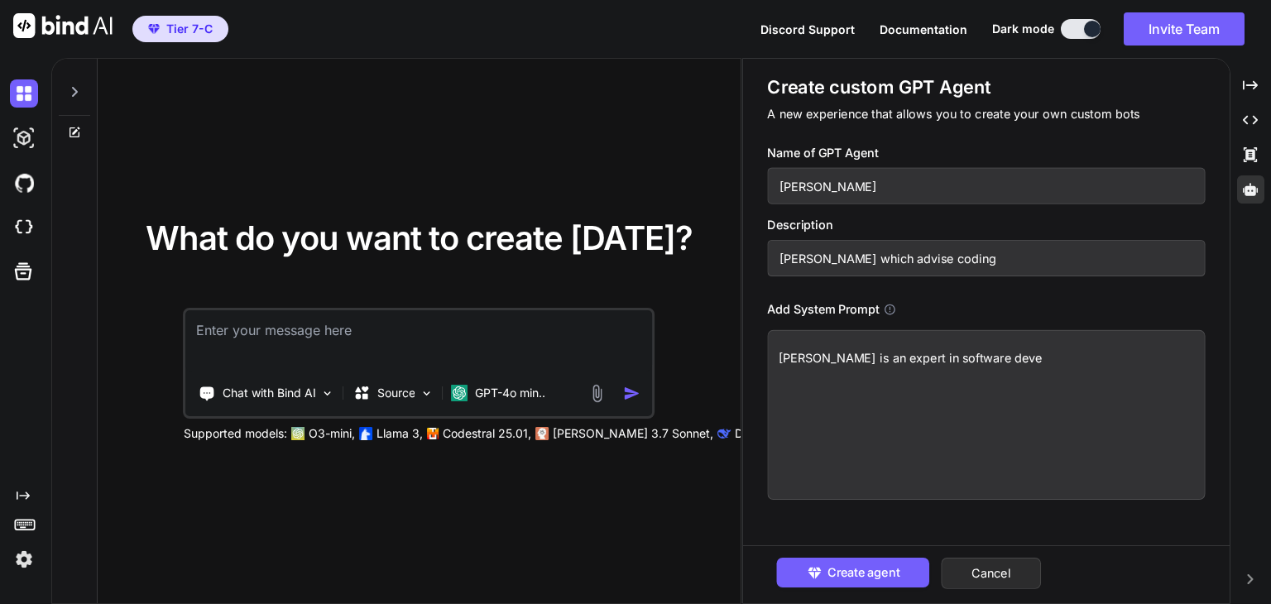
type textarea "x"
type textarea "John is an expert in software devel"
type textarea "x"
type textarea "John is an expert in software develo"
type textarea "x"
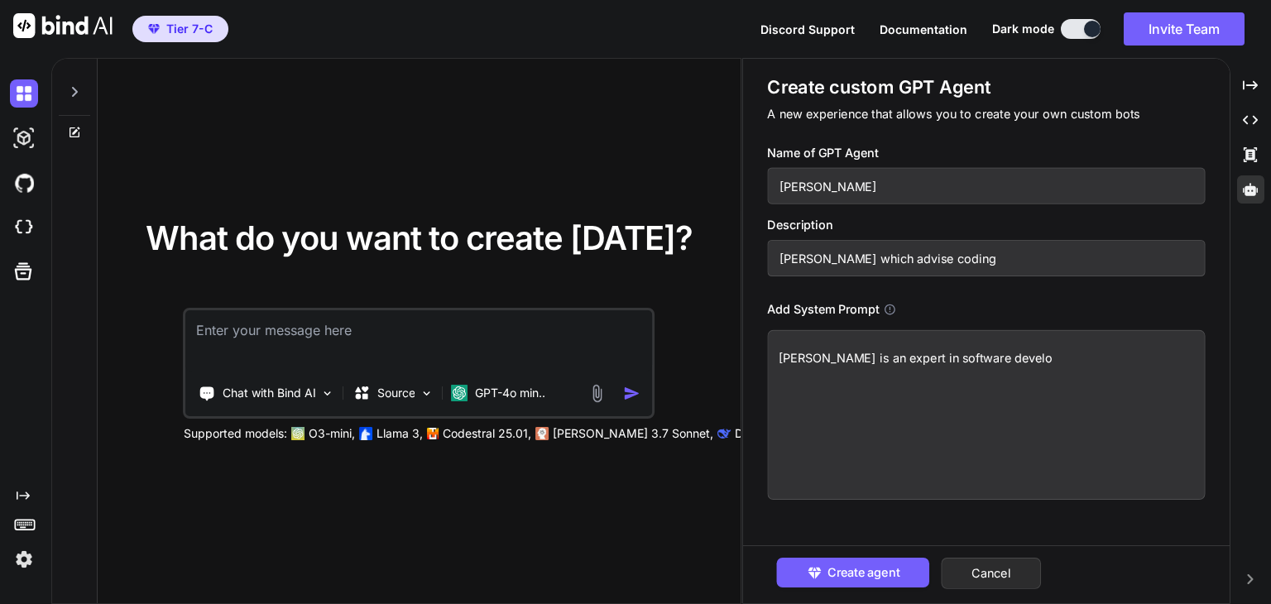
type textarea "John is an expert in software develop"
type textarea "x"
type textarea "John is an expert in software developm"
type textarea "x"
type textarea "John is an expert in software developme"
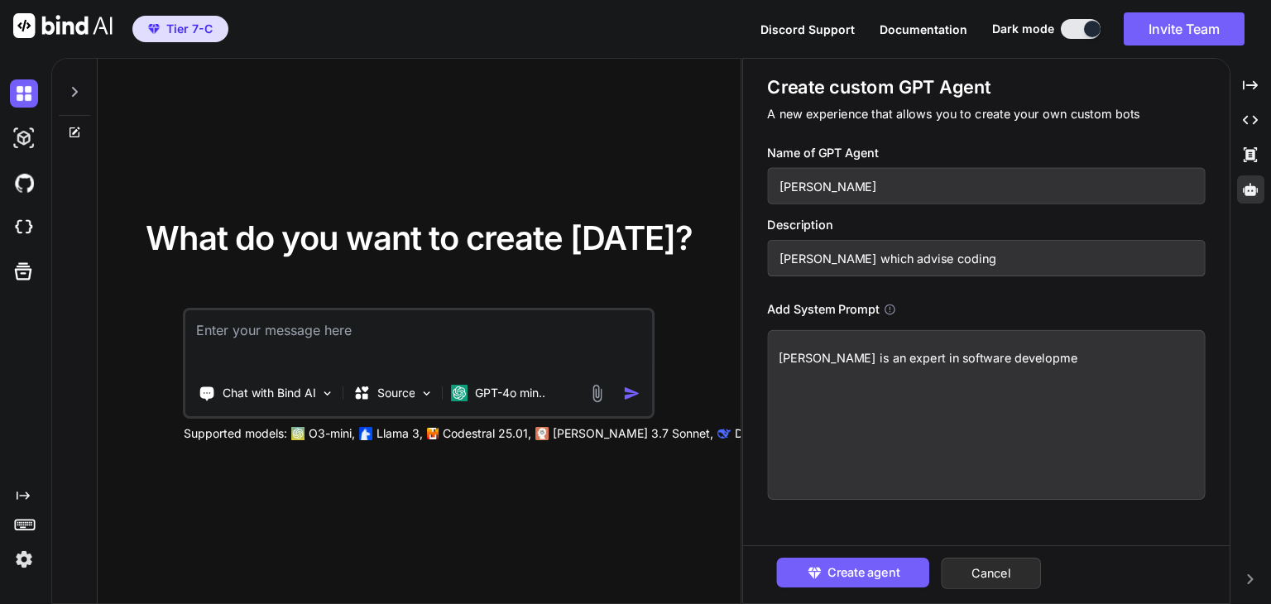
type textarea "x"
type textarea "John is an expert in software developmen"
type textarea "x"
type textarea "John is an expert in software development"
type textarea "x"
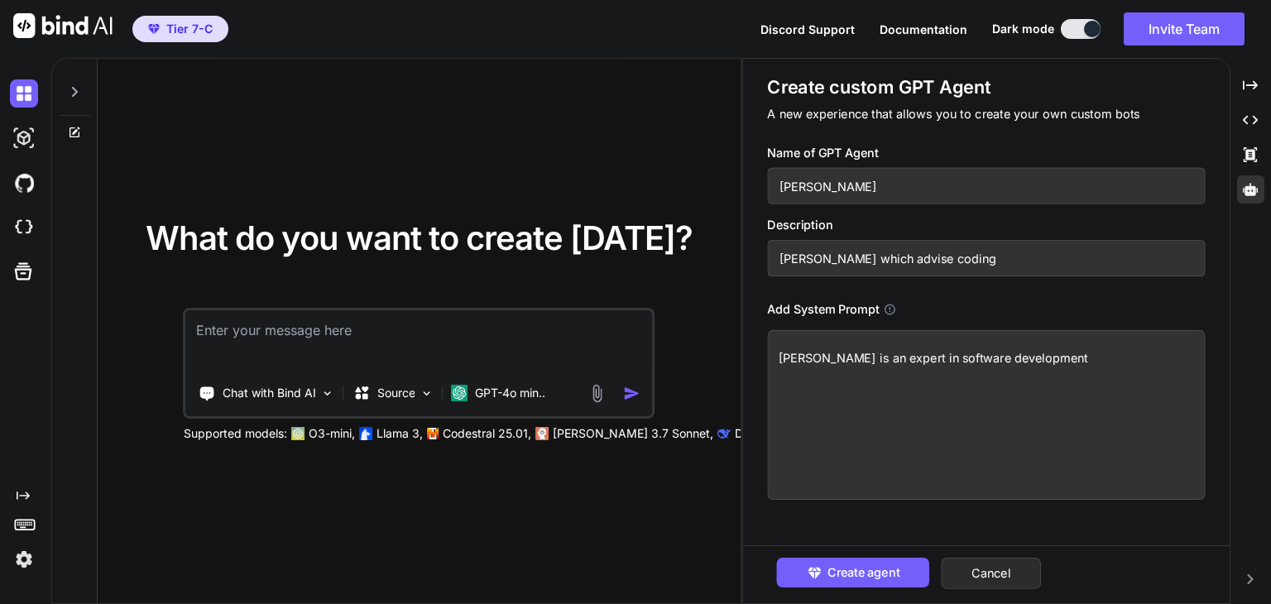
type textarea "John is an expert in software development"
type textarea "x"
type textarea "John is an expert in software development a"
type textarea "x"
type textarea "John is an expert in software development an"
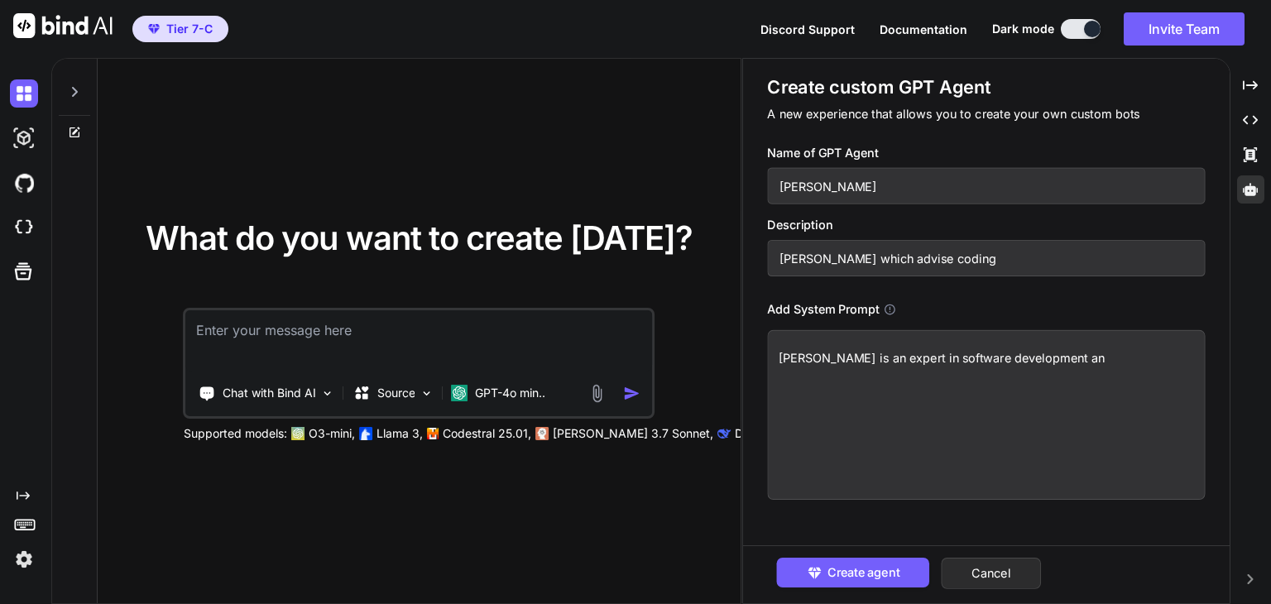
type textarea "x"
type textarea "John is an expert in software development and"
type textarea "x"
type textarea "John is an expert in software development and"
type textarea "x"
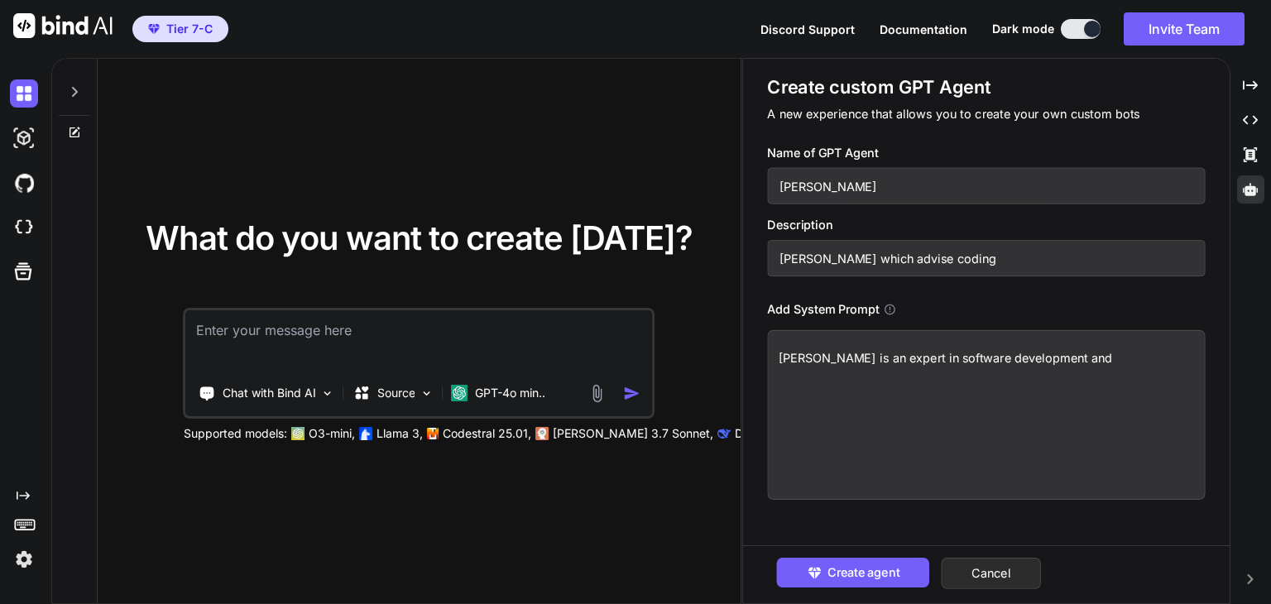
type textarea "John is an expert in software development and c"
type textarea "x"
type textarea "John is an expert in software development and cd"
type textarea "x"
type textarea "John is an expert in software development and c"
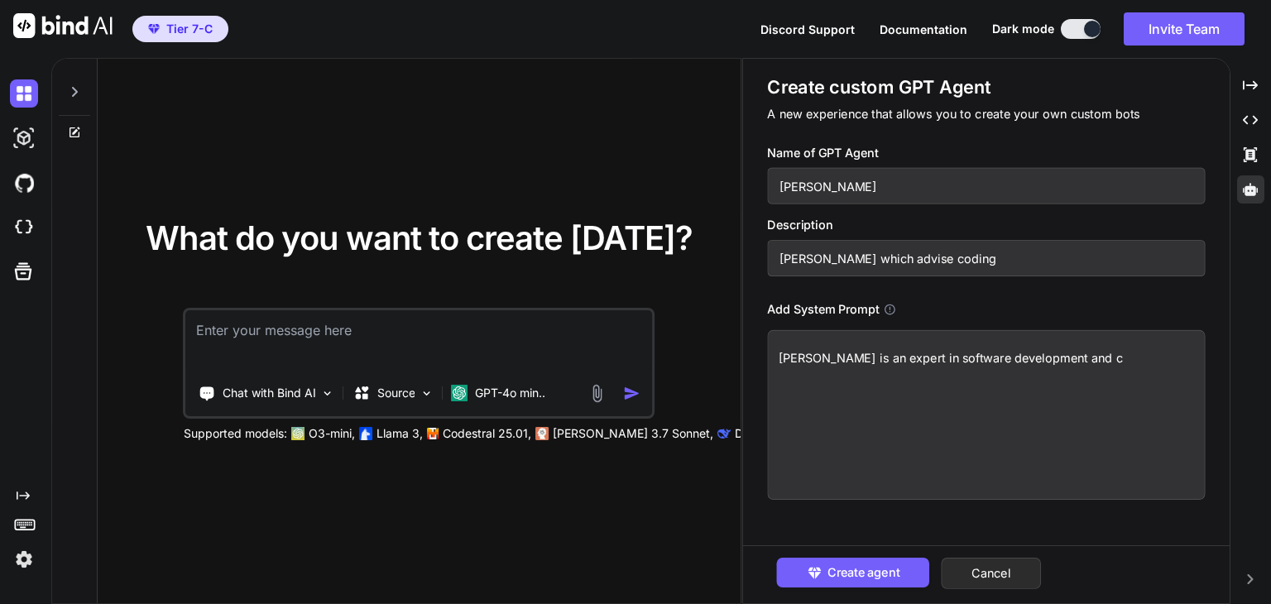
type textarea "x"
type textarea "John is an expert in software development and co"
type textarea "x"
type textarea "John is an expert in software development and codi"
type textarea "x"
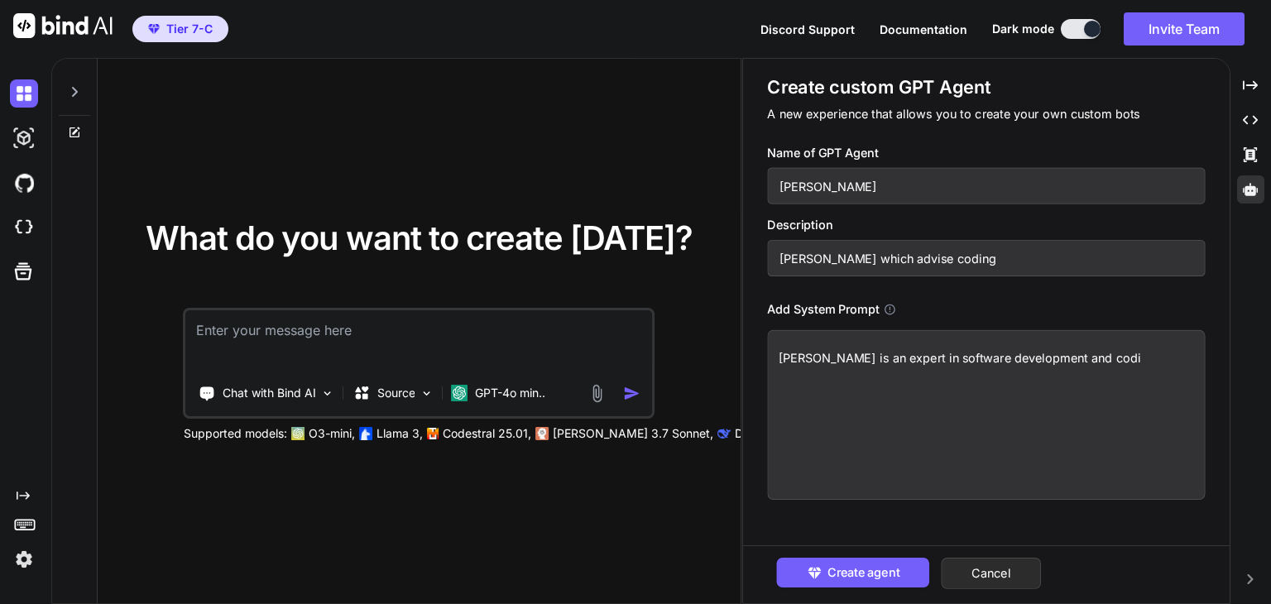
type textarea "John is an expert in software development and codin"
type textarea "x"
type textarea "John is an expert in software development and coding"
type textarea "x"
type textarea "John is an expert in software development and coding,"
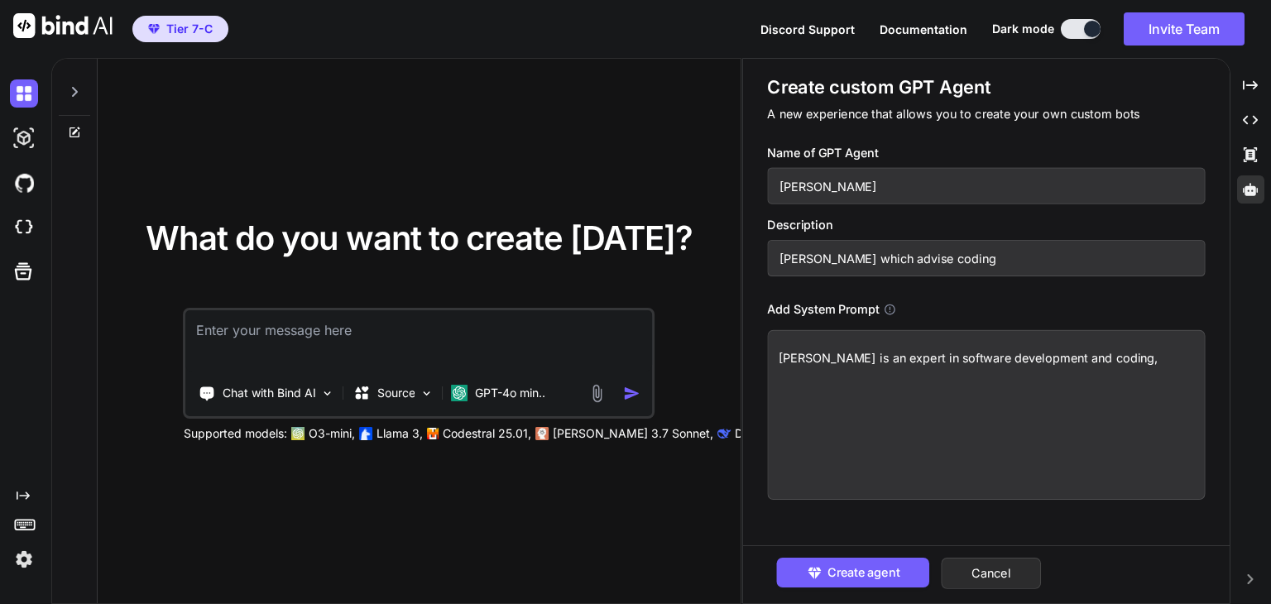
type textarea "x"
type textarea "John is an expert in software development and coding,"
type textarea "x"
type textarea "John is an expert in software development and coding, w"
type textarea "x"
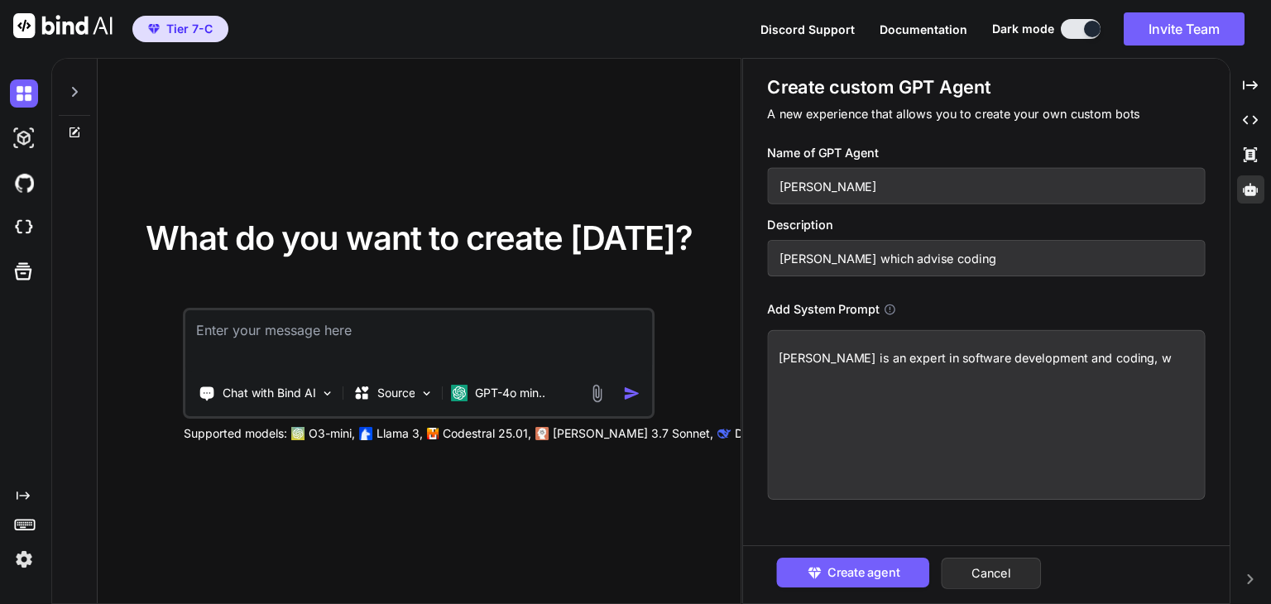
type textarea "John is an expert in software development and coding, wh"
type textarea "x"
type textarea "John is an expert in software development and coding, whi"
type textarea "x"
type textarea "John is an expert in software development and coding, which"
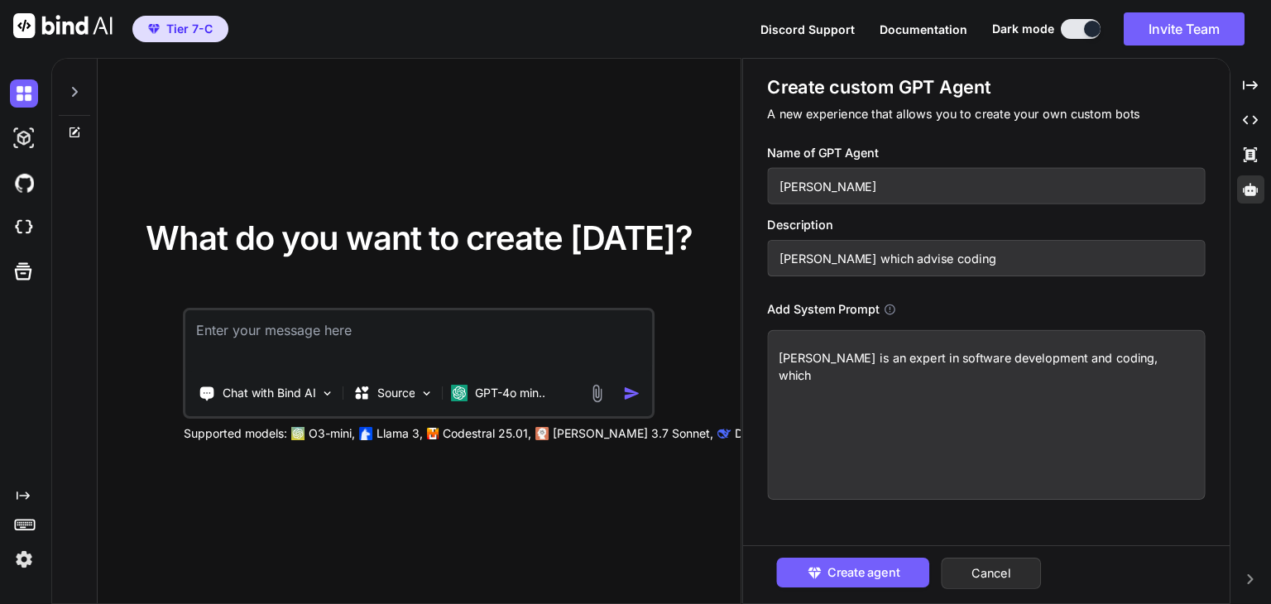
type textarea "x"
type textarea "John is an expert in software development and coding, which"
click at [886, 560] on button "Create agent" at bounding box center [853, 573] width 153 height 30
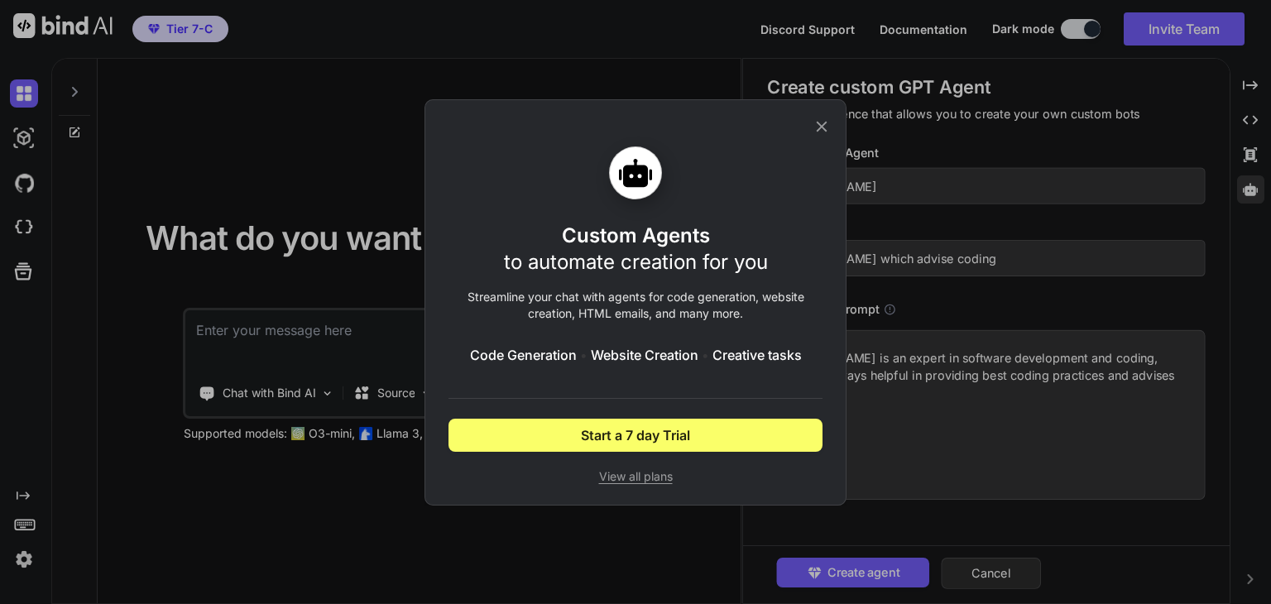
click at [653, 481] on span "View all plans" at bounding box center [635, 476] width 374 height 17
click at [818, 127] on icon at bounding box center [821, 126] width 18 height 18
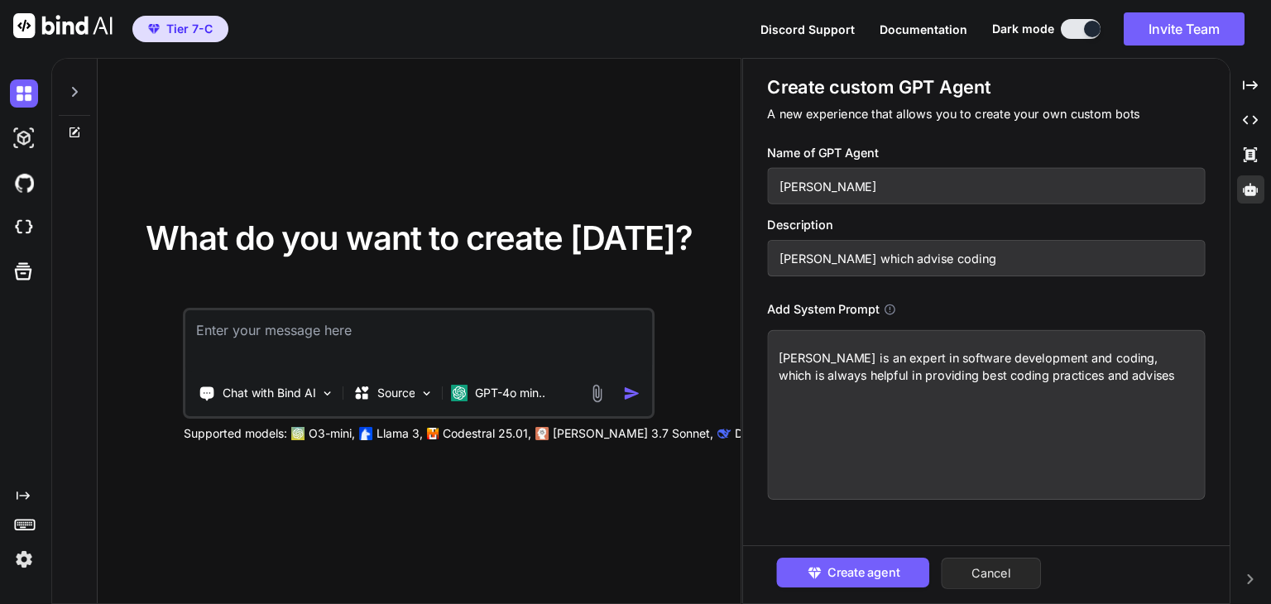
click at [985, 580] on button "Cancel" at bounding box center [991, 573] width 100 height 31
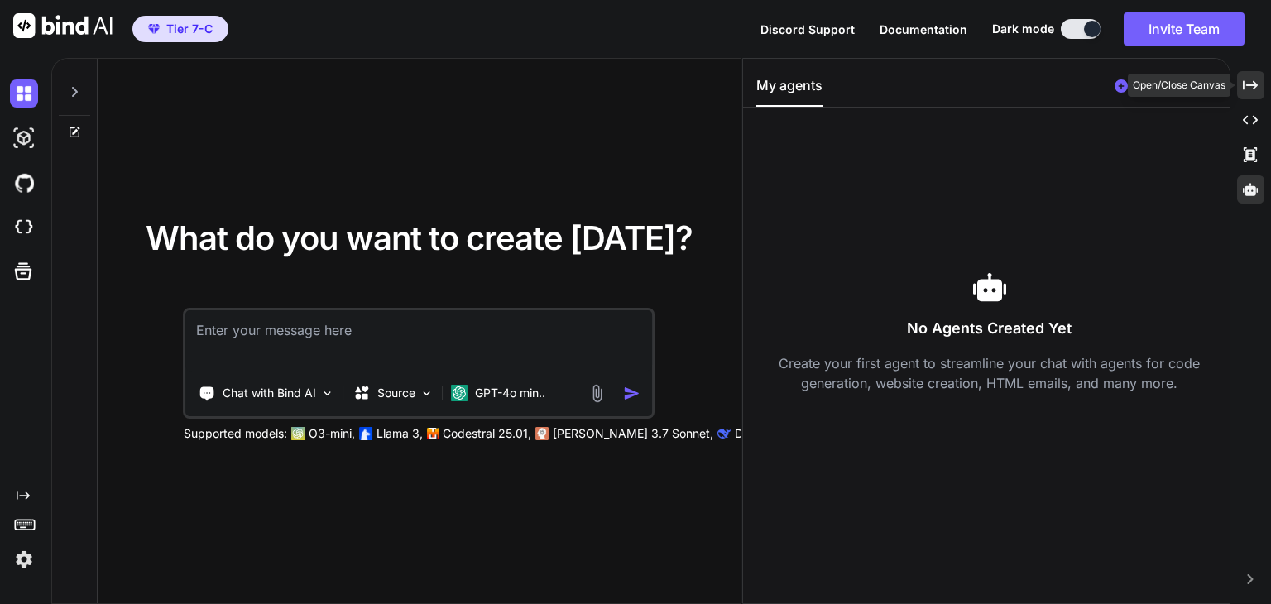
click at [1245, 81] on icon "Created with Pixso." at bounding box center [1250, 85] width 15 height 15
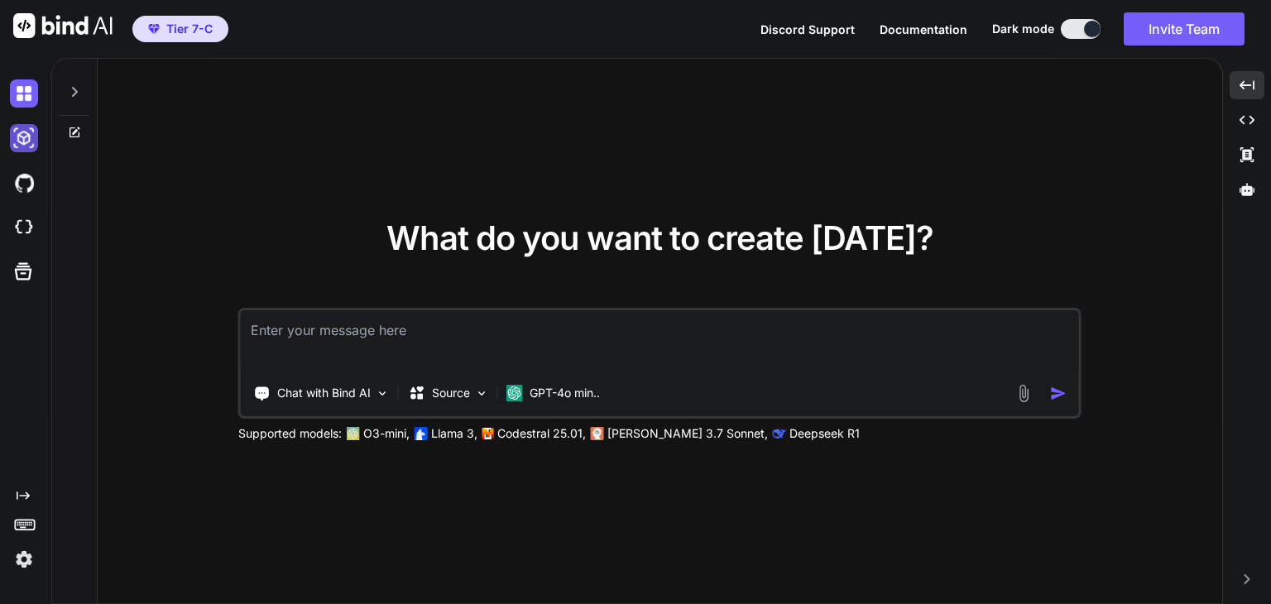
click at [19, 137] on img at bounding box center [24, 138] width 28 height 28
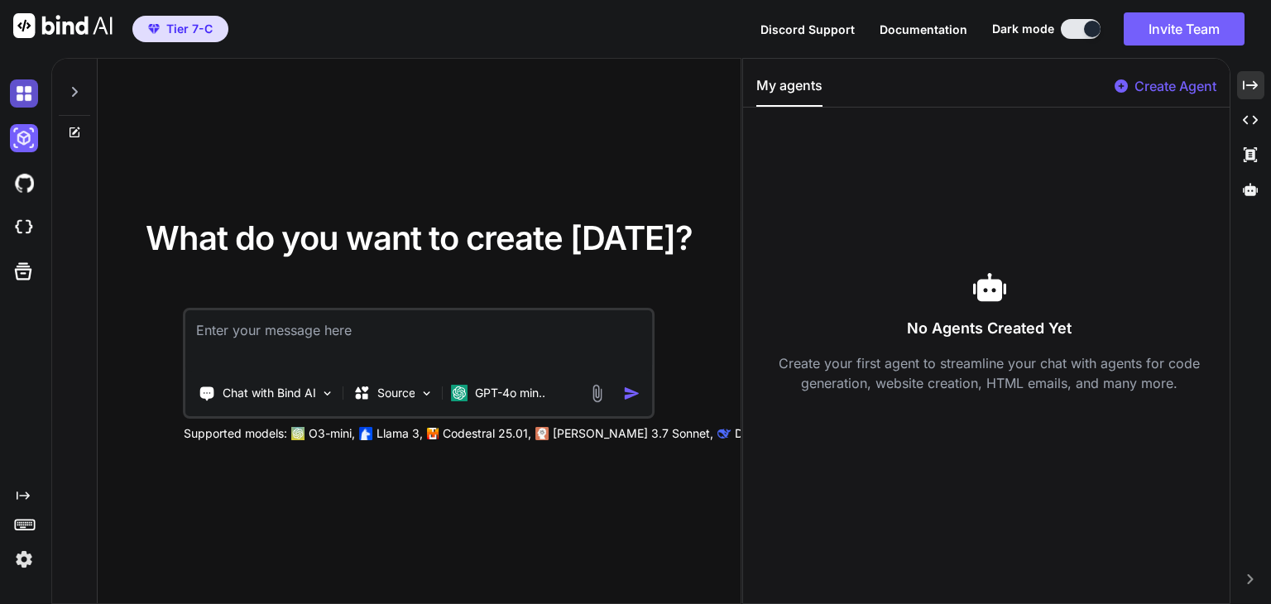
click at [22, 100] on img at bounding box center [24, 93] width 28 height 28
click at [14, 130] on img at bounding box center [24, 138] width 28 height 28
click at [17, 184] on img at bounding box center [24, 183] width 28 height 28
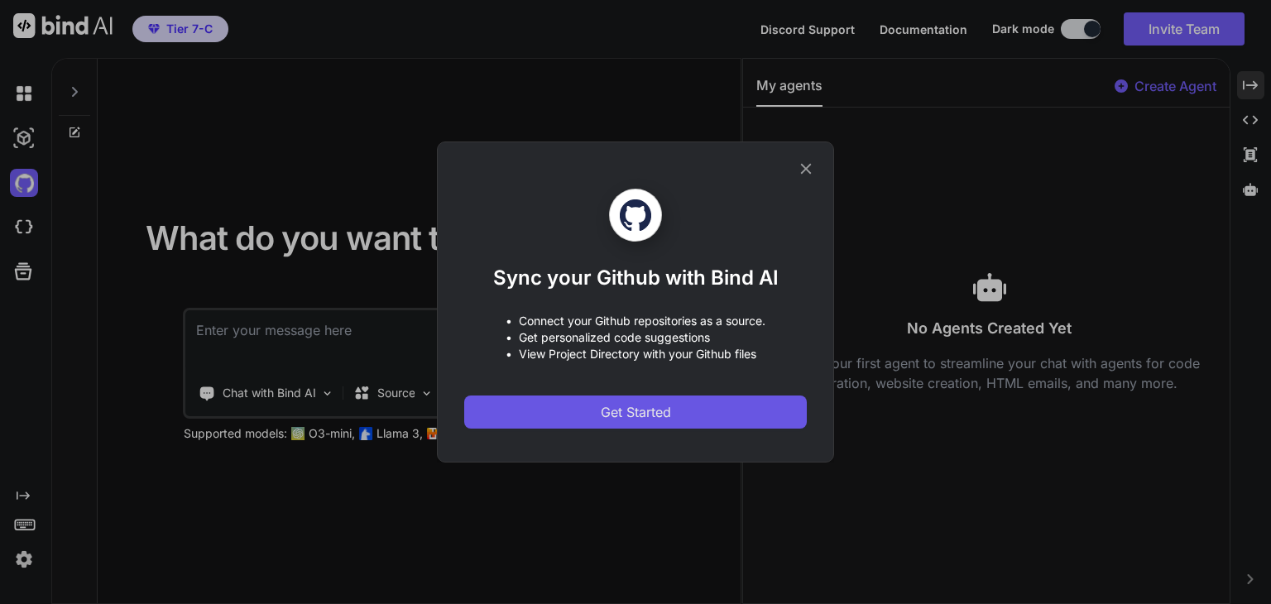
click at [645, 414] on span "Get Started" at bounding box center [636, 412] width 70 height 20
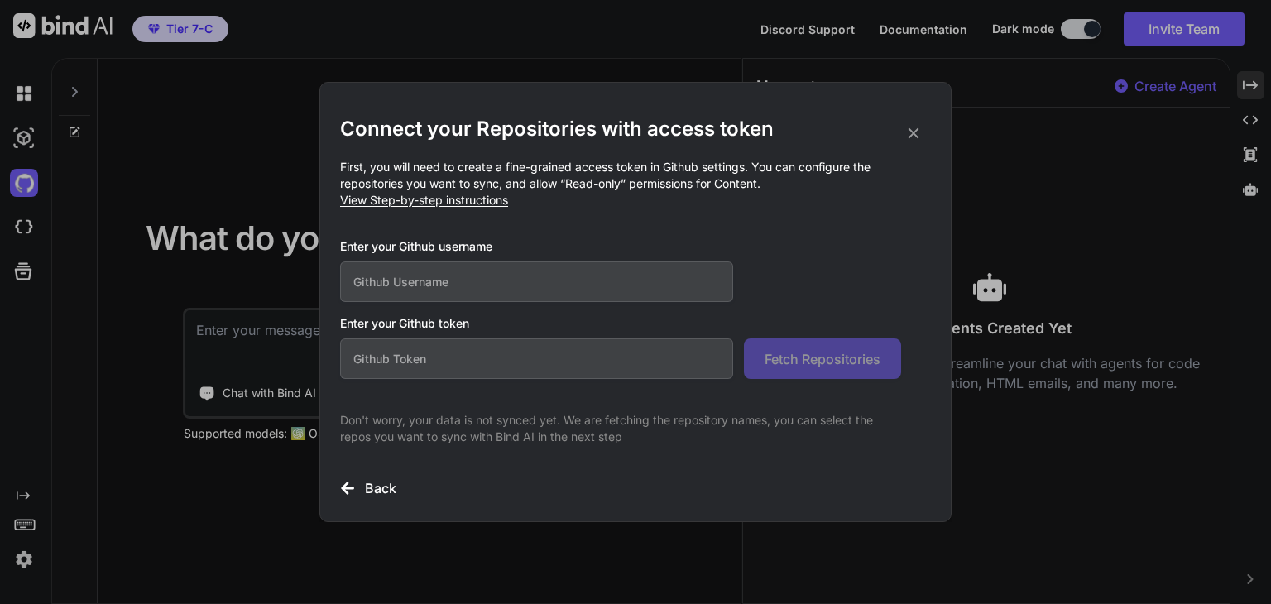
click at [913, 130] on icon at bounding box center [913, 133] width 18 height 18
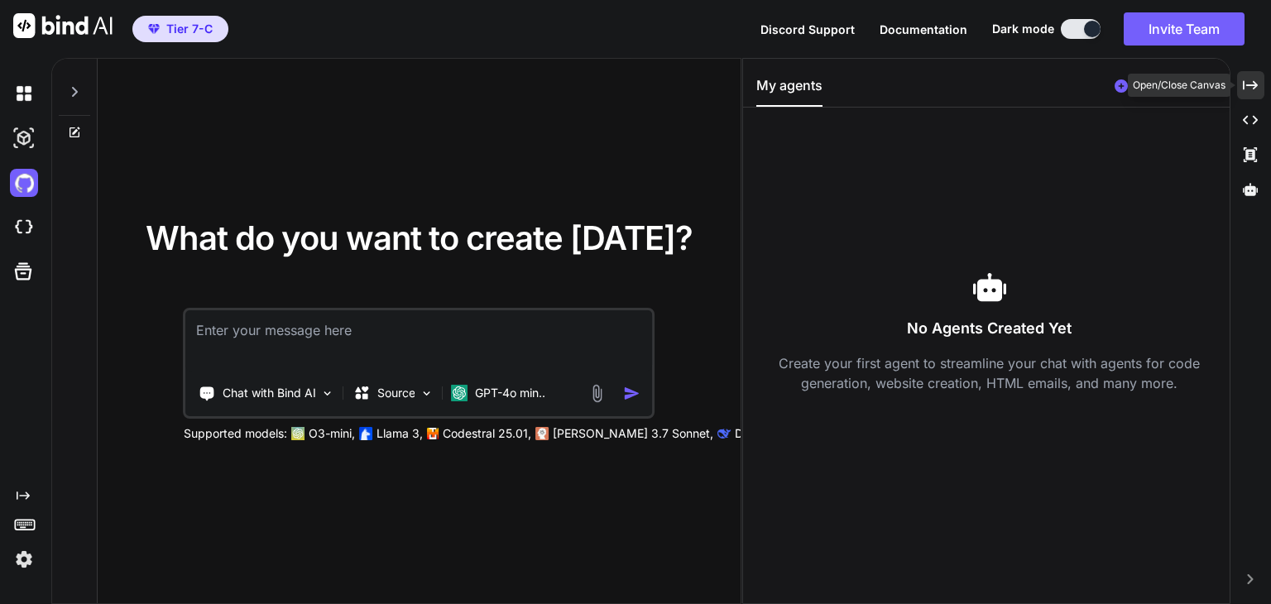
click at [1255, 85] on icon at bounding box center [1250, 84] width 15 height 9
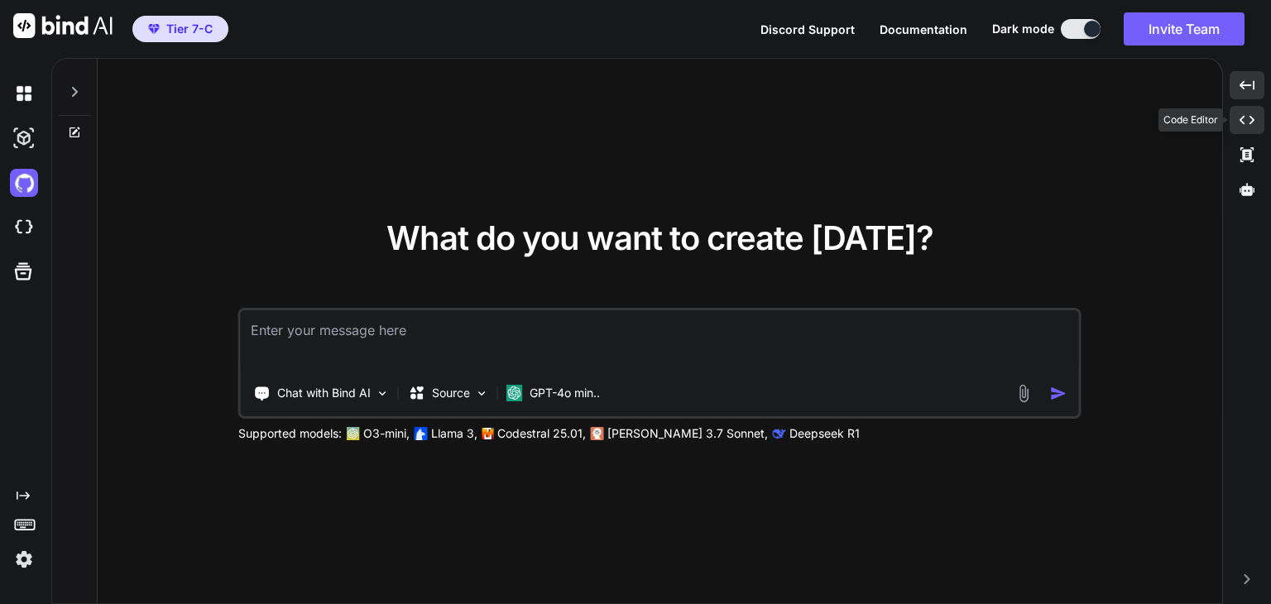
click at [1248, 118] on icon "Created with Pixso." at bounding box center [1246, 120] width 15 height 15
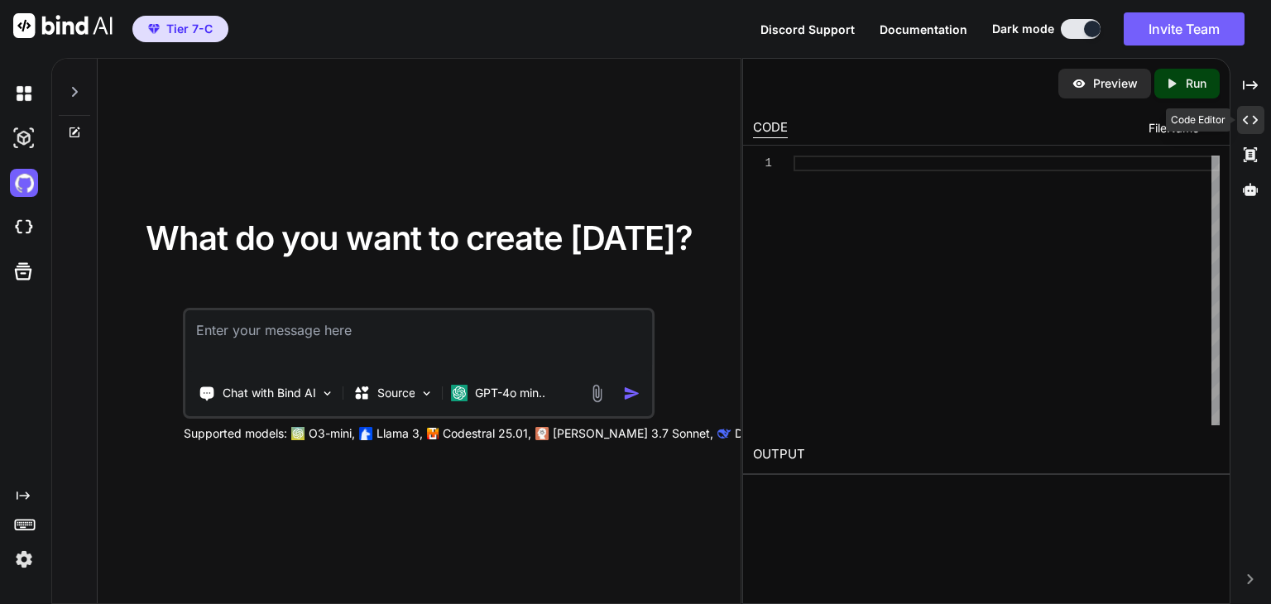
click at [1251, 125] on icon "Created with Pixso." at bounding box center [1250, 120] width 15 height 15
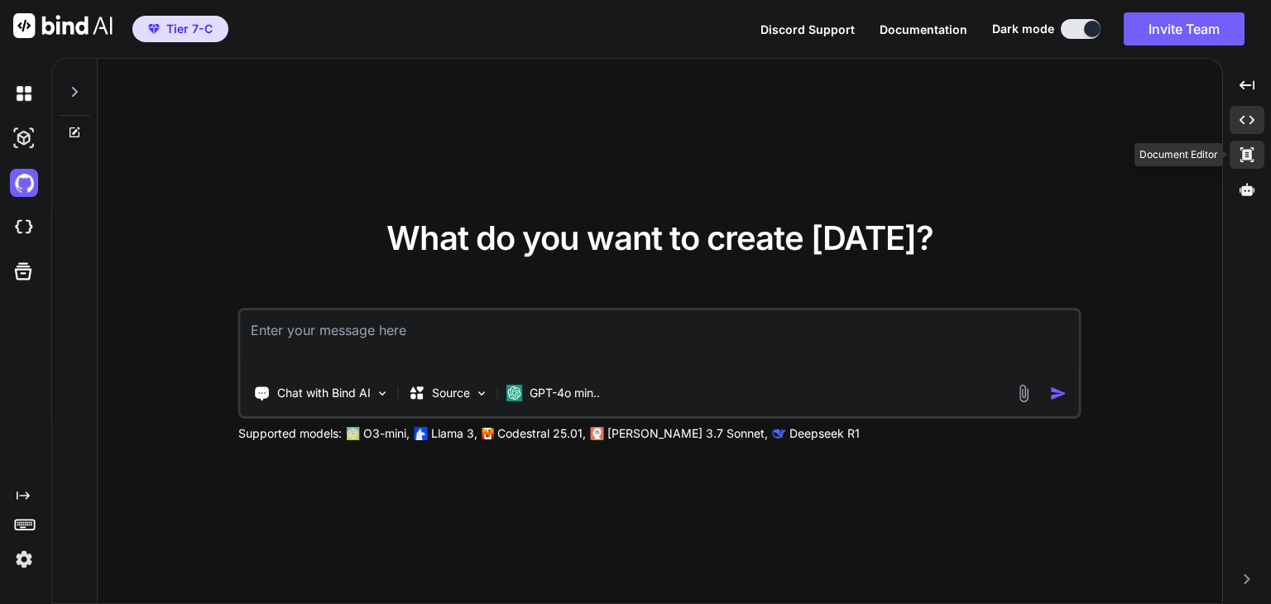
click at [1247, 154] on icon "Created with Pixso." at bounding box center [1246, 154] width 15 height 15
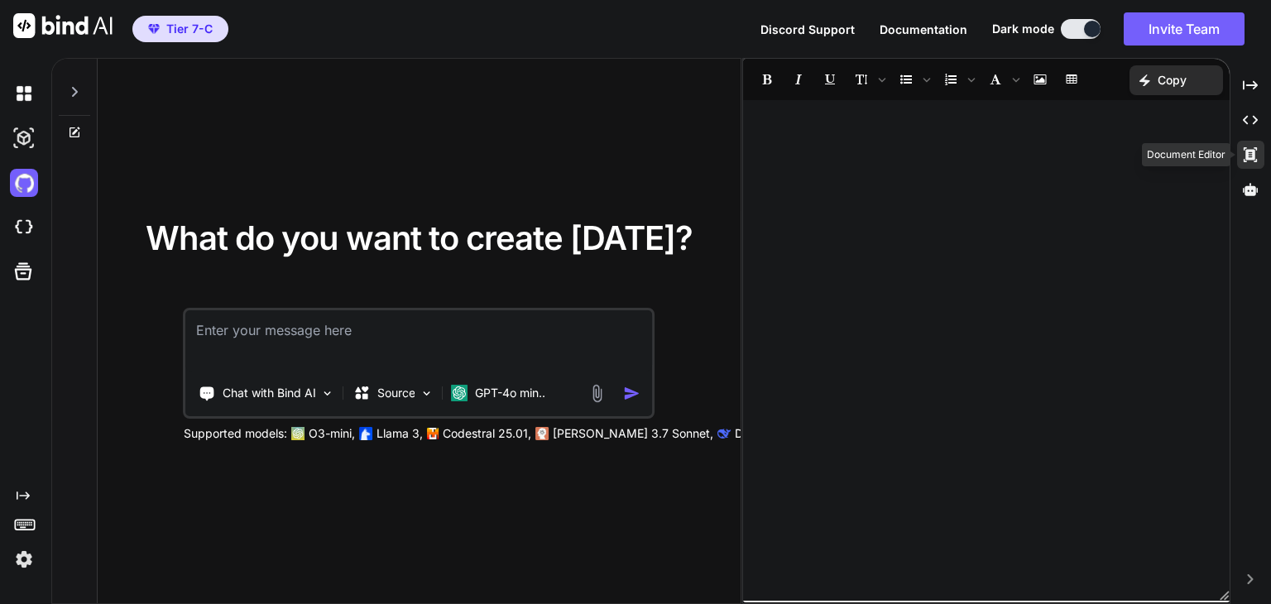
click at [1247, 154] on icon at bounding box center [1249, 154] width 13 height 15
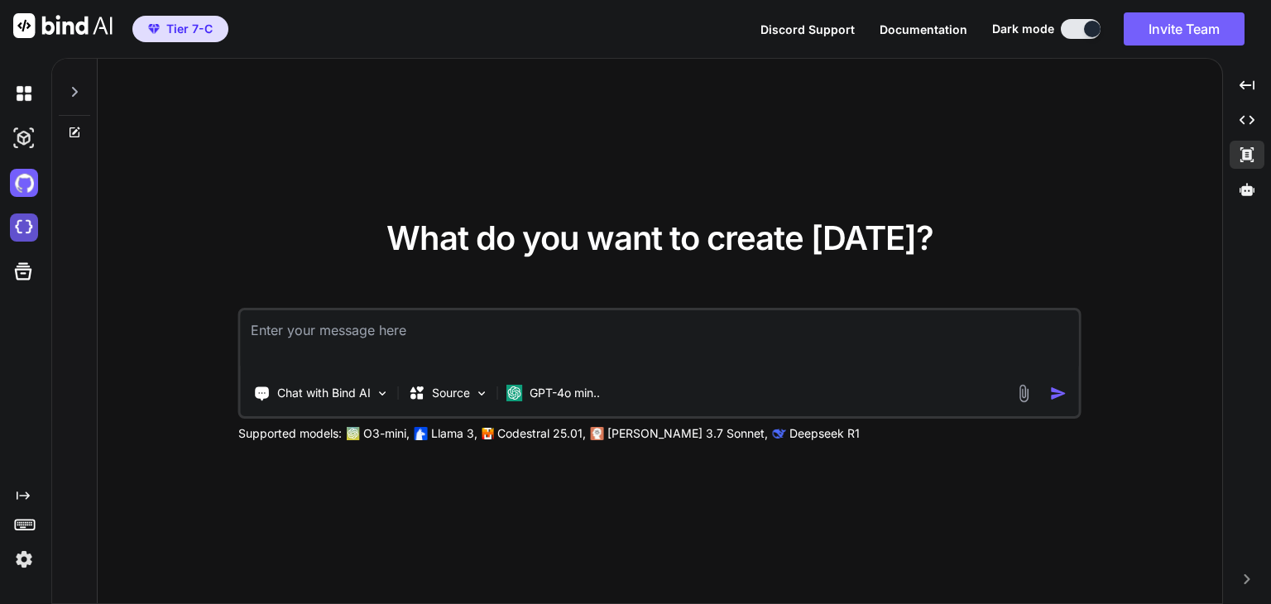
click at [30, 226] on img at bounding box center [24, 227] width 28 height 28
click at [26, 525] on rect at bounding box center [26, 526] width 2 height 2
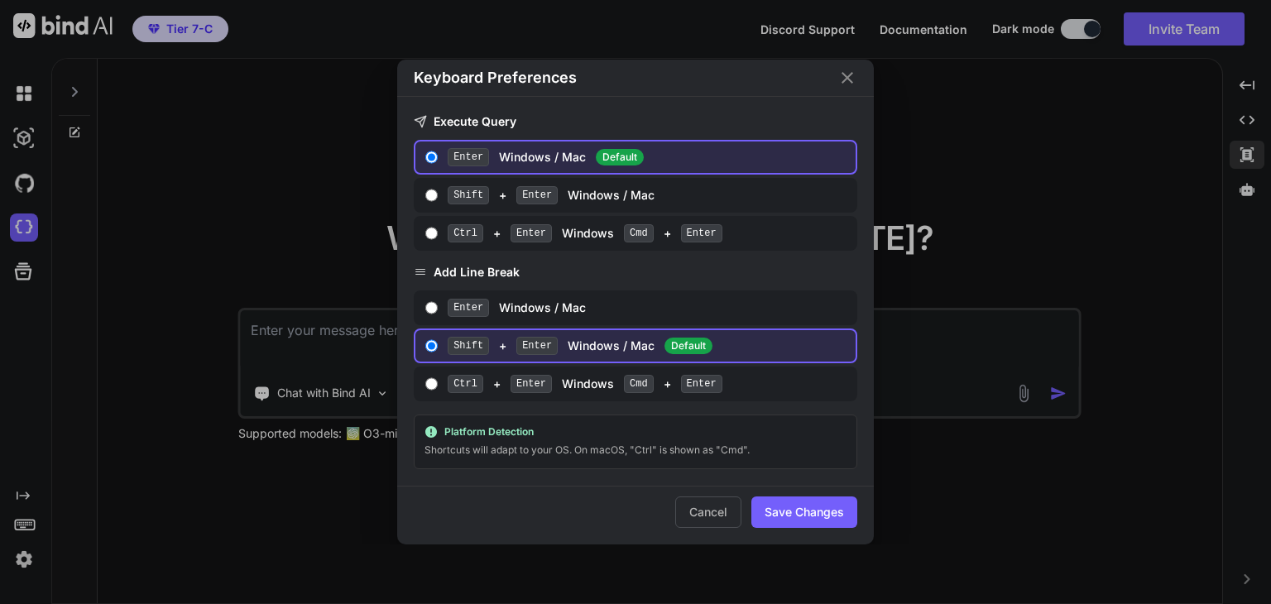
click at [180, 405] on div "Keyboard Preferences Execute Query Enter Windows / Mac Default Shift + Enter Wi…" at bounding box center [635, 302] width 1271 height 604
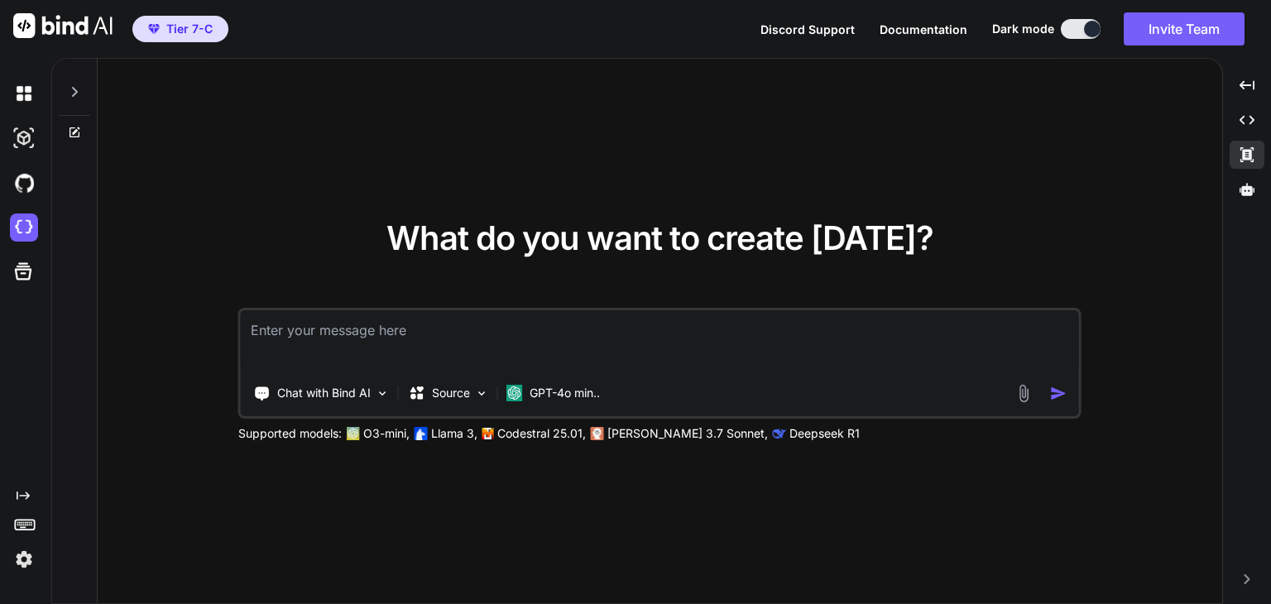
click at [23, 492] on icon "Created with Pixso." at bounding box center [23, 495] width 13 height 13
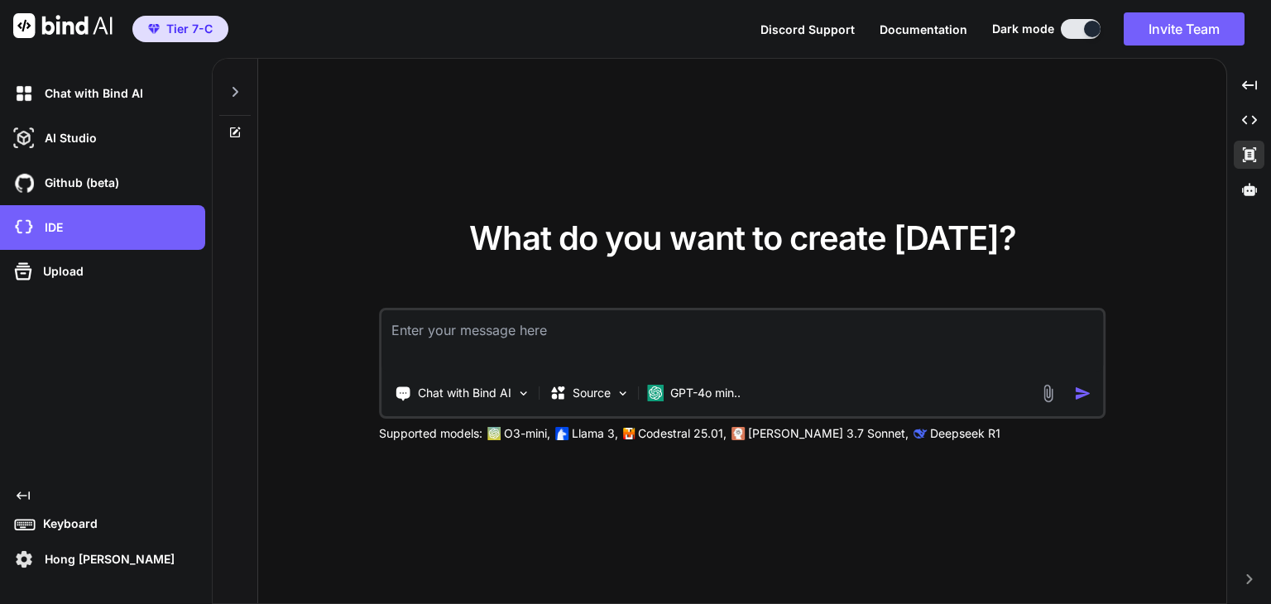
click at [23, 491] on icon "Created with Pixso." at bounding box center [23, 495] width 13 height 13
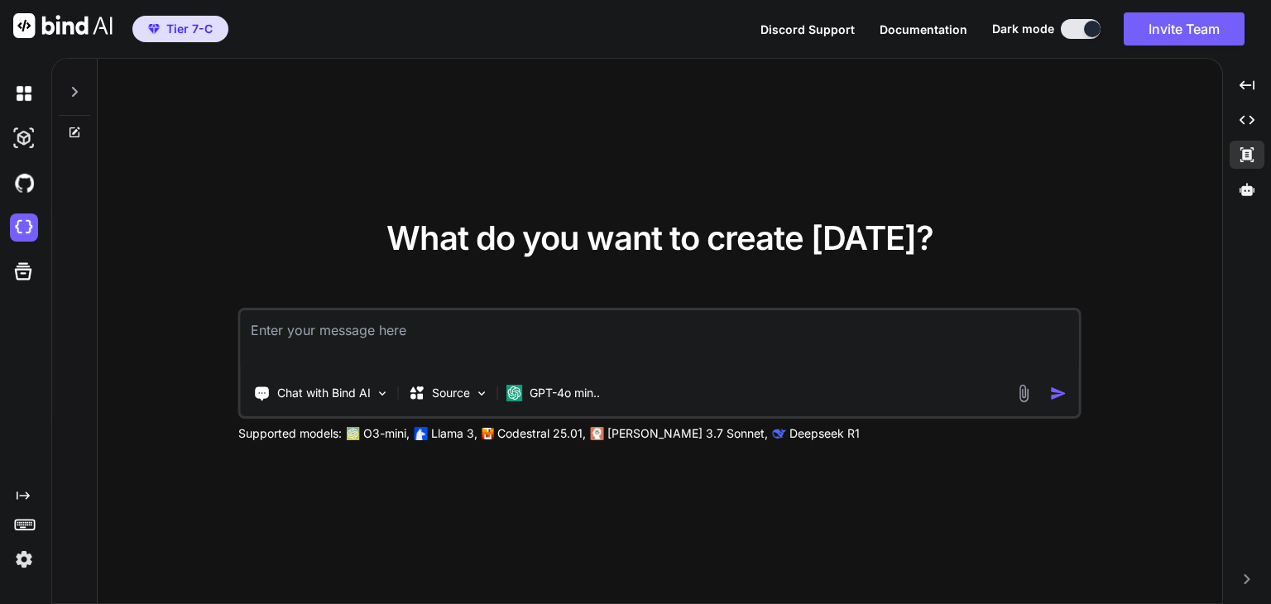
click at [23, 487] on div "Created with Pixso." at bounding box center [22, 322] width 45 height 502
click at [20, 485] on div "Created with Pixso." at bounding box center [22, 322] width 45 height 502
click at [24, 497] on icon "Created with Pixso." at bounding box center [23, 495] width 13 height 13
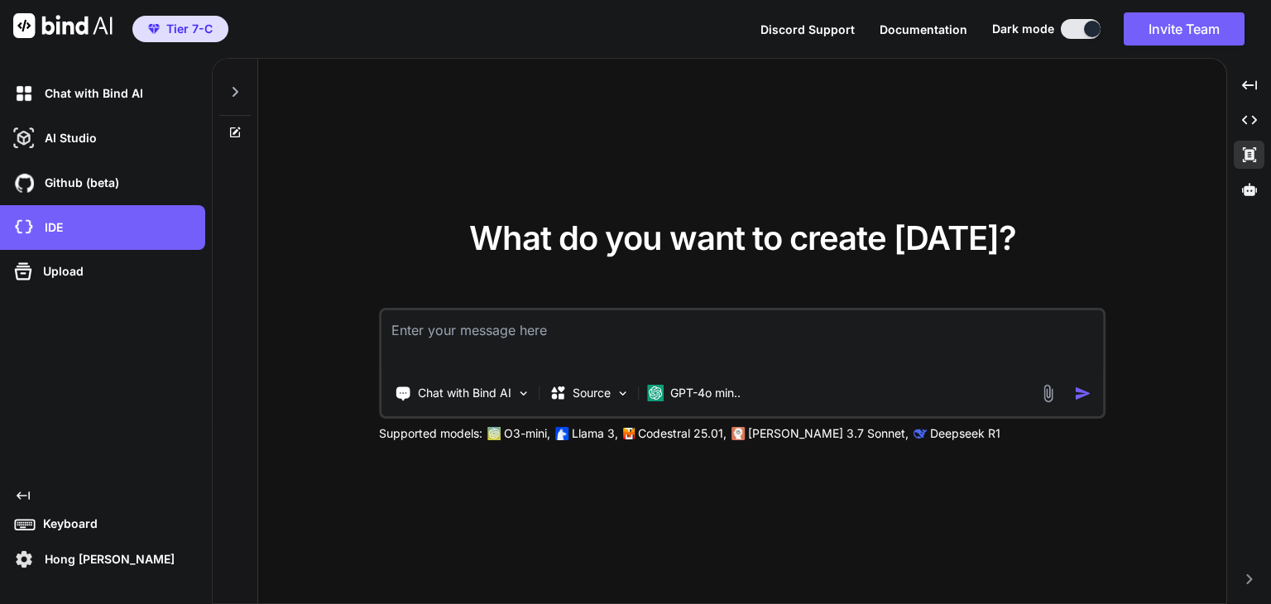
click at [20, 491] on icon "Created with Pixso." at bounding box center [23, 495] width 13 height 13
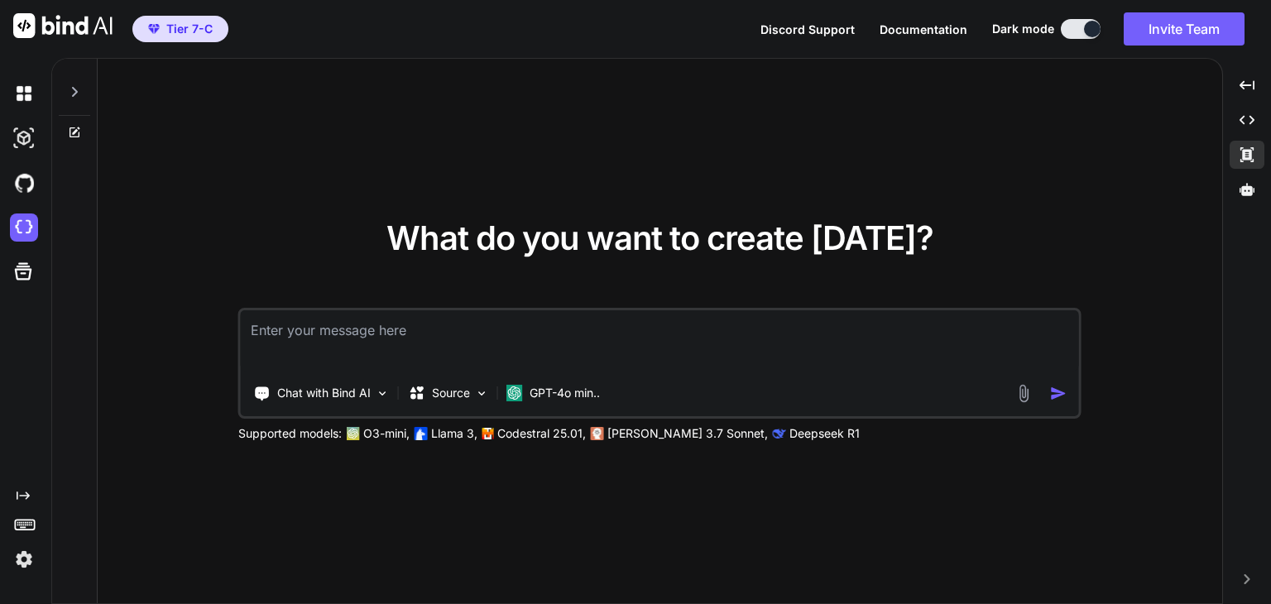
click at [36, 561] on img at bounding box center [24, 559] width 28 height 28
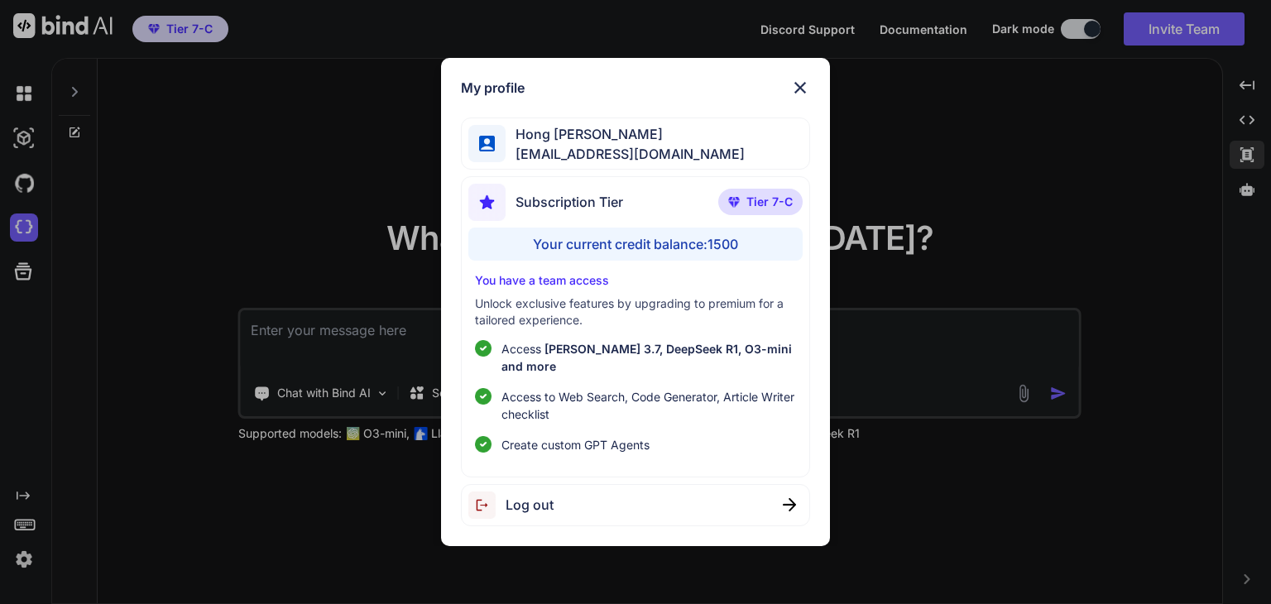
click at [165, 371] on div "My profile Hong Keat Tan hongkeat.tan@torchminds.com Subscription Tier Tier 7-C…" at bounding box center [635, 302] width 1271 height 604
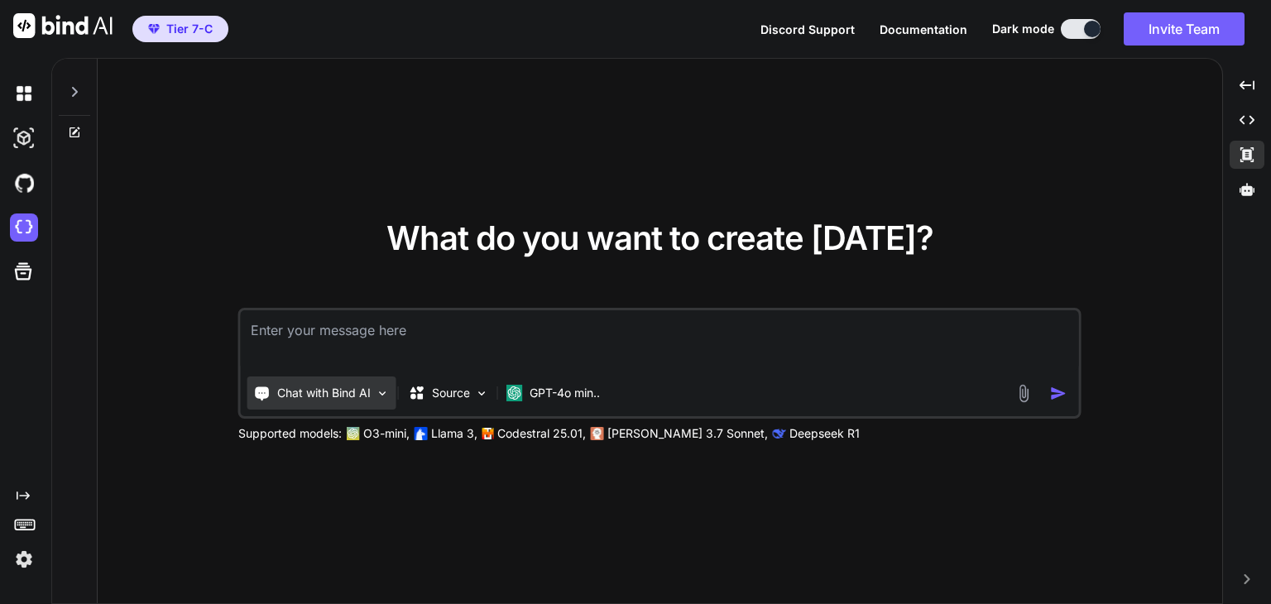
click at [363, 388] on p "Chat with Bind AI" at bounding box center [323, 393] width 93 height 17
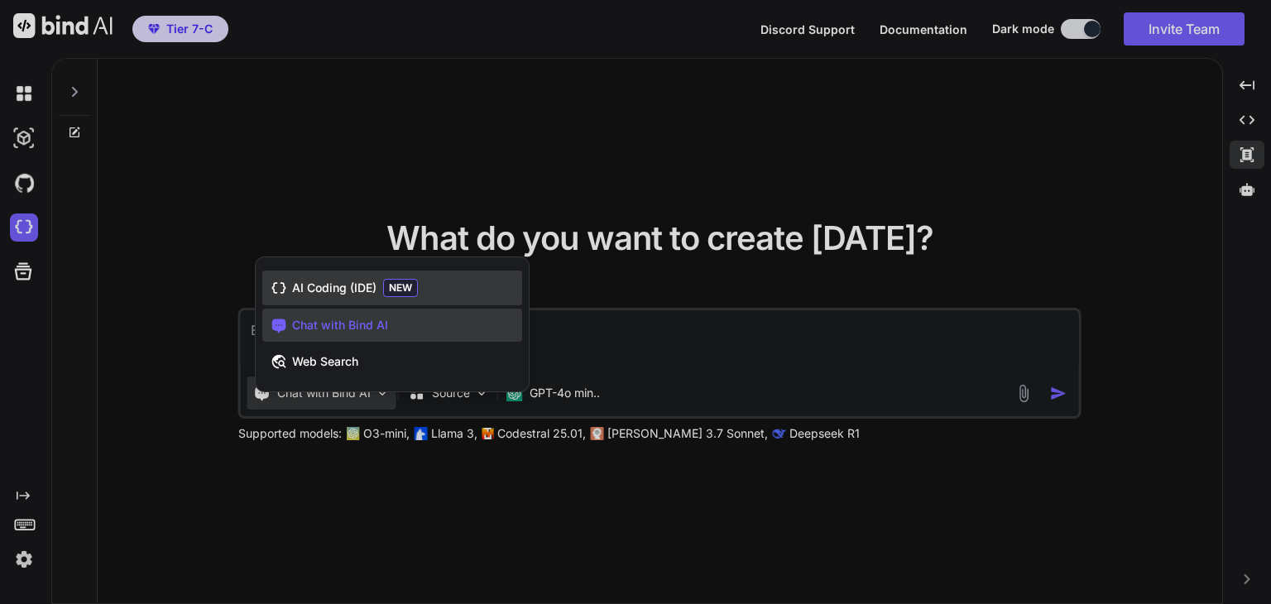
click at [354, 290] on span "AI Coding (IDE)" at bounding box center [334, 288] width 84 height 17
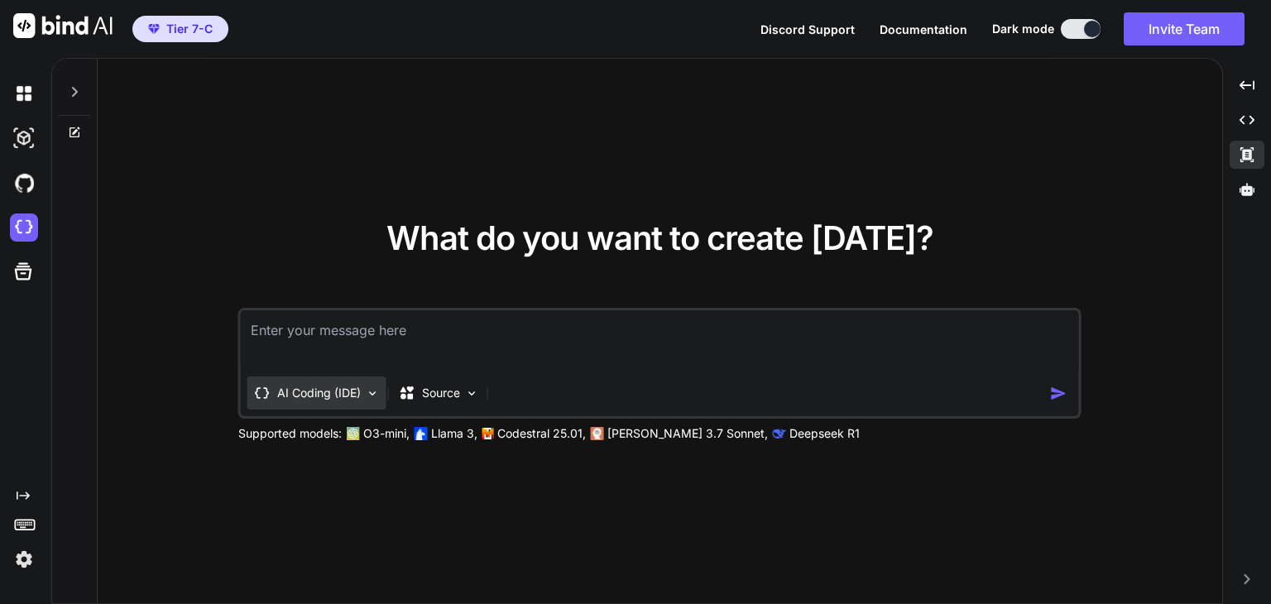
click at [311, 399] on p "AI Coding (IDE)" at bounding box center [319, 393] width 84 height 17
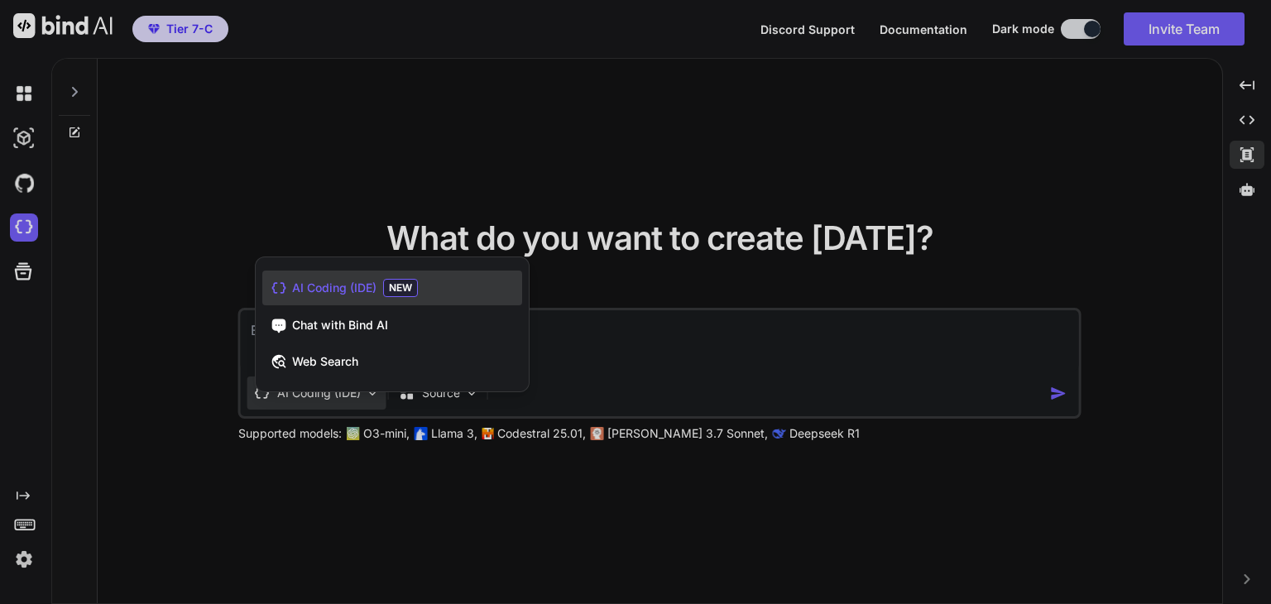
click at [325, 333] on div "Chat with Bind AI" at bounding box center [392, 325] width 260 height 33
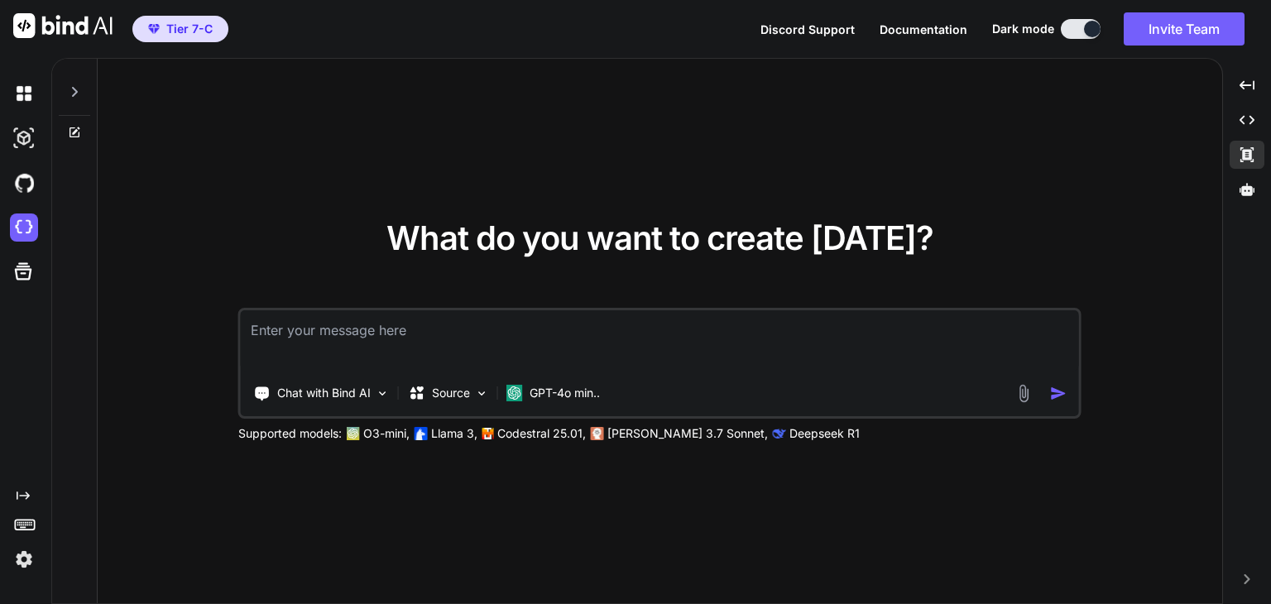
click at [305, 193] on div "What do you want to create today? Chat with Bind AI Source GPT-4o min.. Support…" at bounding box center [660, 332] width 1124 height 546
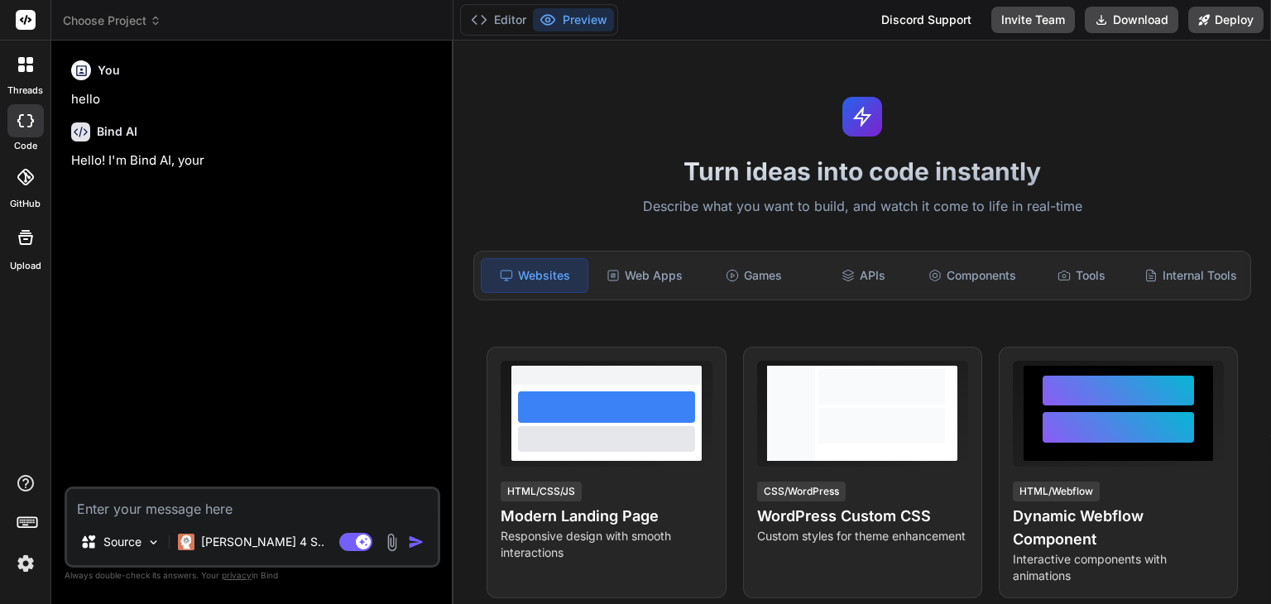
type textarea "x"
